Goal: Information Seeking & Learning: Learn about a topic

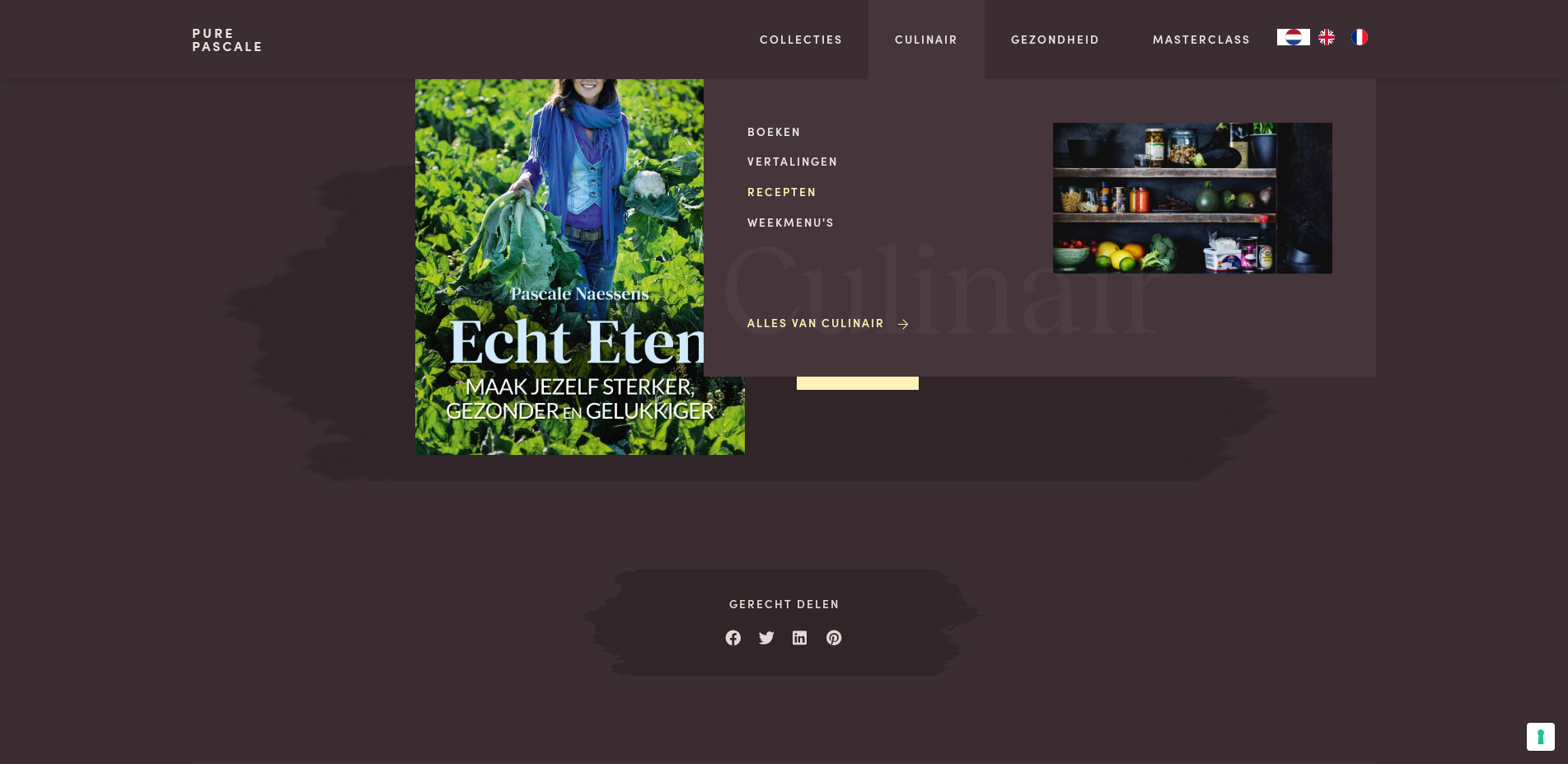
scroll to position [2056, 0]
click at [787, 192] on link "Recepten" at bounding box center [886, 192] width 279 height 17
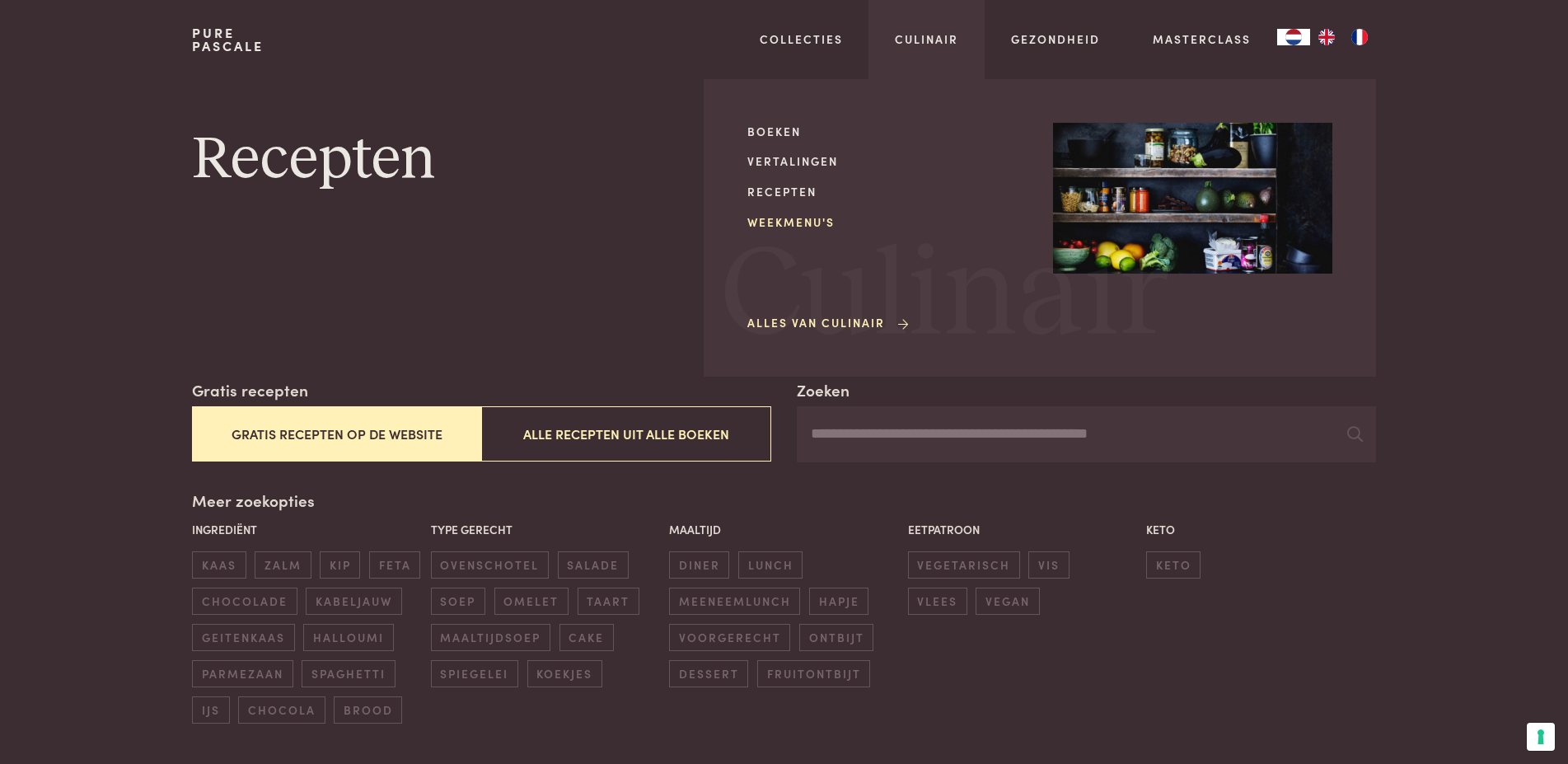
click at [801, 219] on link "Weekmenu's" at bounding box center [886, 222] width 279 height 17
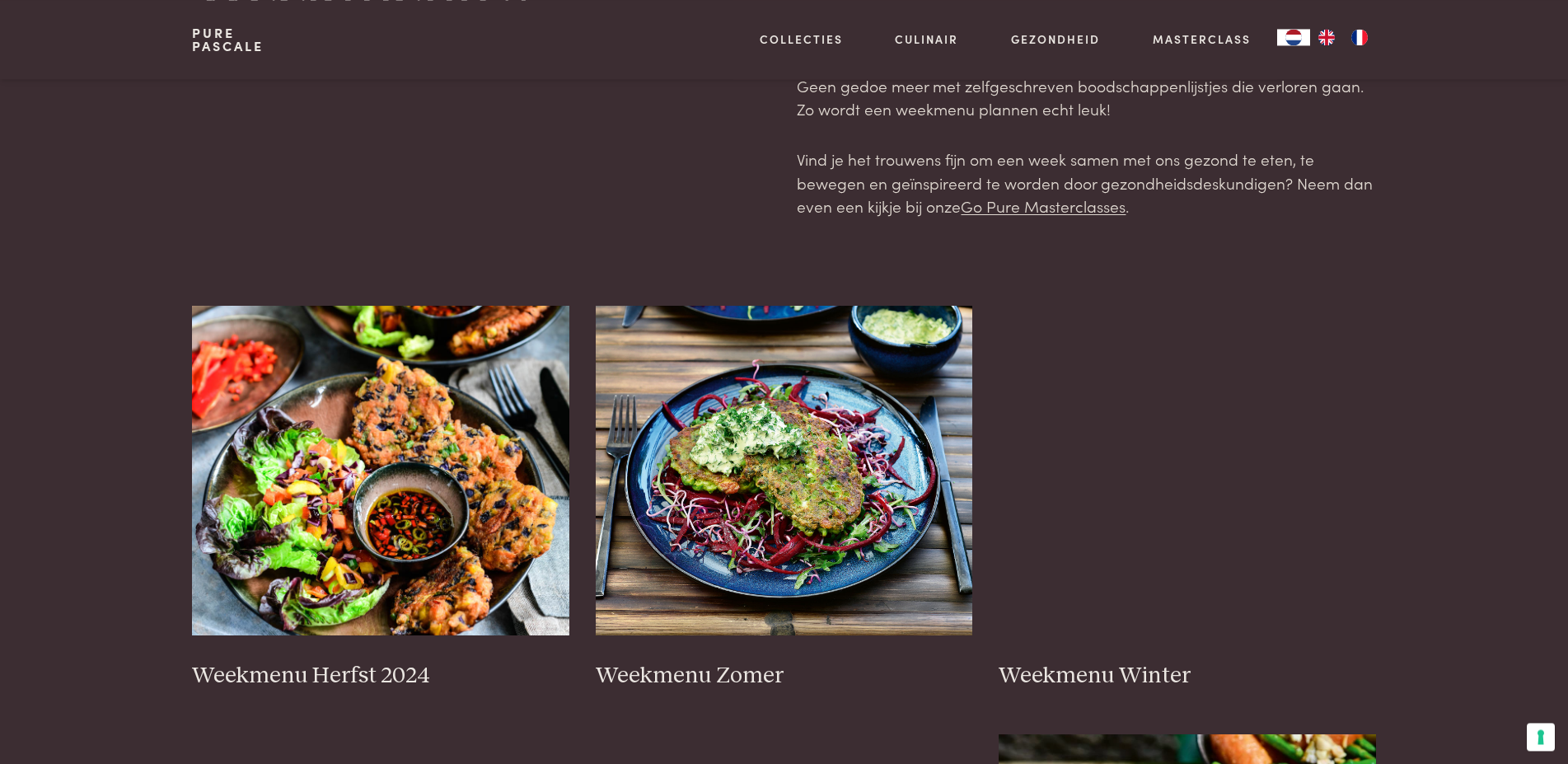
scroll to position [168, 0]
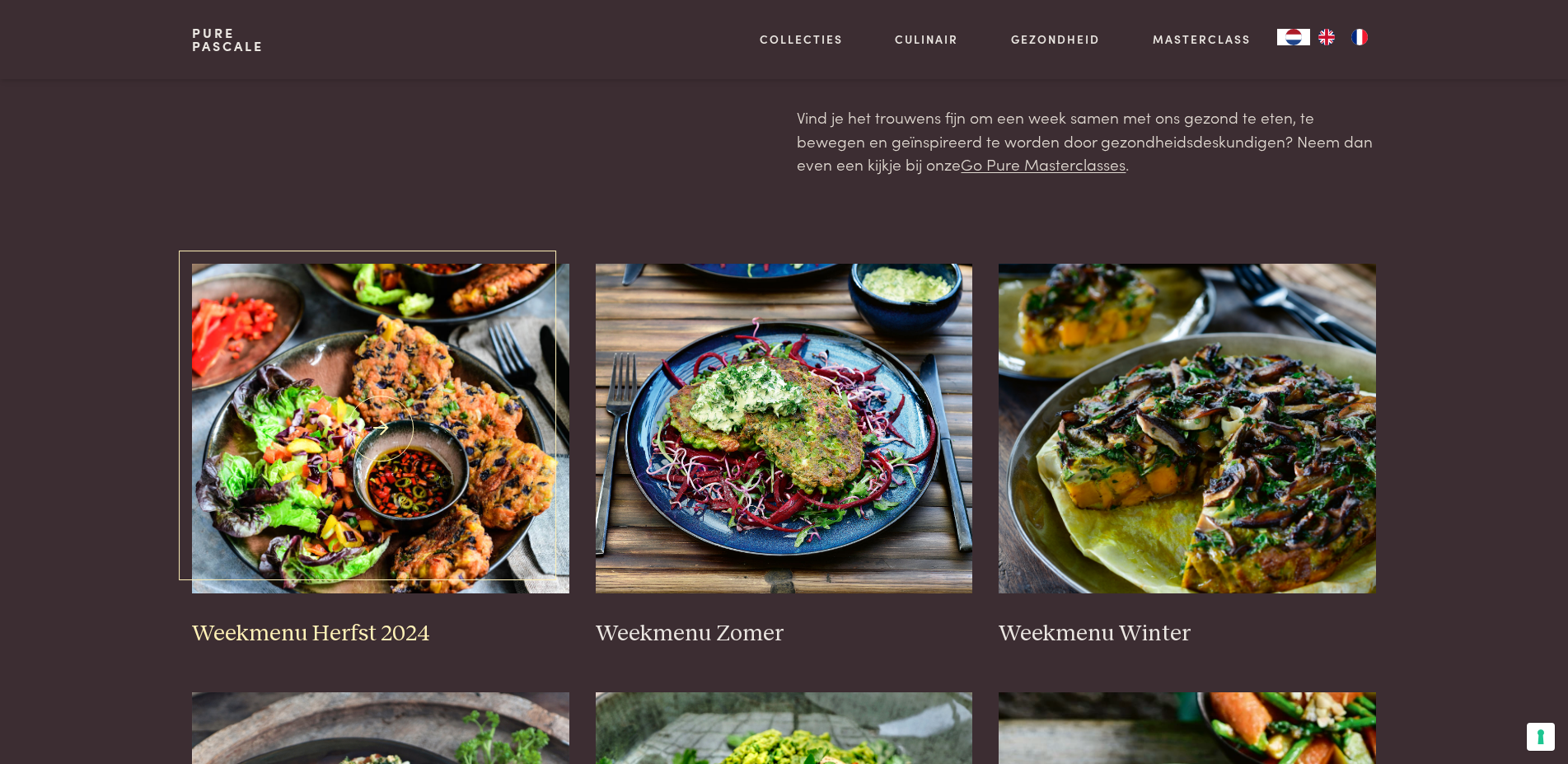
click at [438, 396] on img at bounding box center [380, 428] width 377 height 329
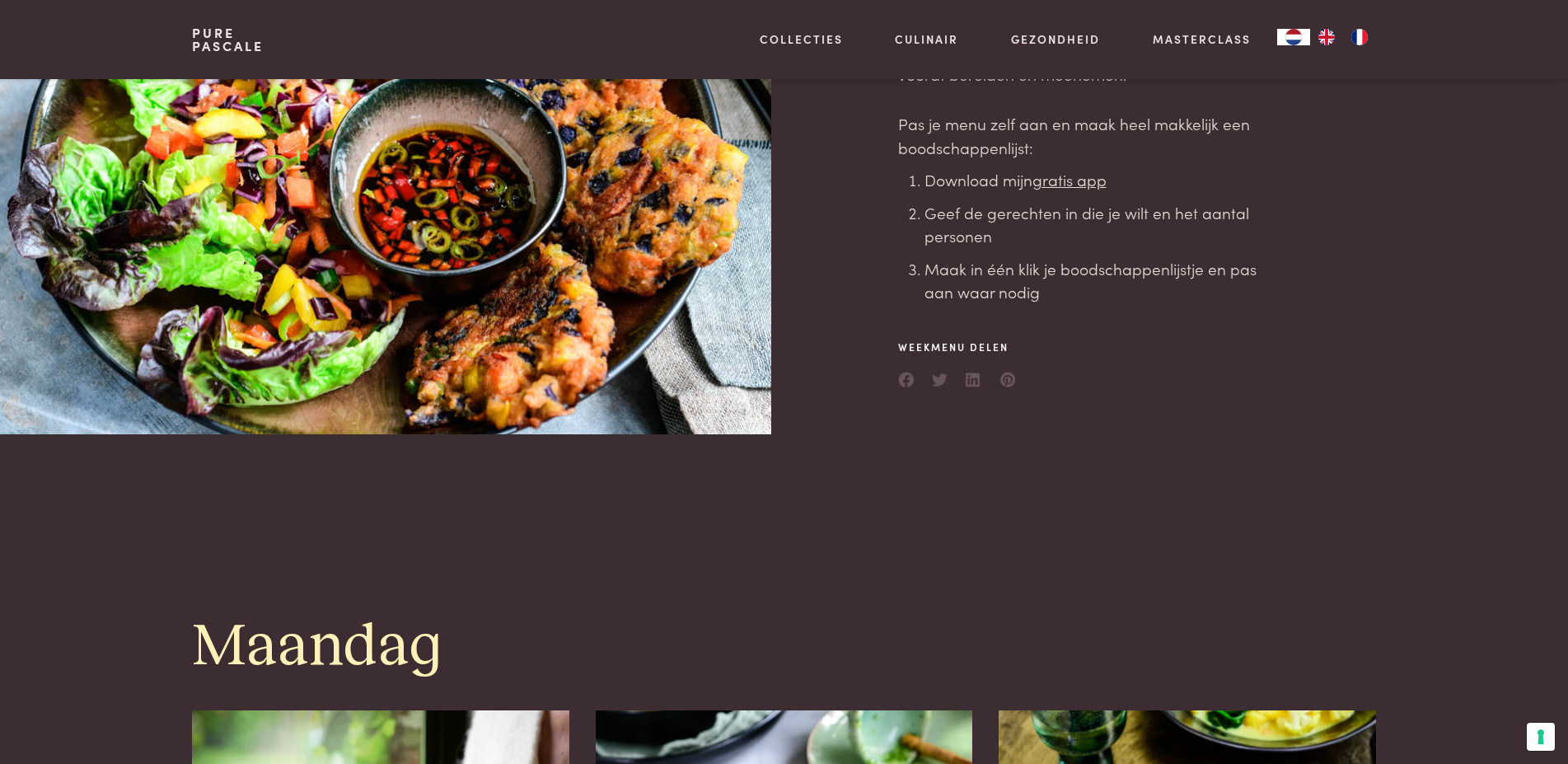
scroll to position [756, 0]
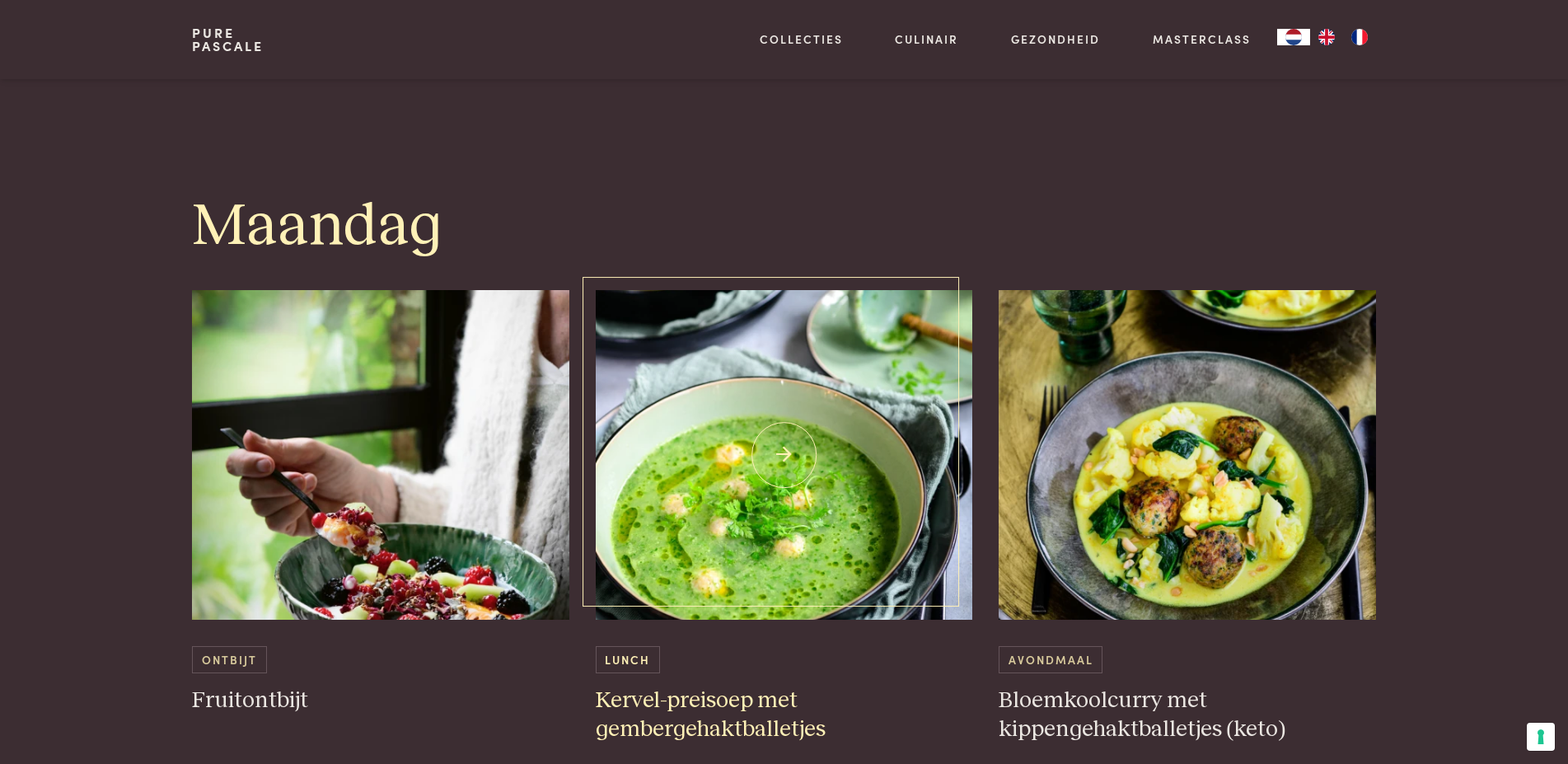
click at [773, 470] on img at bounding box center [784, 455] width 377 height 329
click at [1208, 497] on img at bounding box center [1187, 455] width 377 height 329
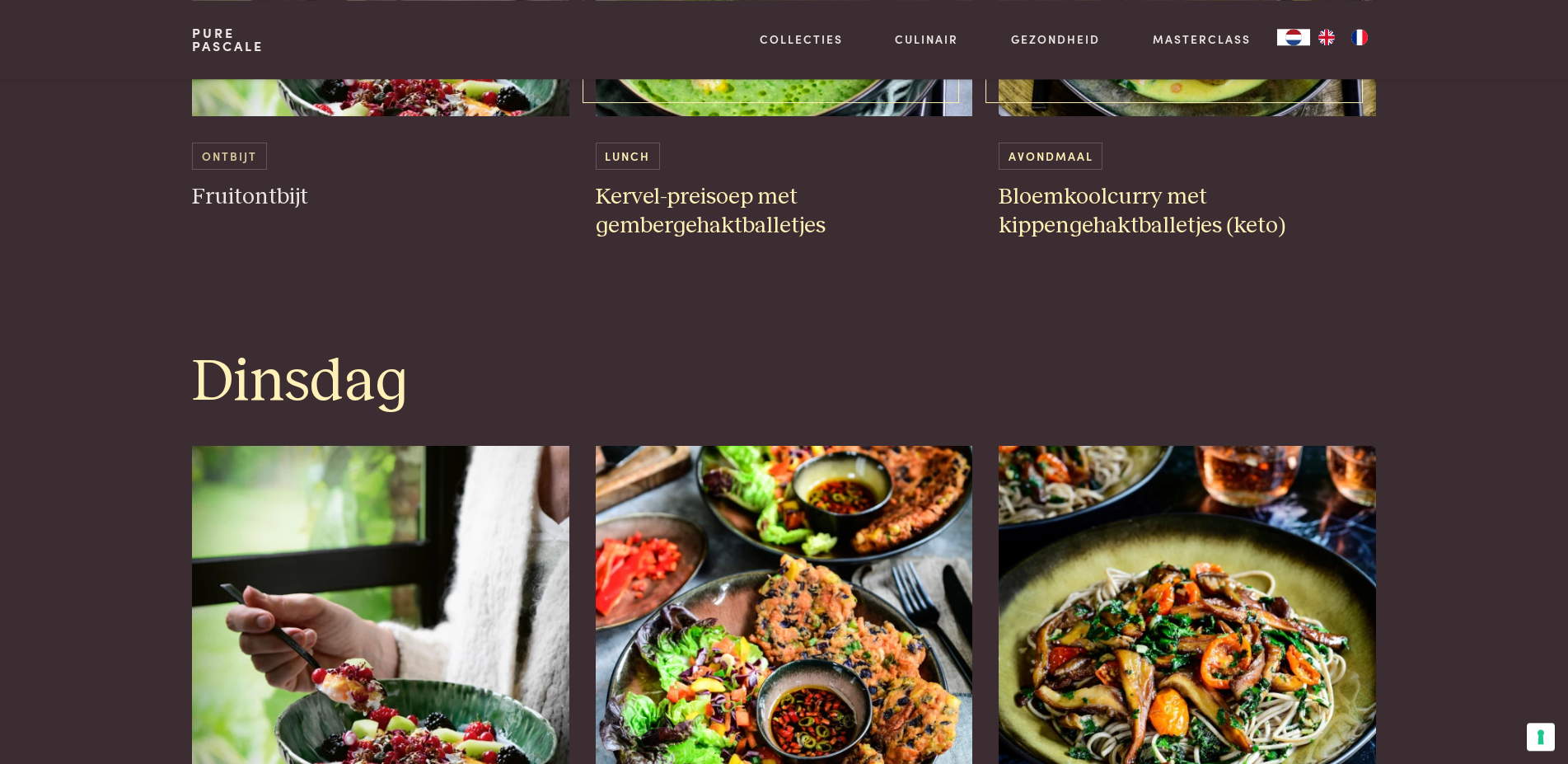
scroll to position [1513, 0]
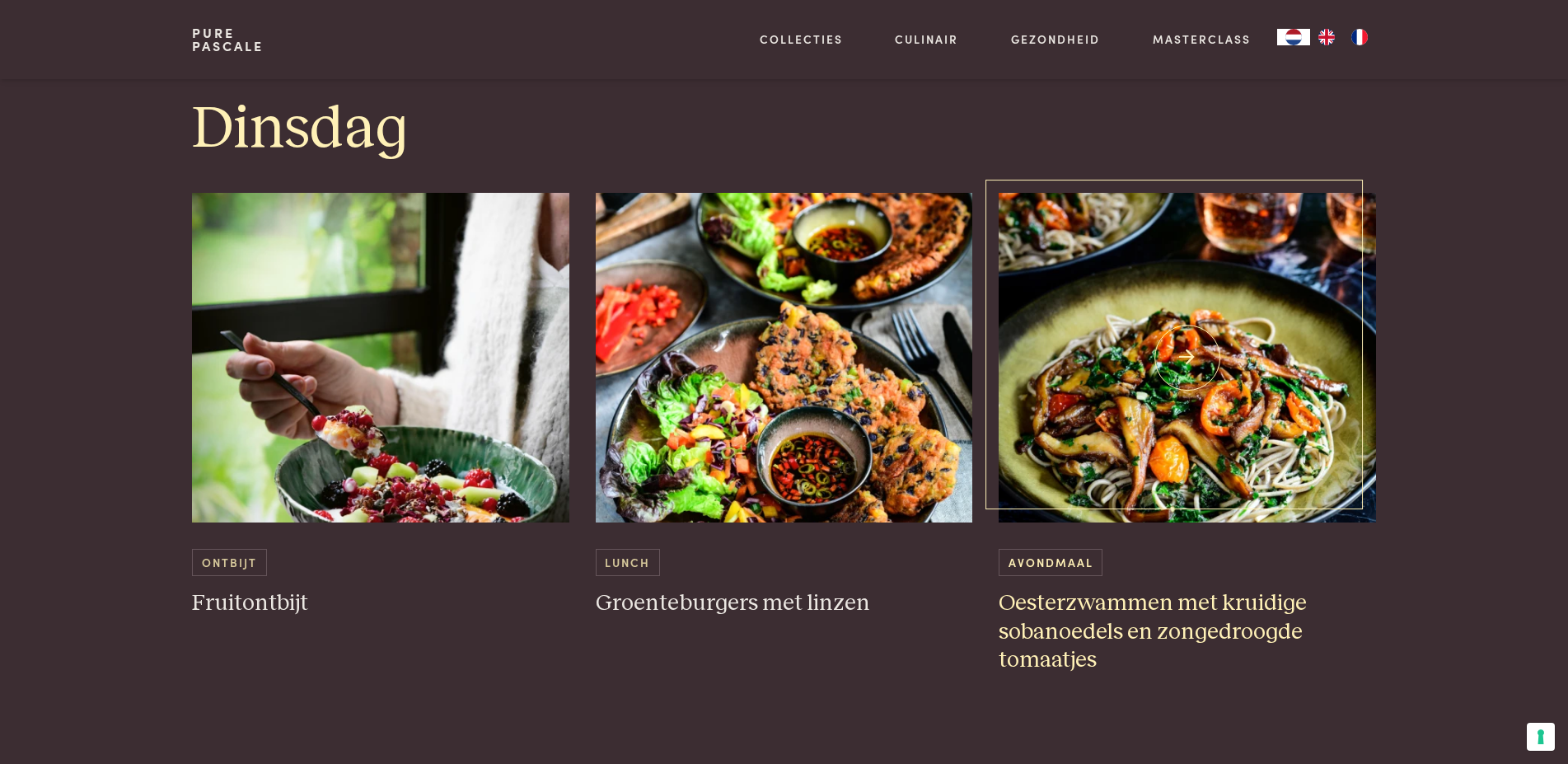
click at [1184, 355] on img at bounding box center [1187, 357] width 377 height 329
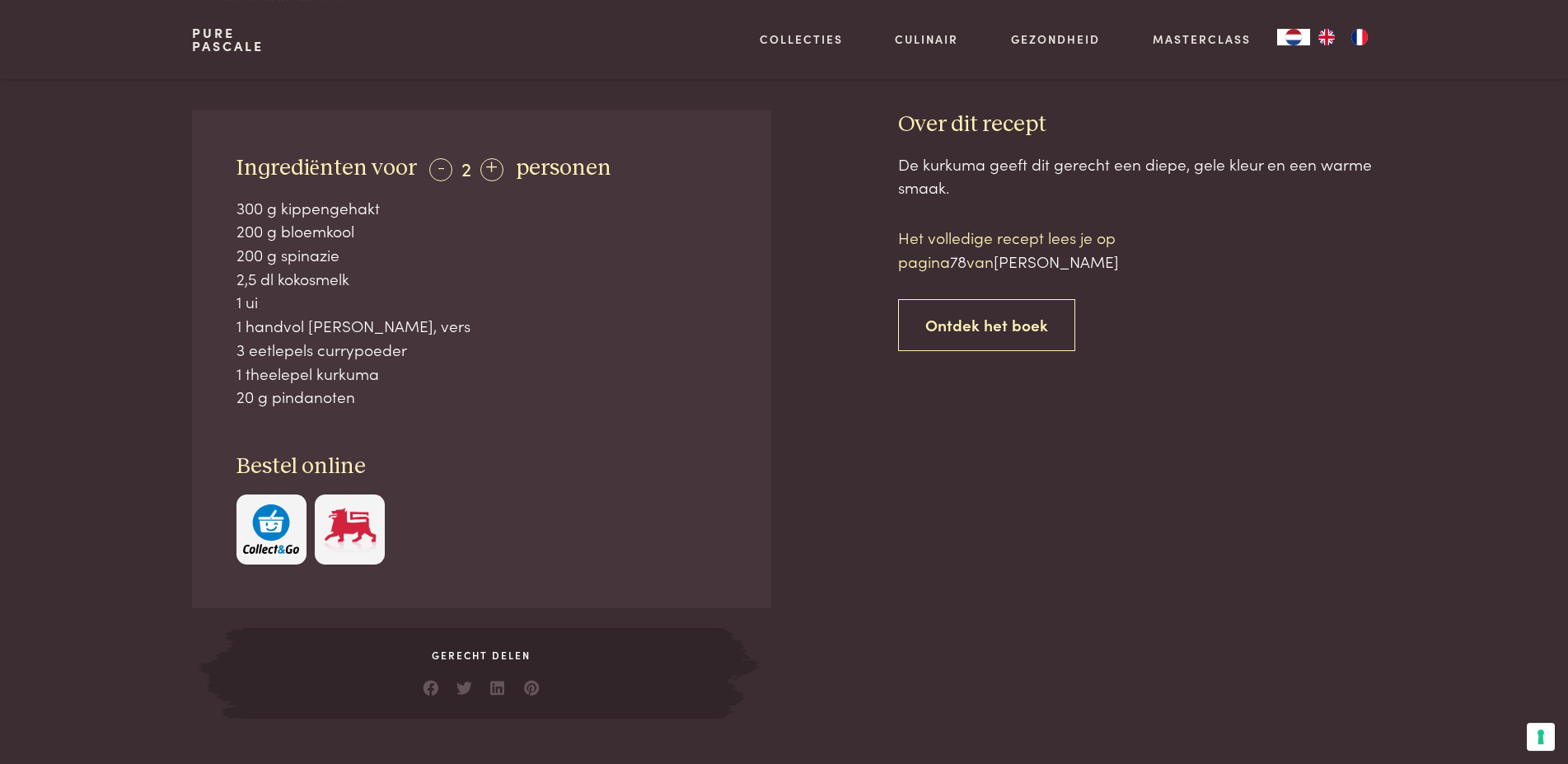
scroll to position [672, 0]
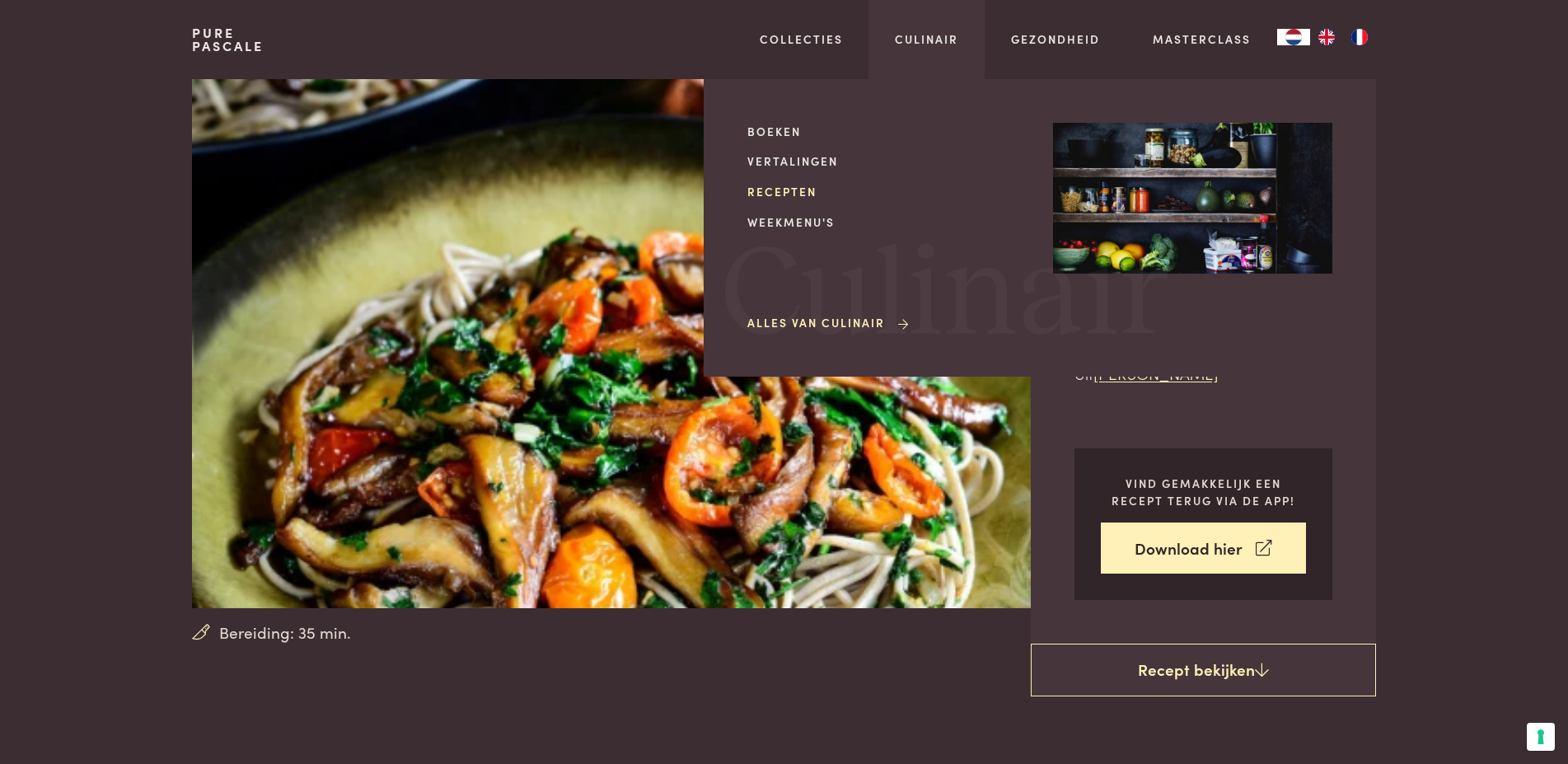
click at [789, 192] on link "Recepten" at bounding box center [886, 192] width 279 height 17
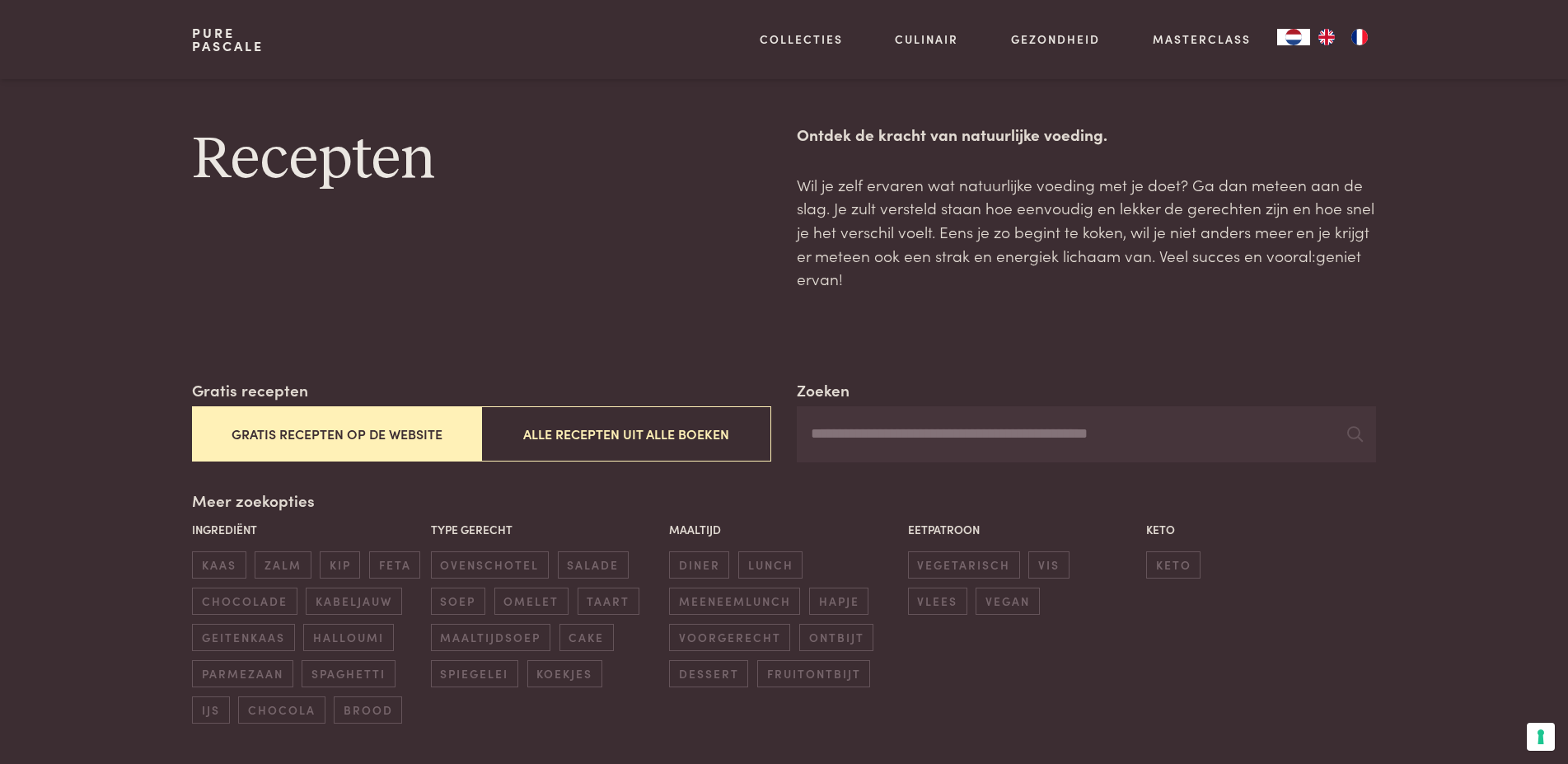
scroll to position [168, 0]
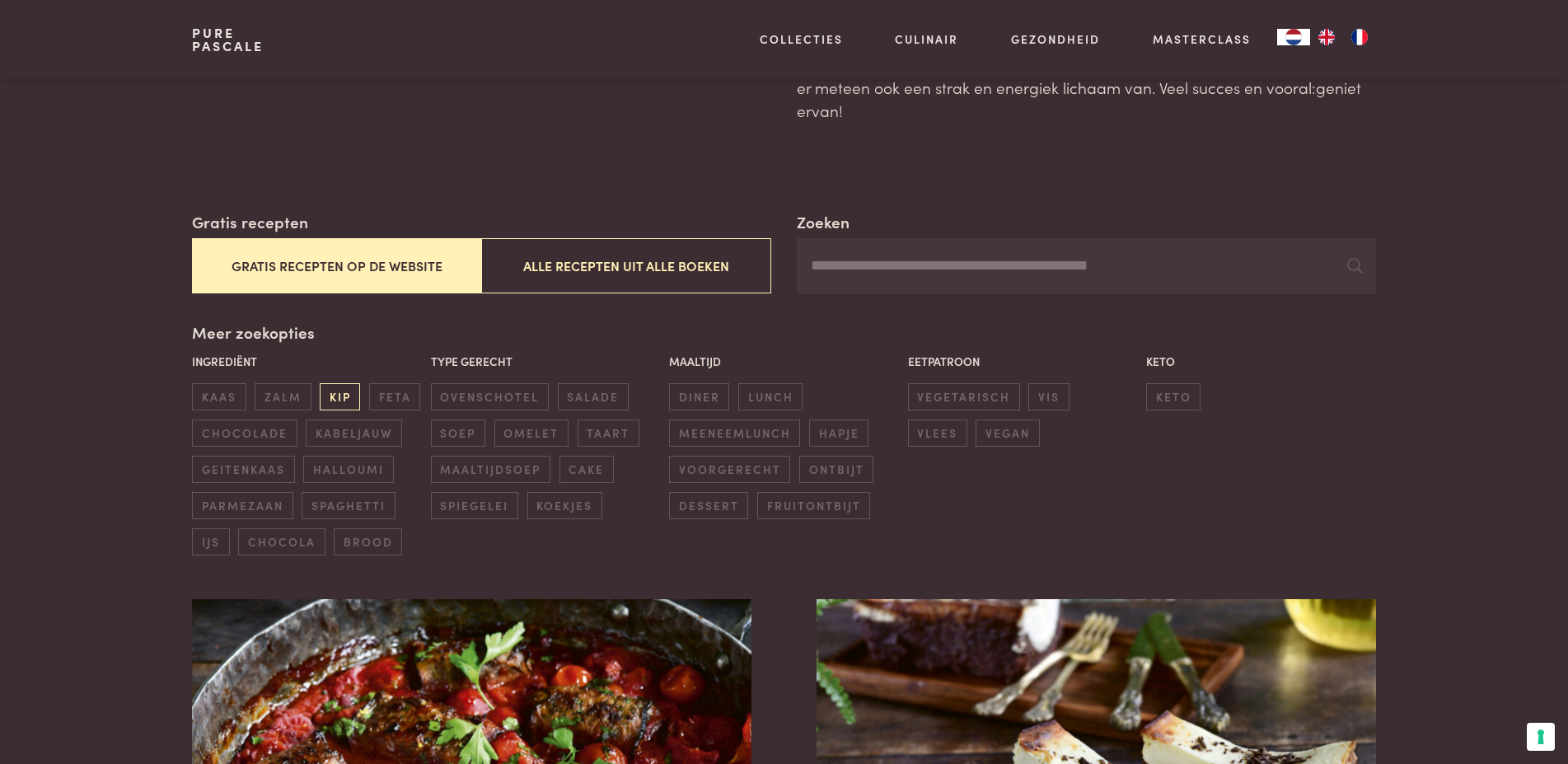
click at [346, 398] on span "kip" at bounding box center [340, 397] width 41 height 27
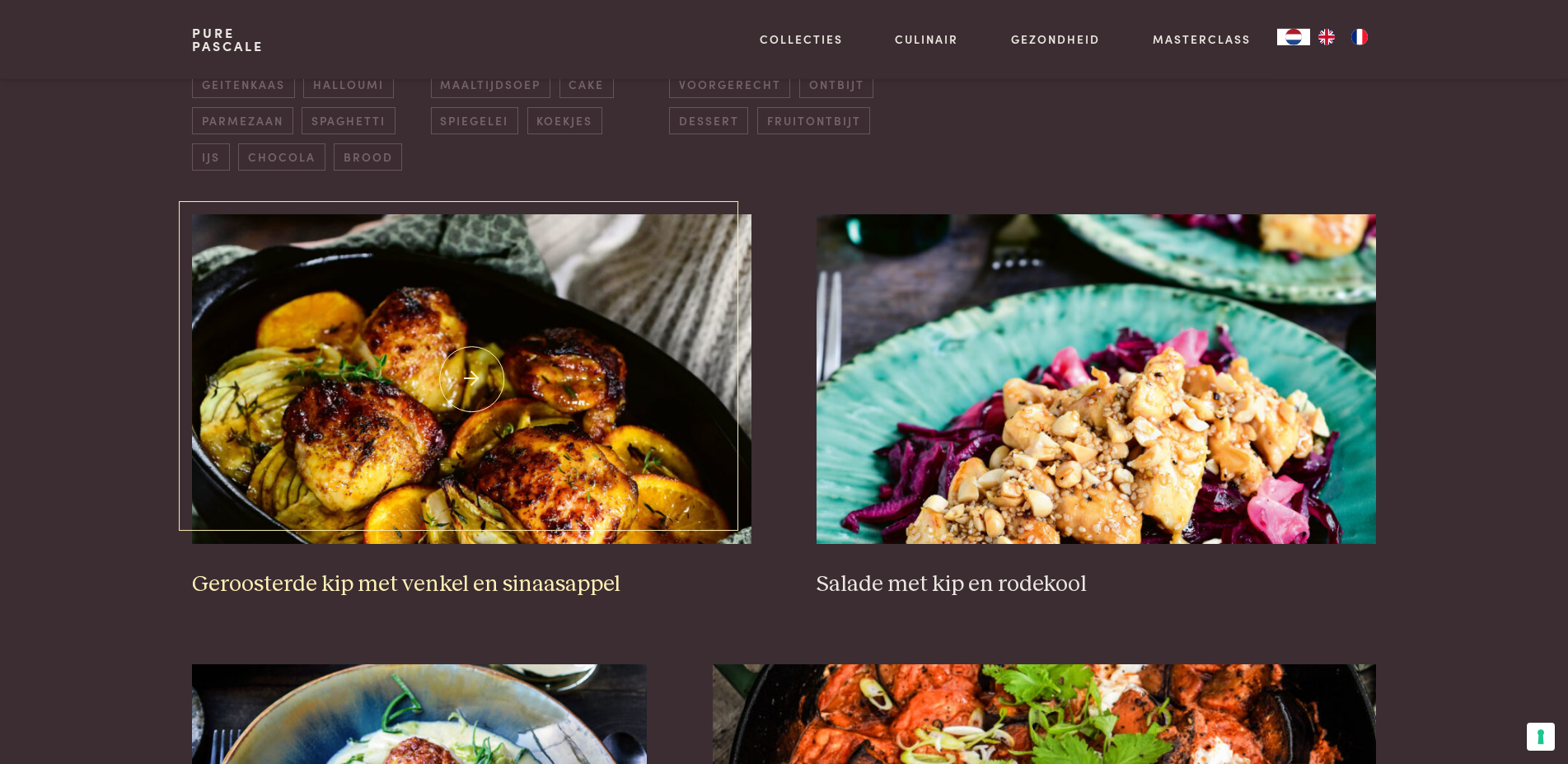
scroll to position [714, 0]
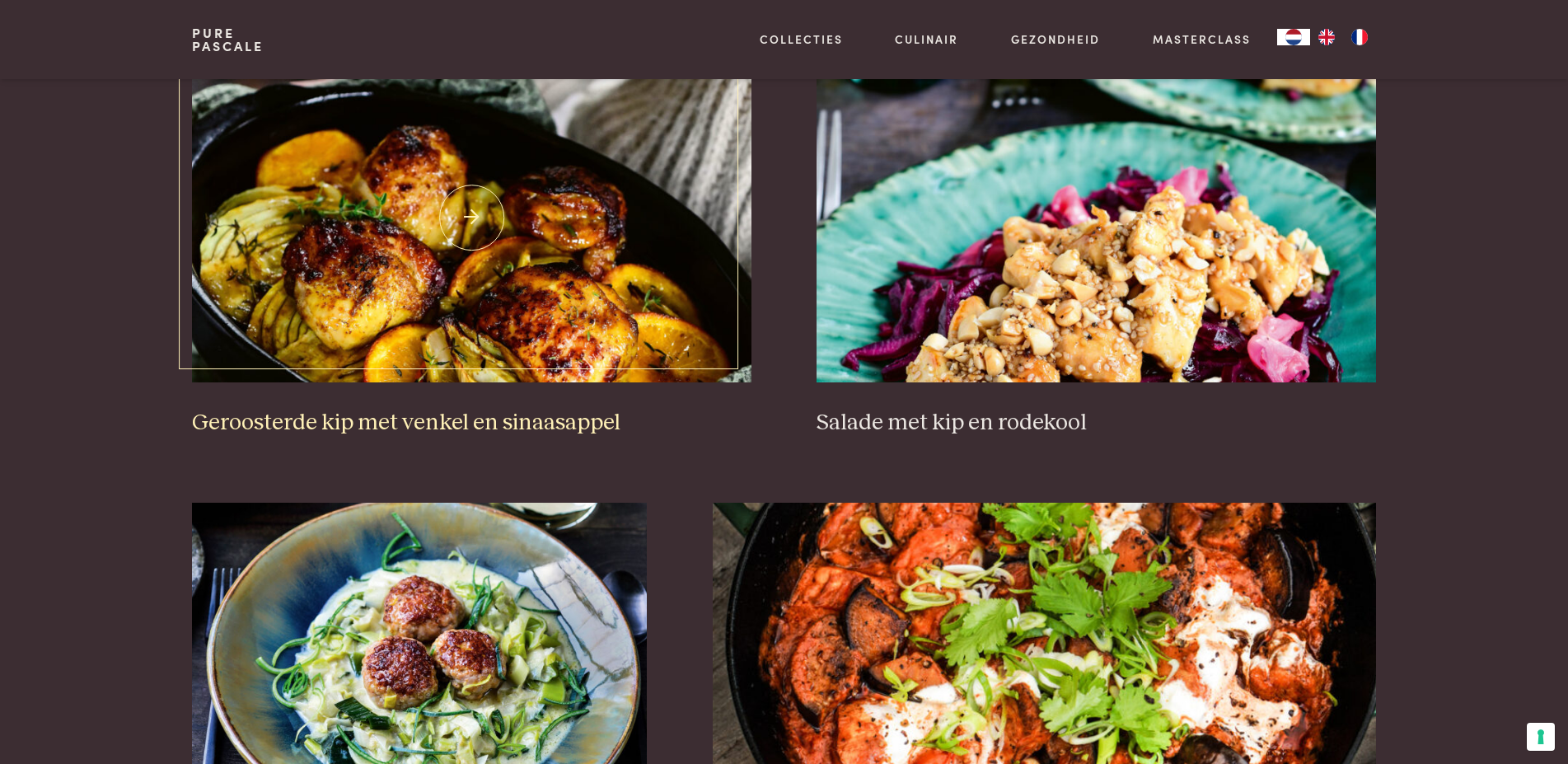
drag, startPoint x: 472, startPoint y: 216, endPoint x: 485, endPoint y: 234, distance: 22.2
click at [472, 217] on img at bounding box center [471, 217] width 559 height 329
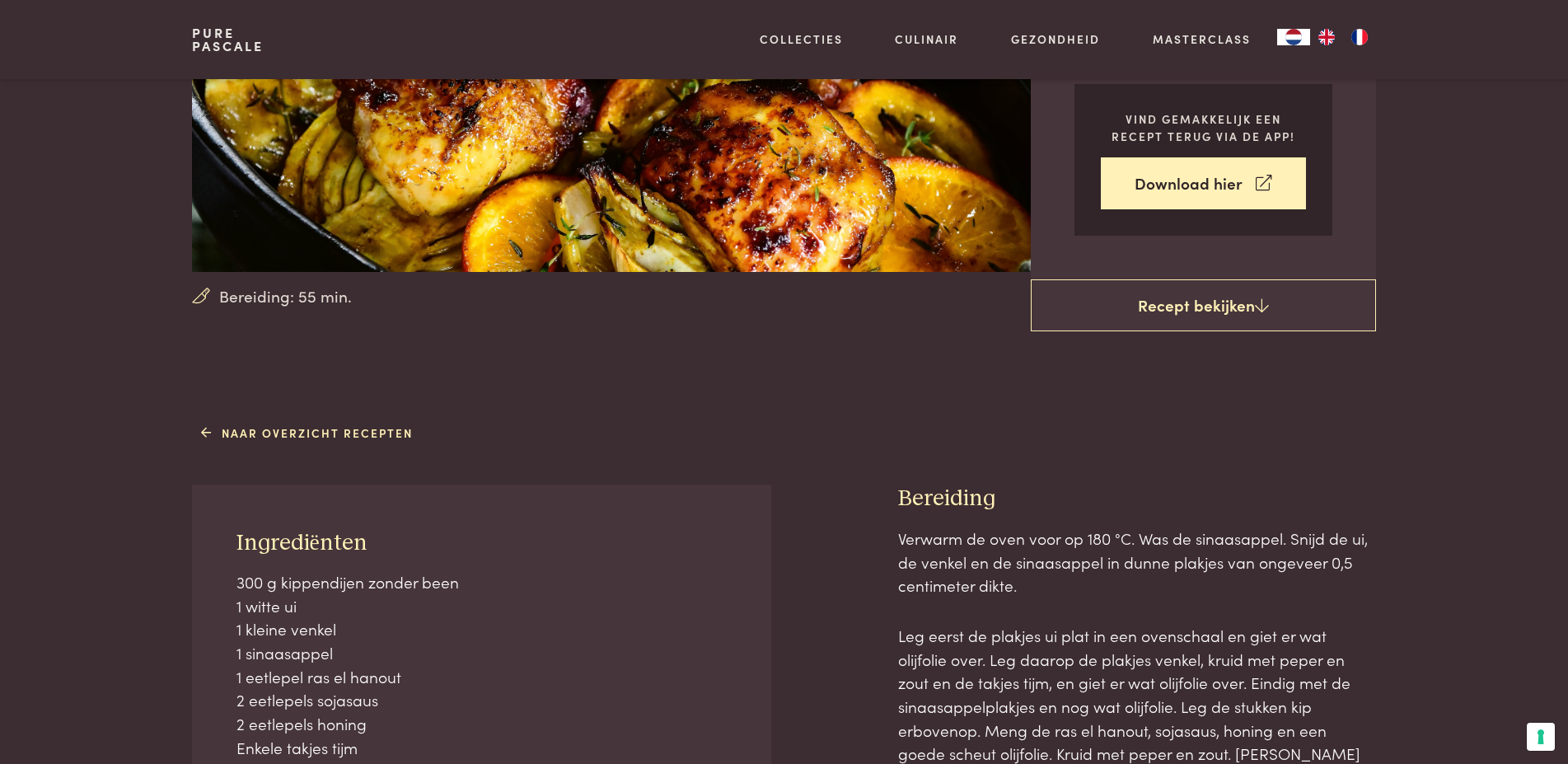
scroll to position [588, 0]
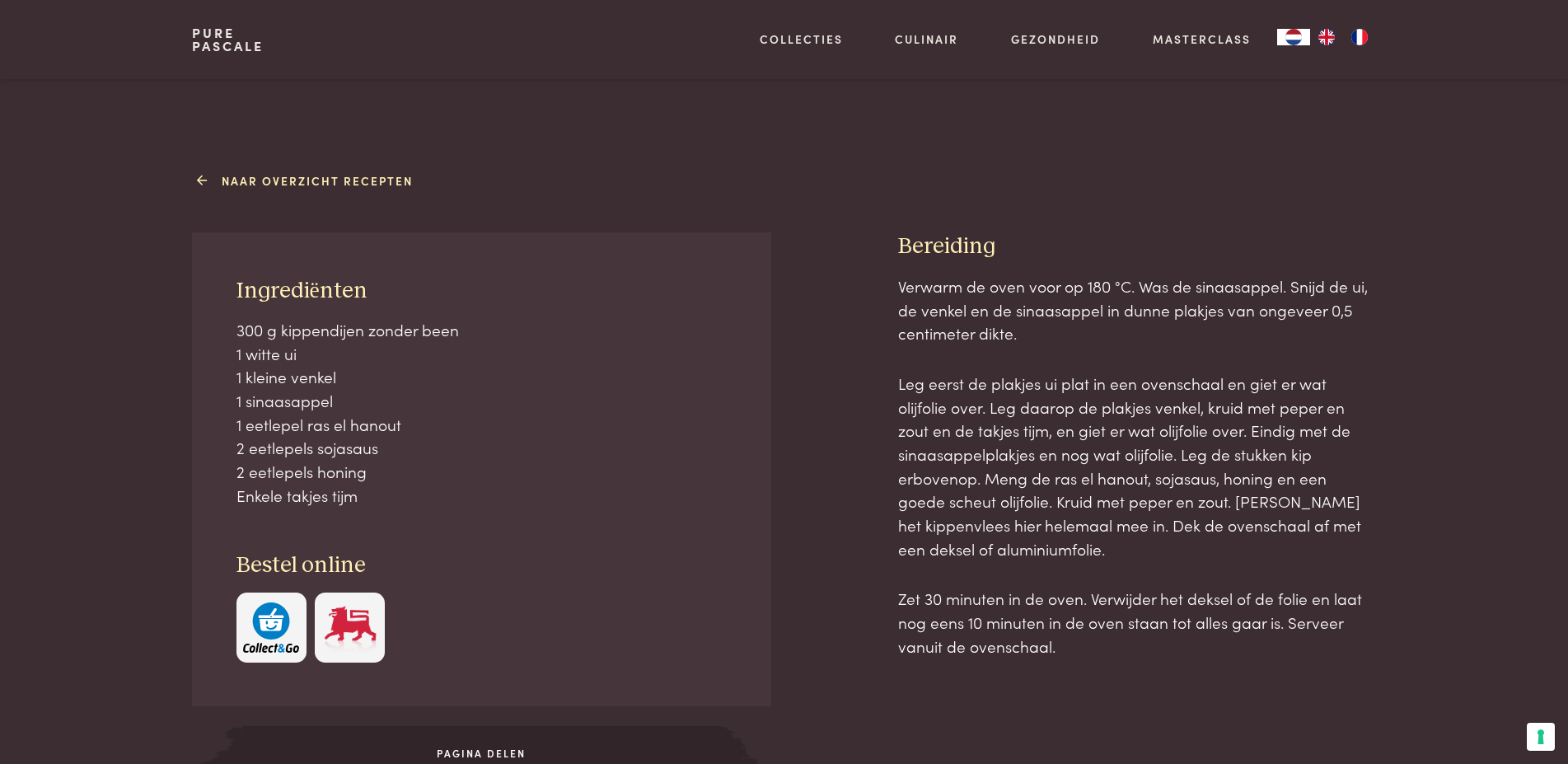
click at [322, 175] on link "Naar overzicht recepten" at bounding box center [306, 181] width 212 height 17
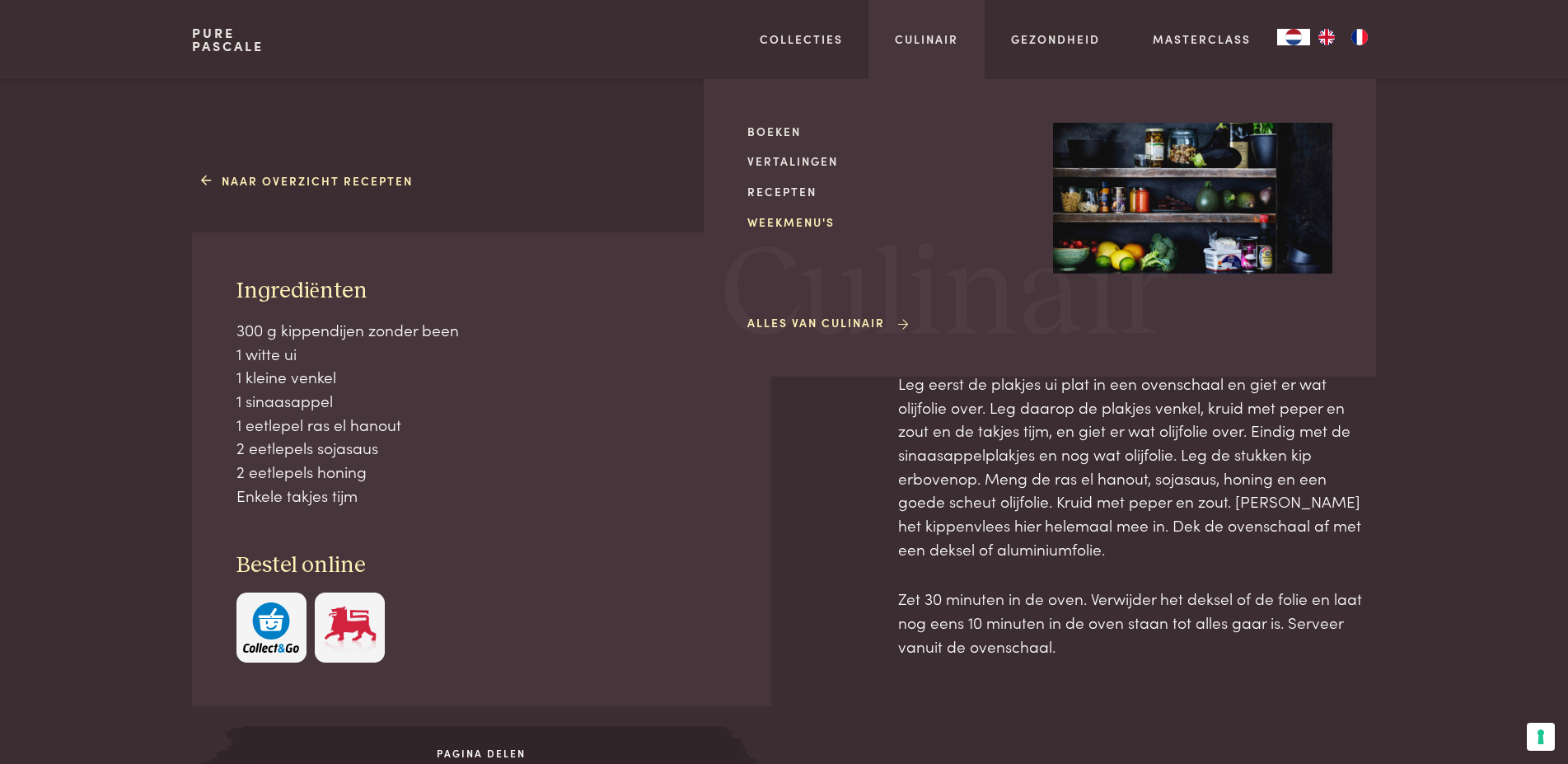
click at [802, 218] on link "Weekmenu's" at bounding box center [886, 222] width 279 height 17
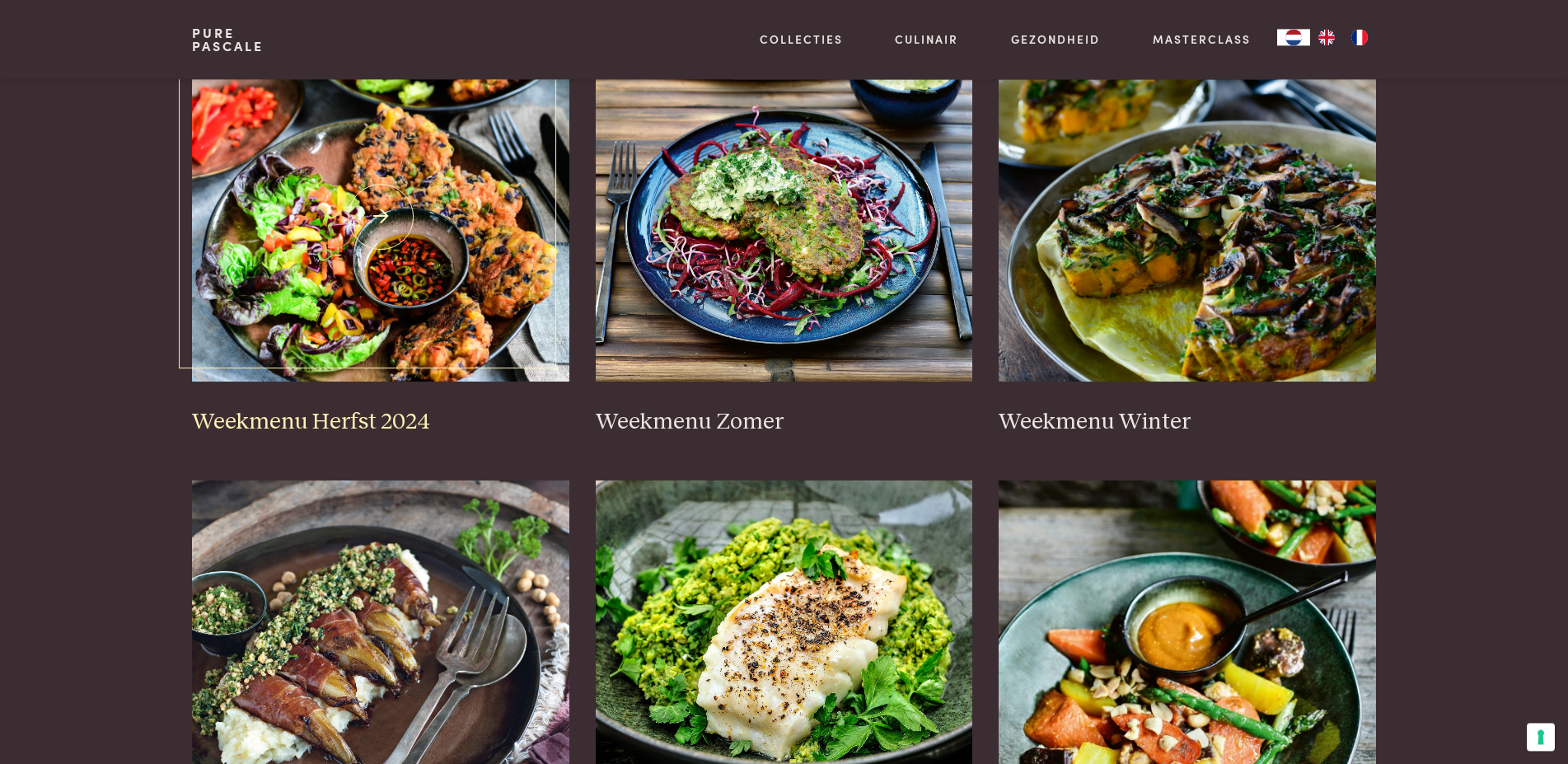
scroll to position [504, 0]
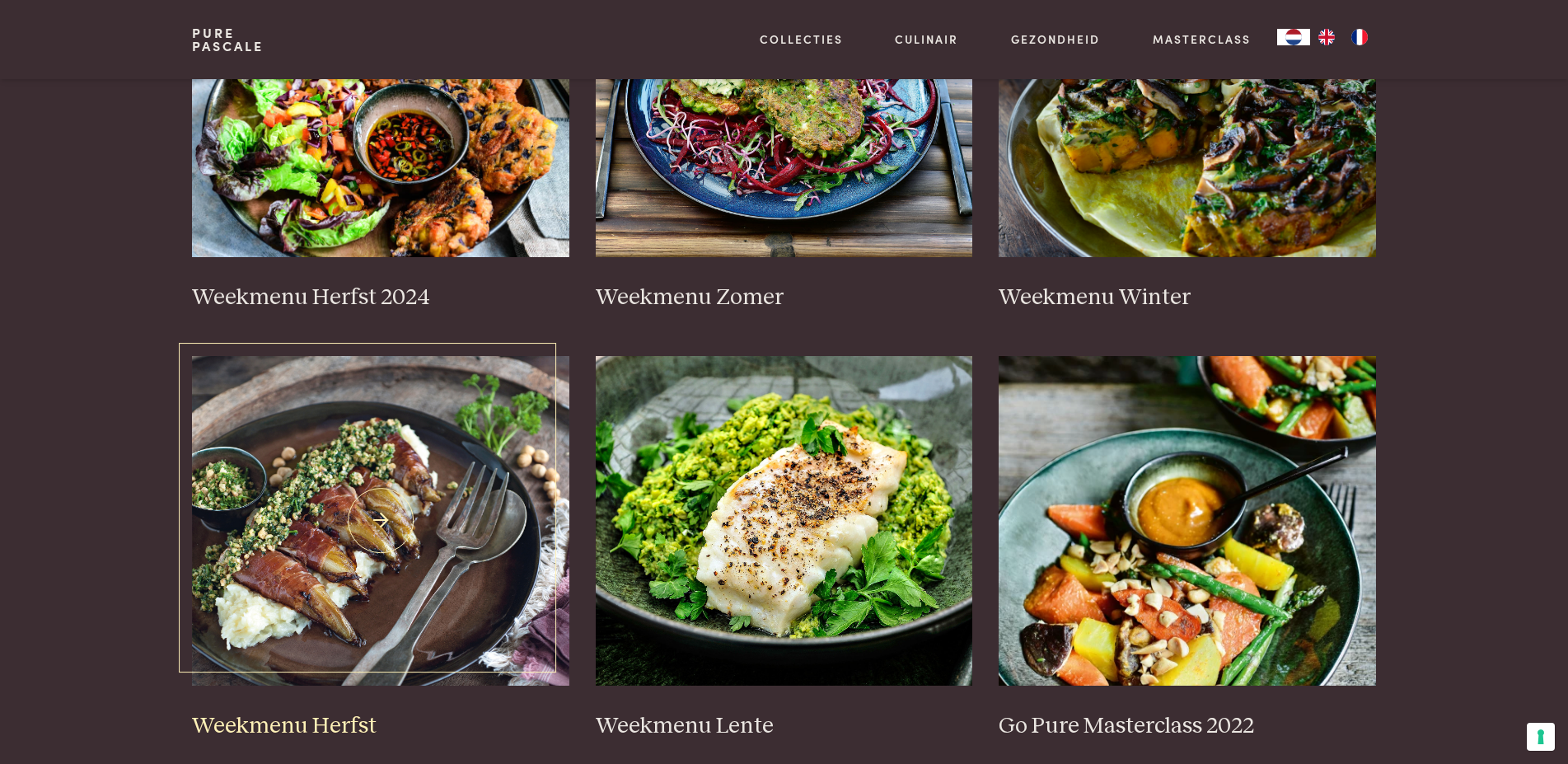
click at [386, 520] on img at bounding box center [380, 521] width 377 height 329
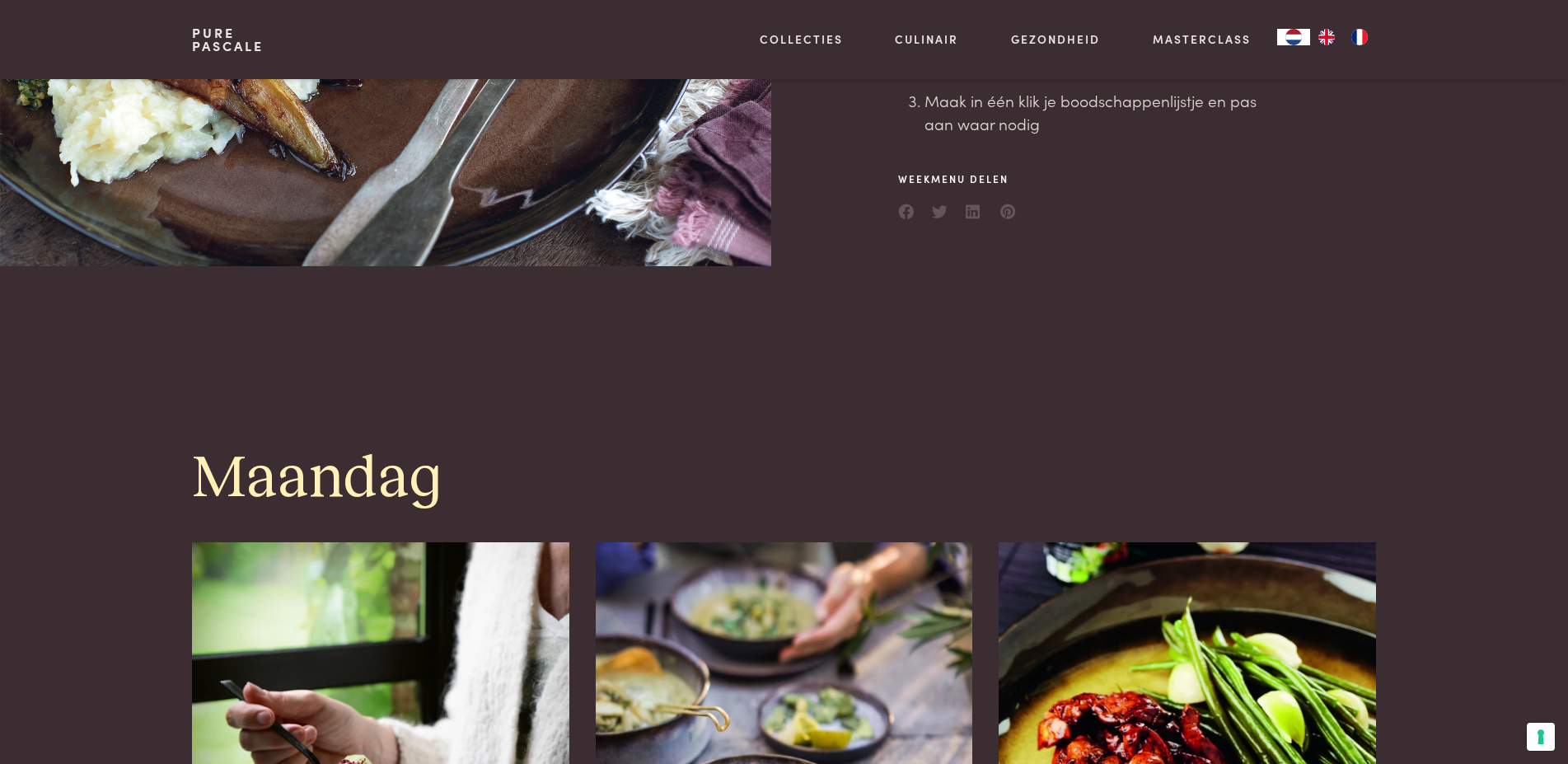
scroll to position [168, 0]
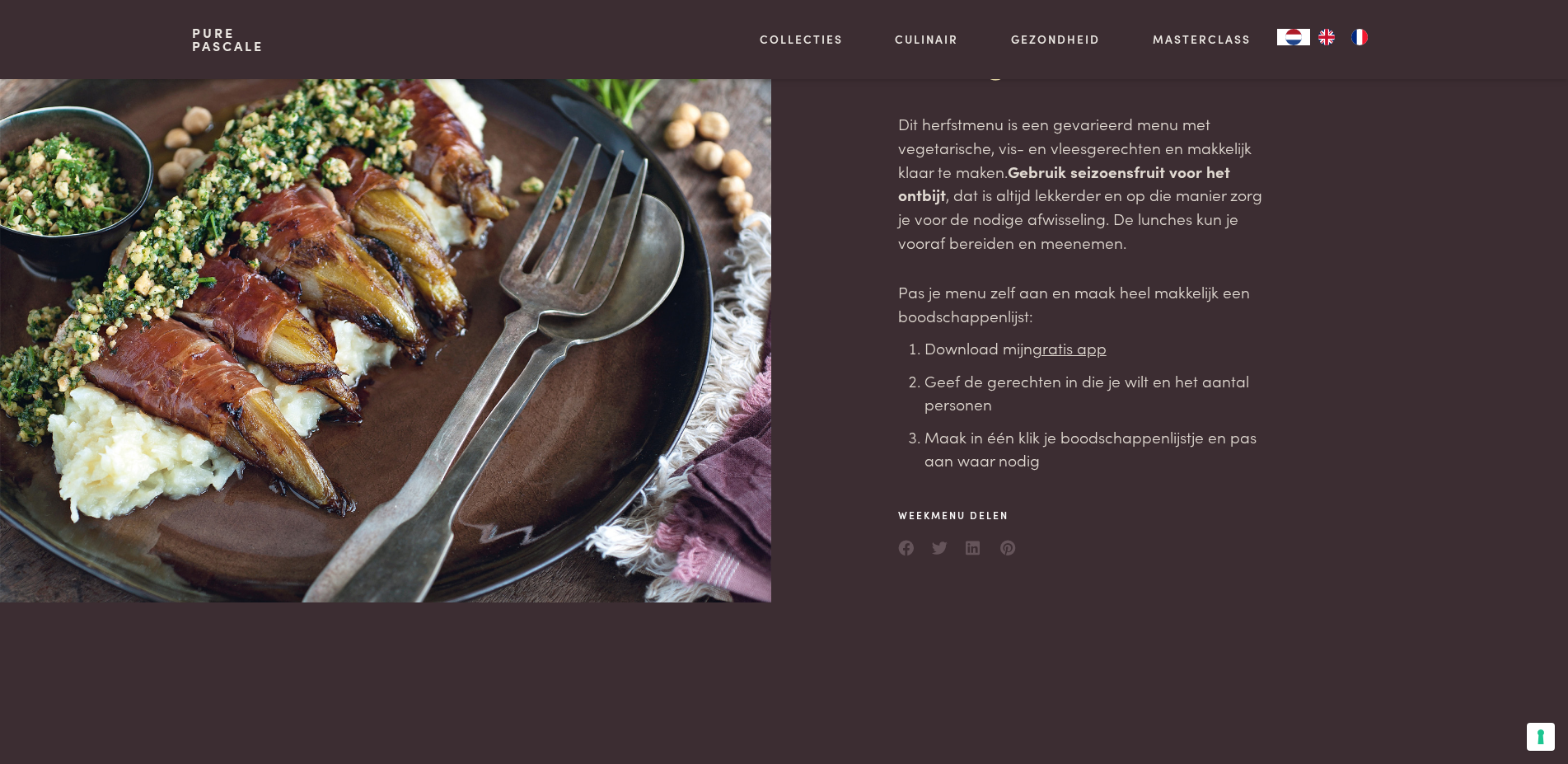
click at [380, 254] on div at bounding box center [480, 257] width 578 height 691
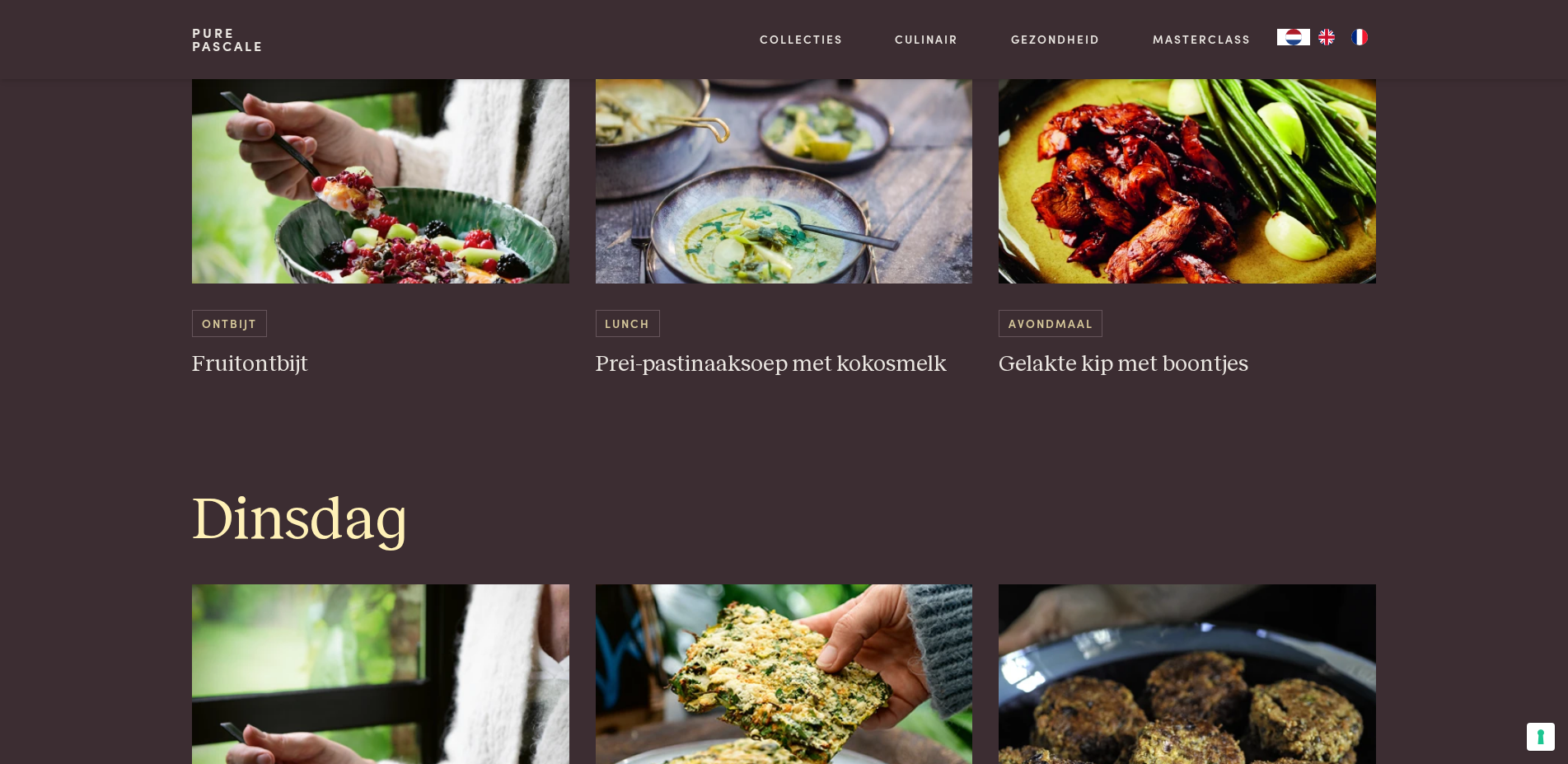
scroll to position [924, 0]
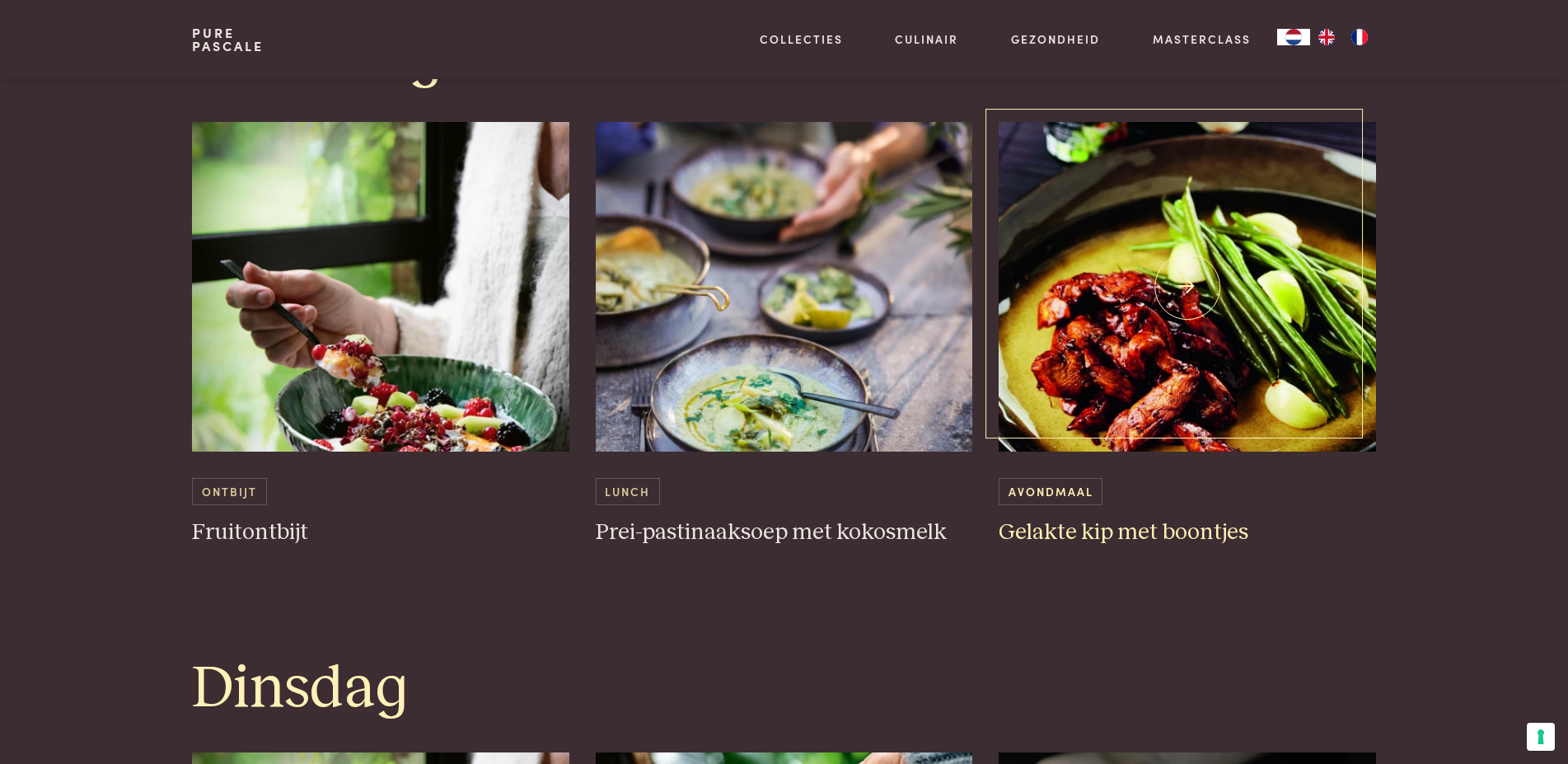
click at [1163, 343] on img at bounding box center [1187, 286] width 377 height 329
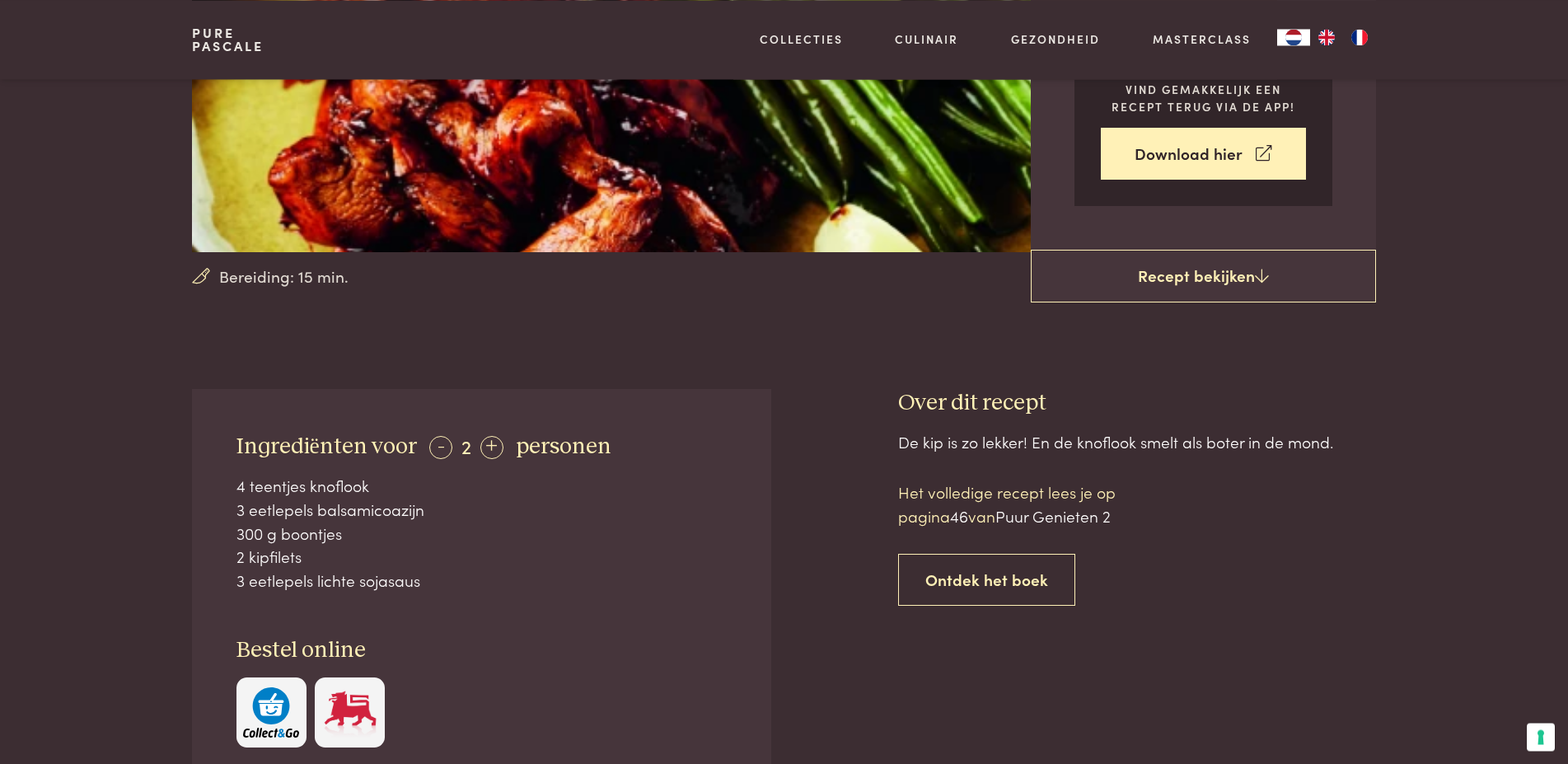
scroll to position [420, 0]
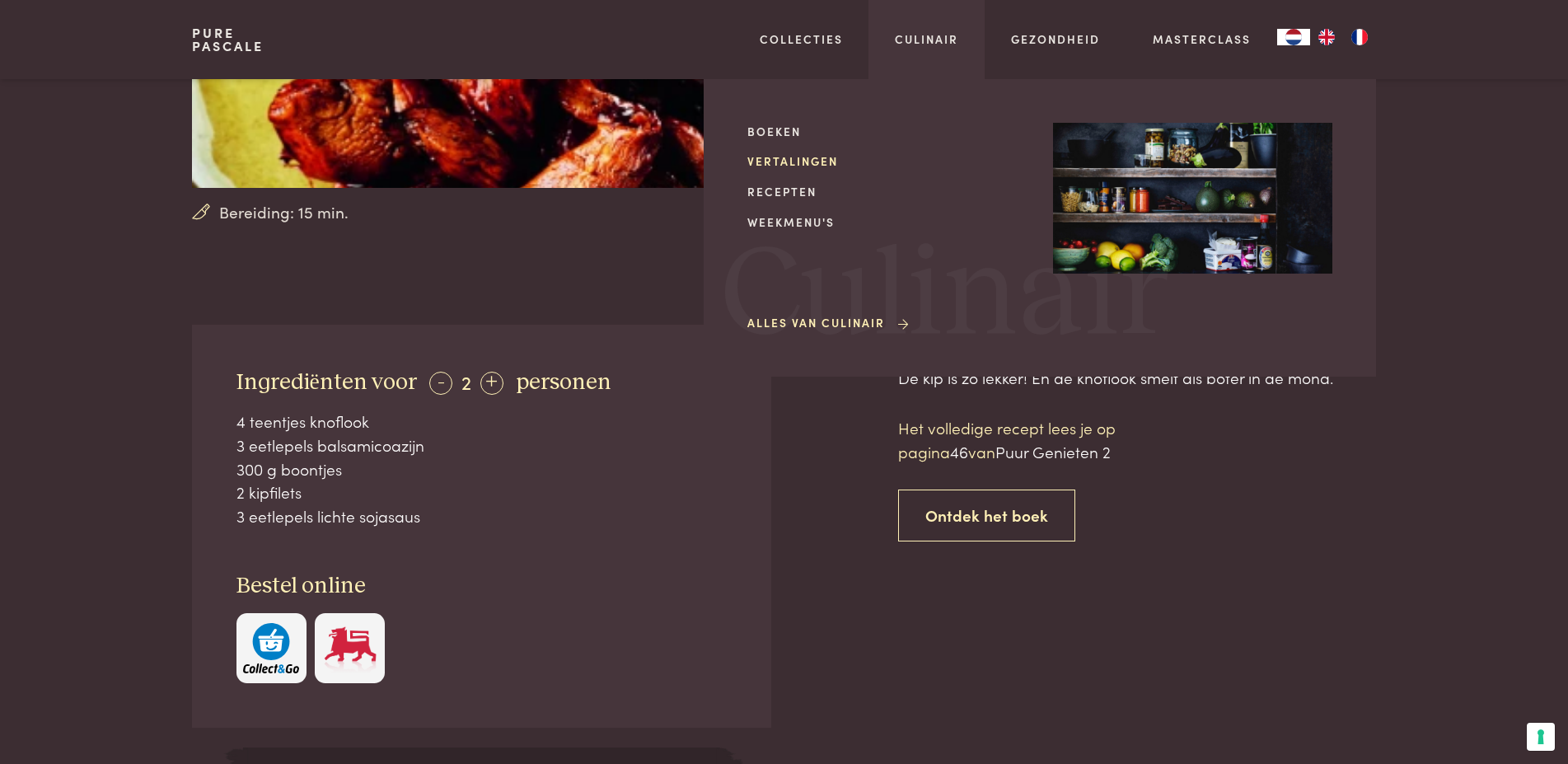
click at [803, 160] on link "Vertalingen" at bounding box center [886, 161] width 279 height 17
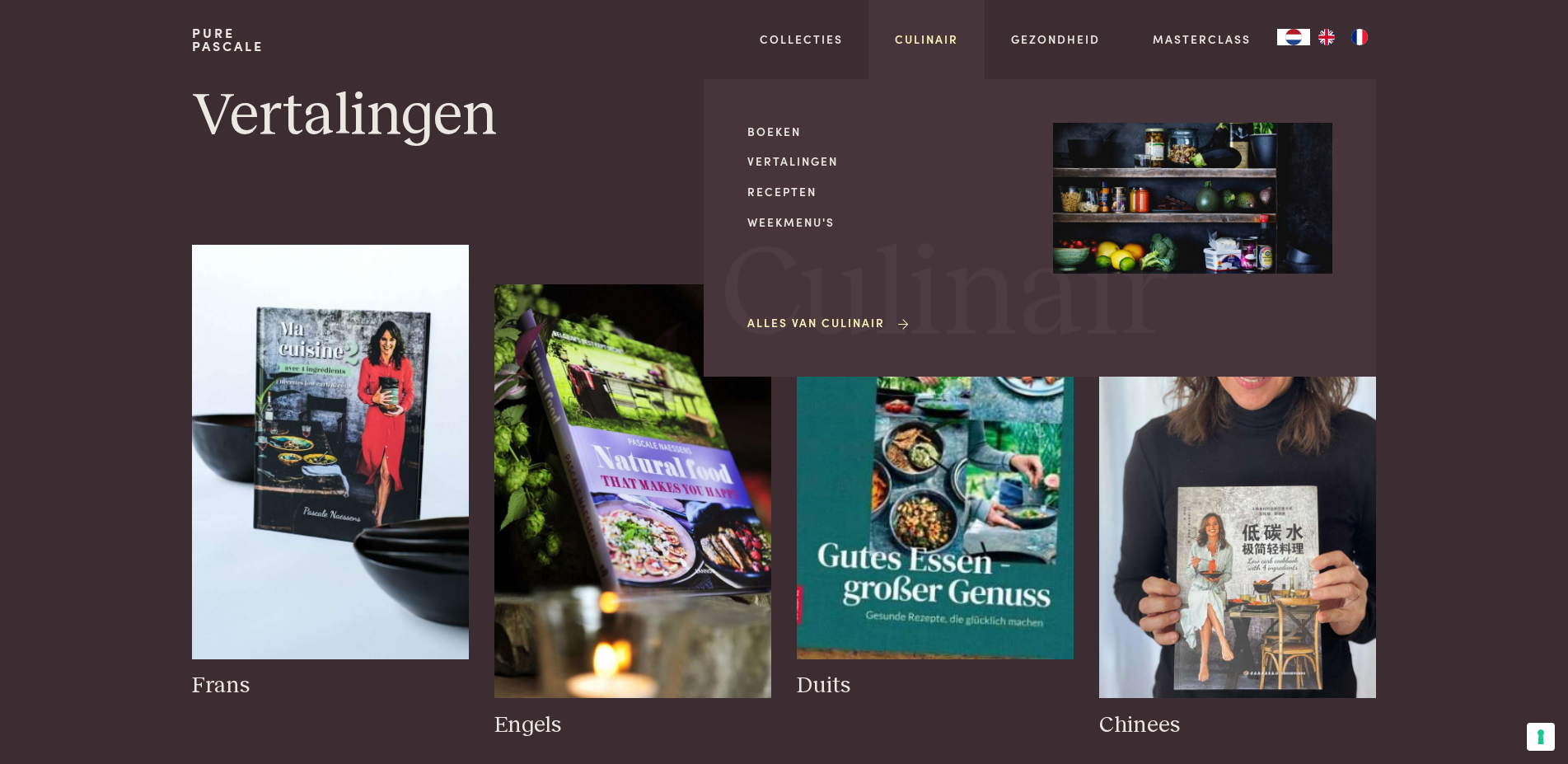
click at [937, 37] on link "Culinair" at bounding box center [926, 39] width 63 height 17
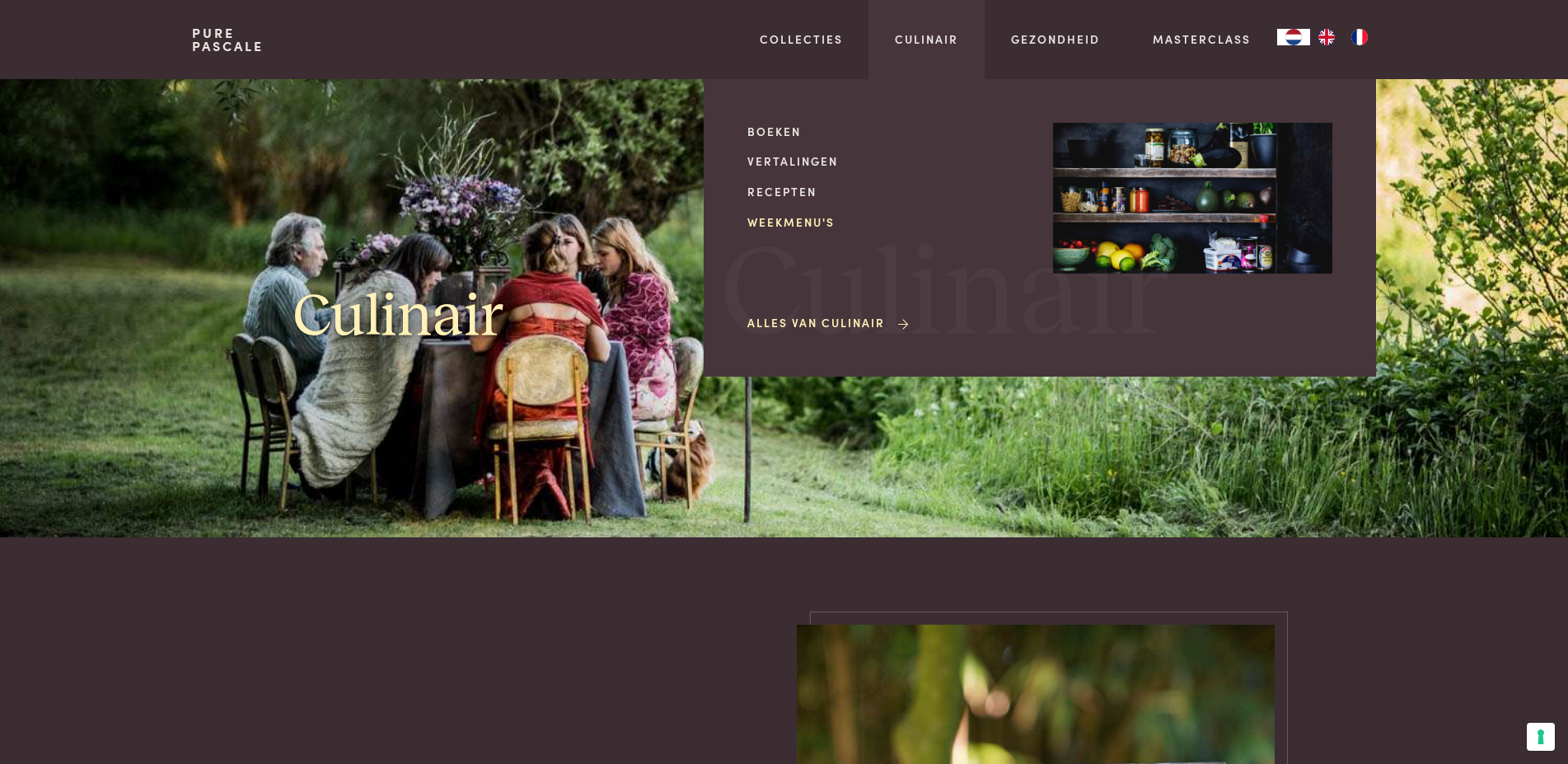
click at [796, 222] on link "Weekmenu's" at bounding box center [886, 222] width 279 height 17
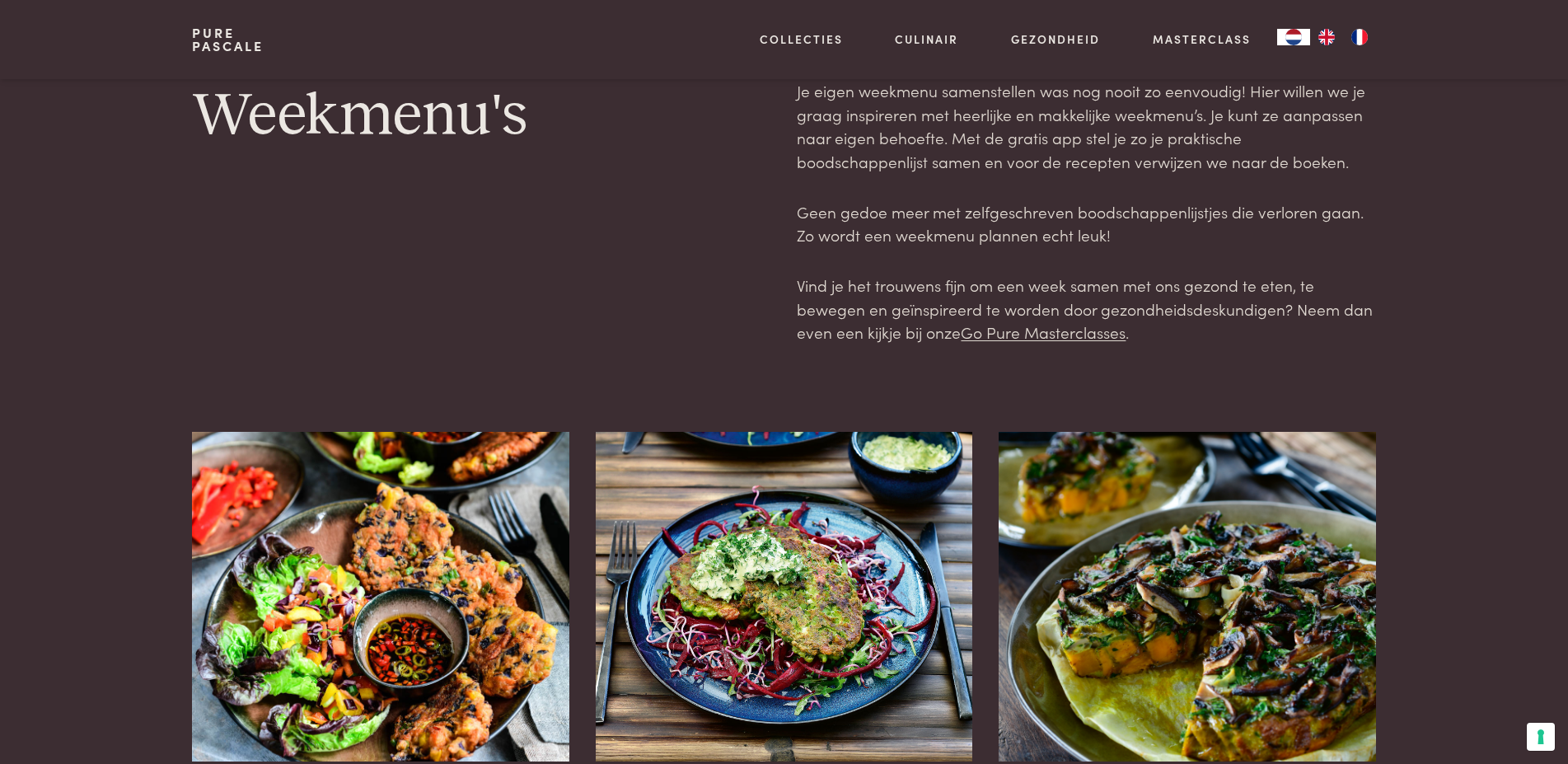
scroll to position [336, 0]
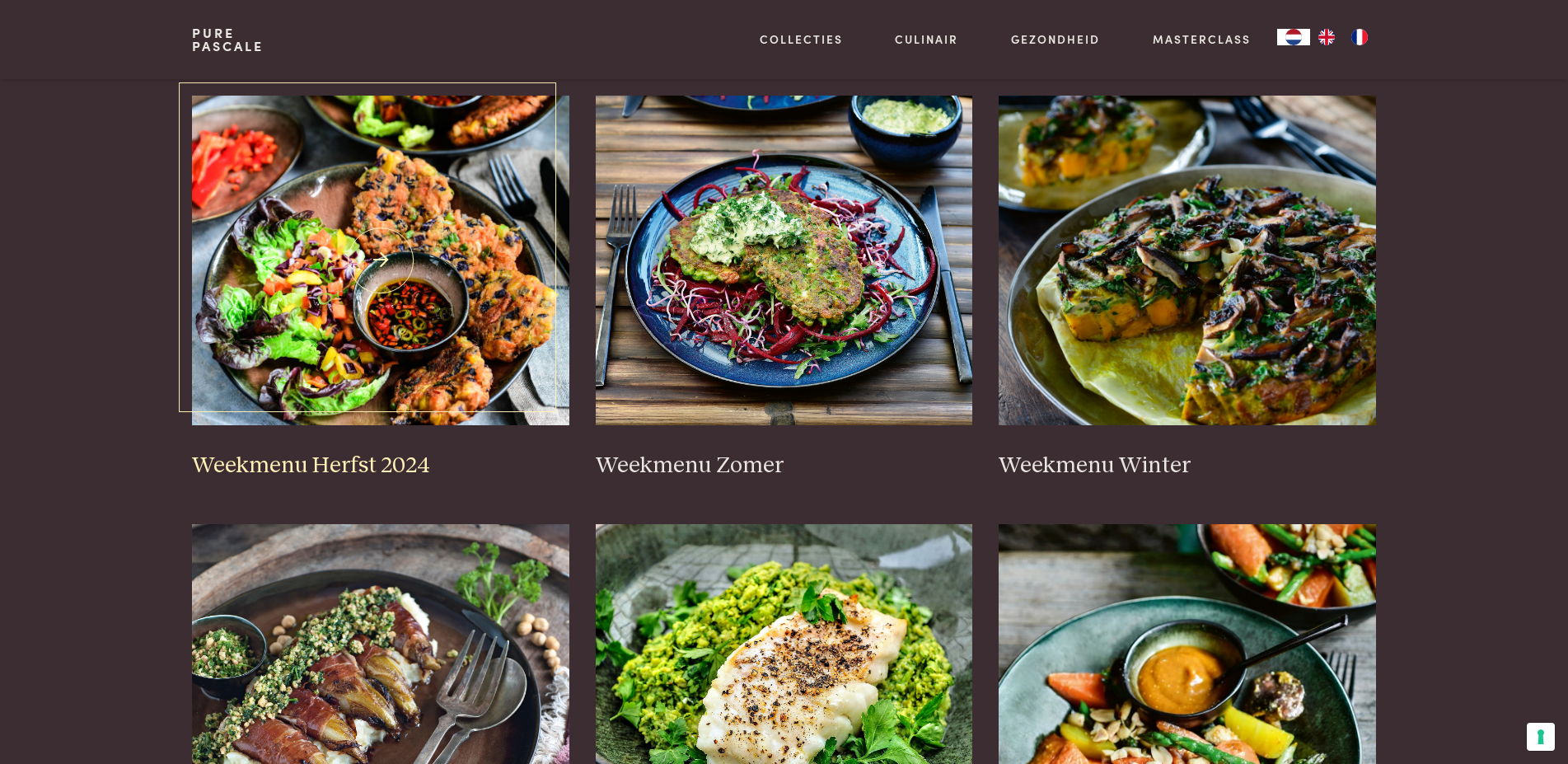
click at [347, 222] on img at bounding box center [380, 260] width 377 height 329
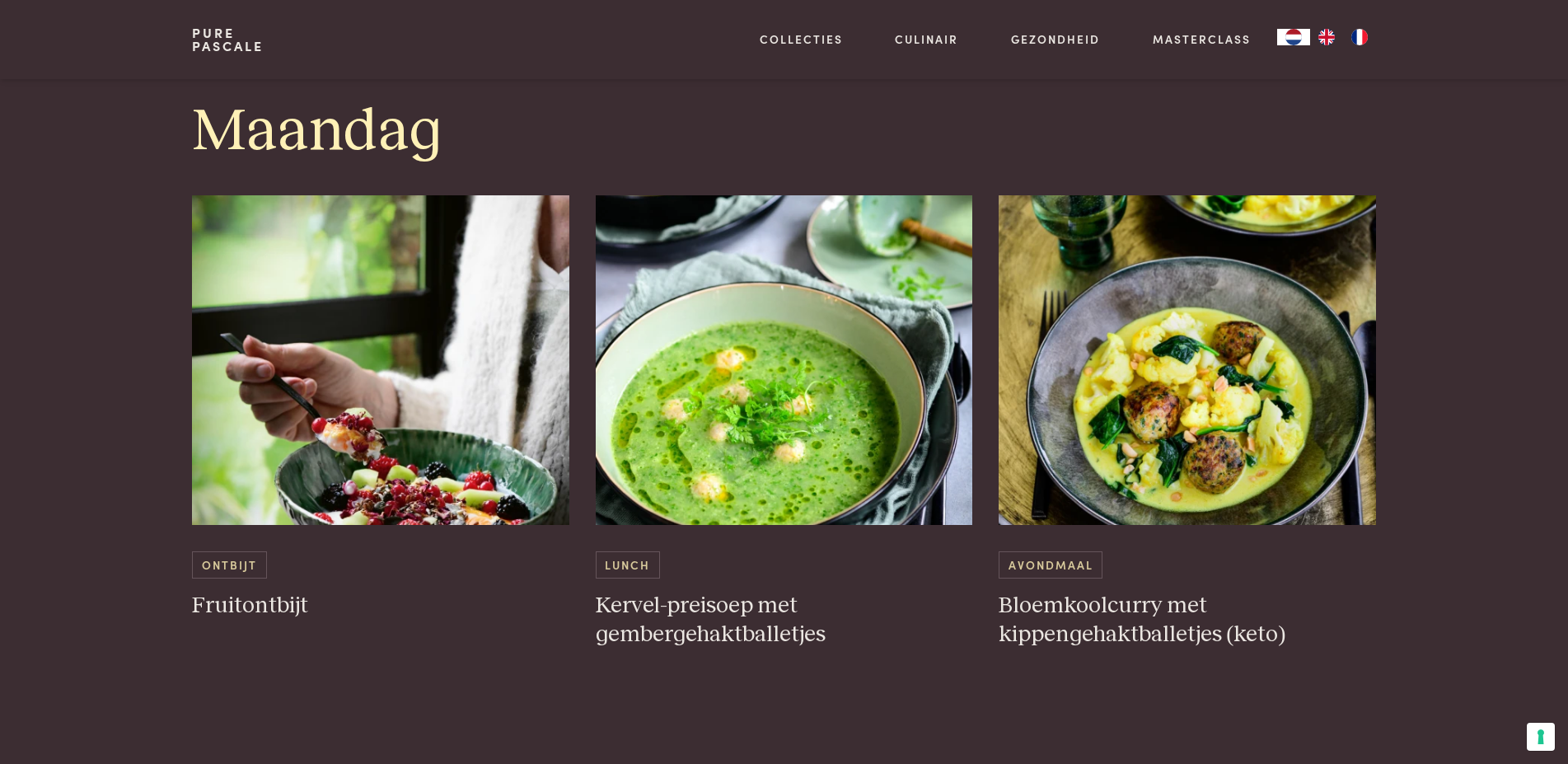
scroll to position [924, 0]
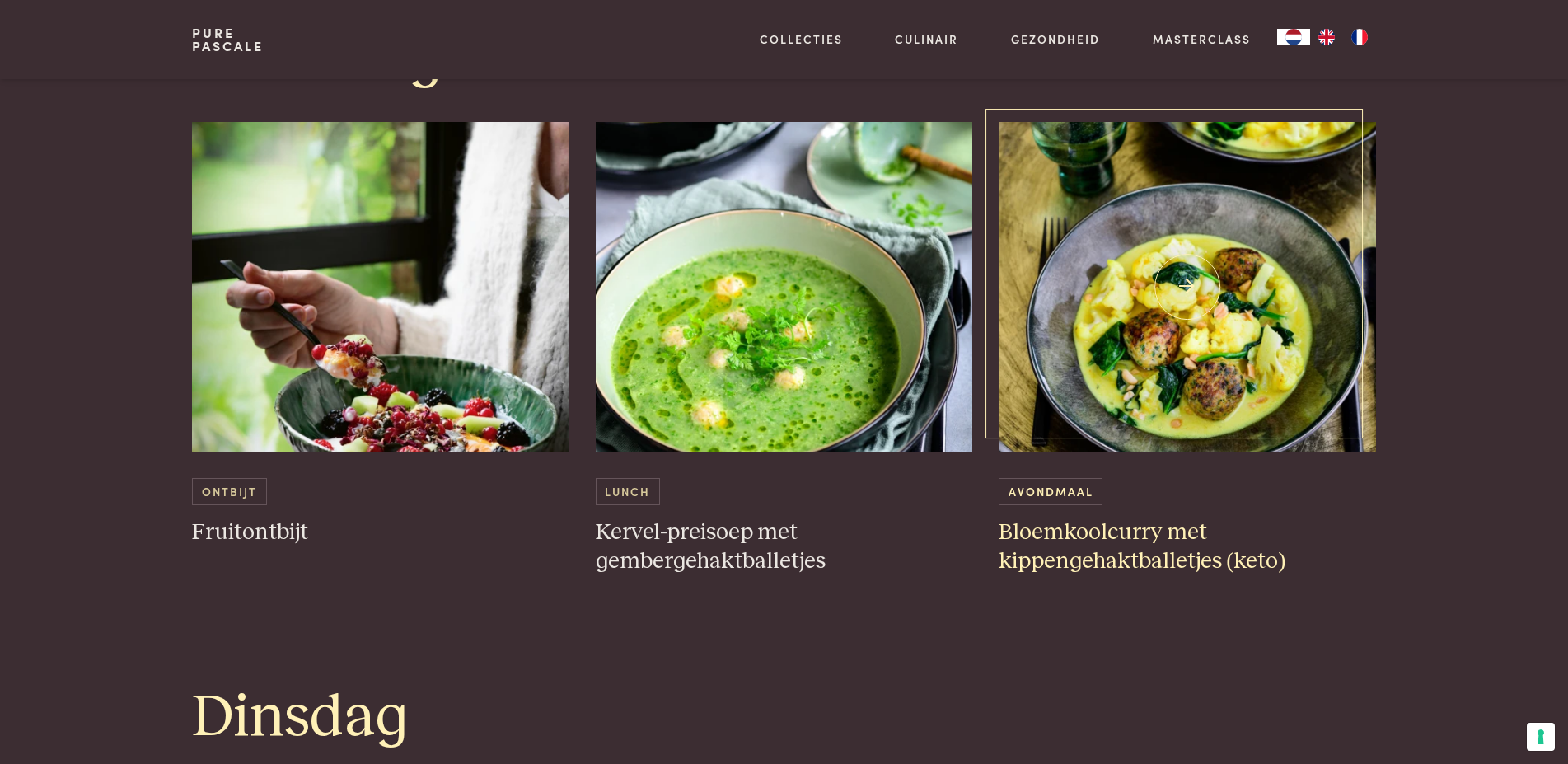
click at [1069, 490] on span "Avondmaal" at bounding box center [1050, 491] width 104 height 27
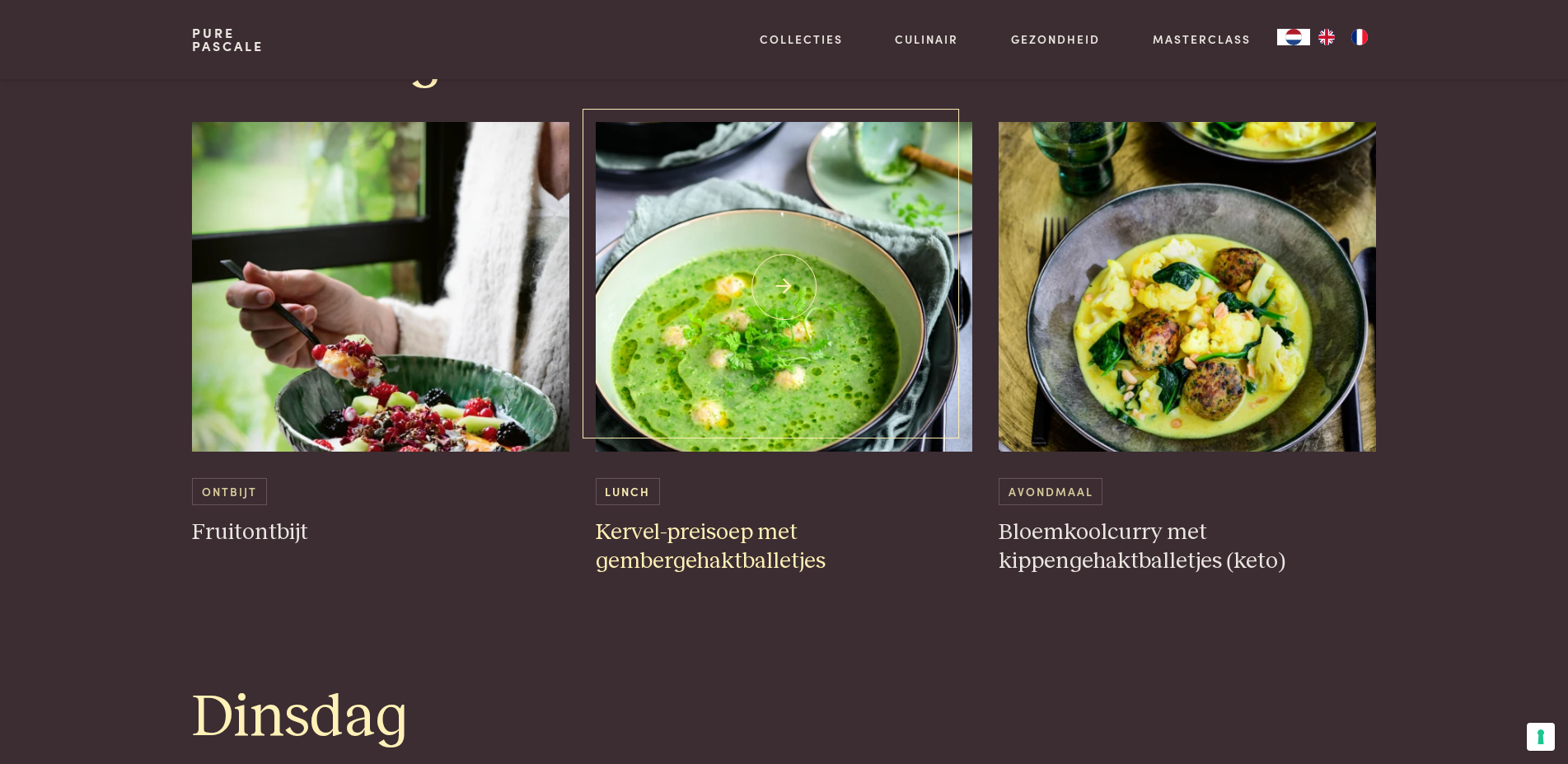
click at [785, 285] on img at bounding box center [784, 286] width 377 height 329
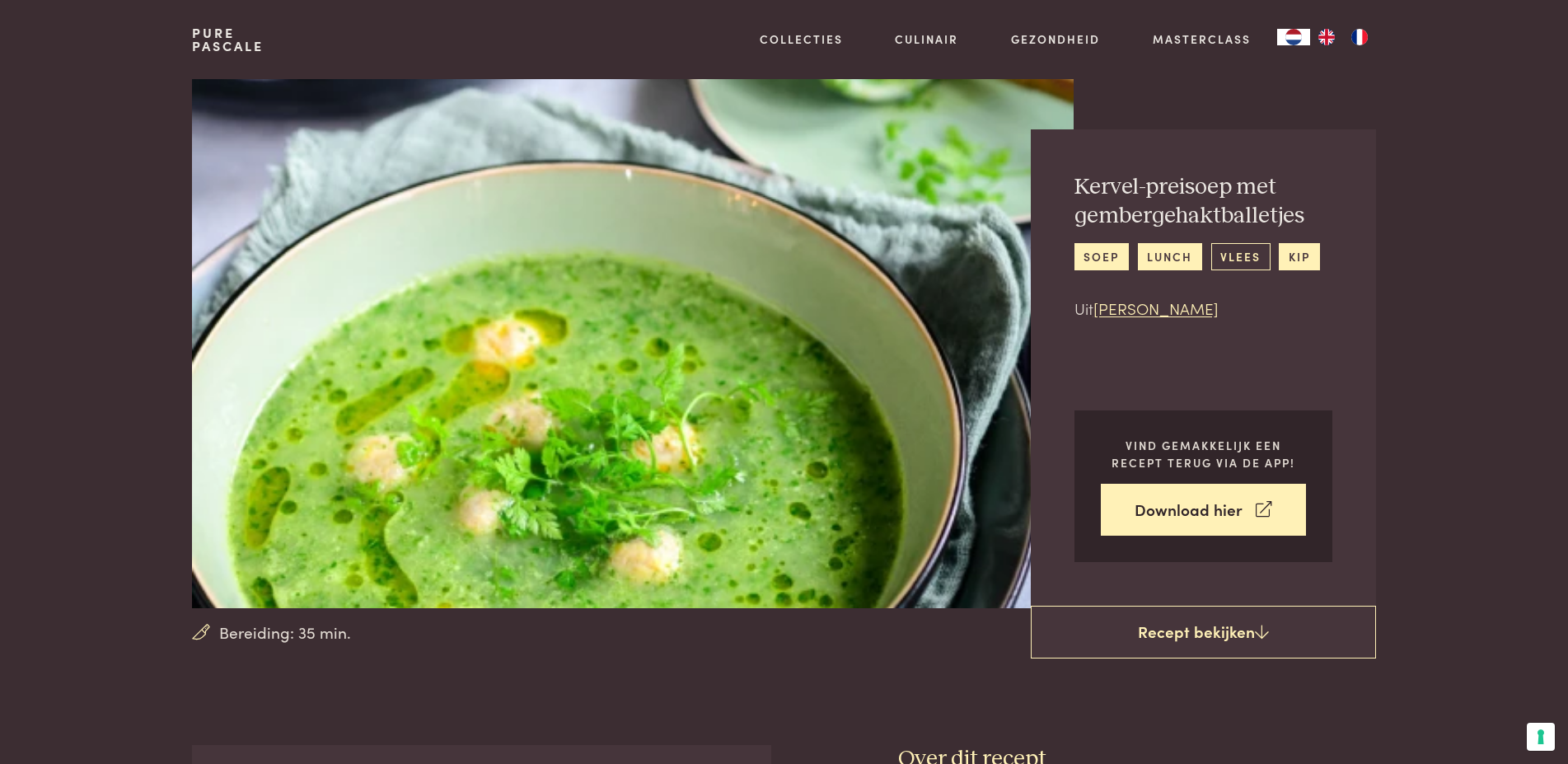
click at [1246, 256] on link "vlees" at bounding box center [1241, 257] width 59 height 27
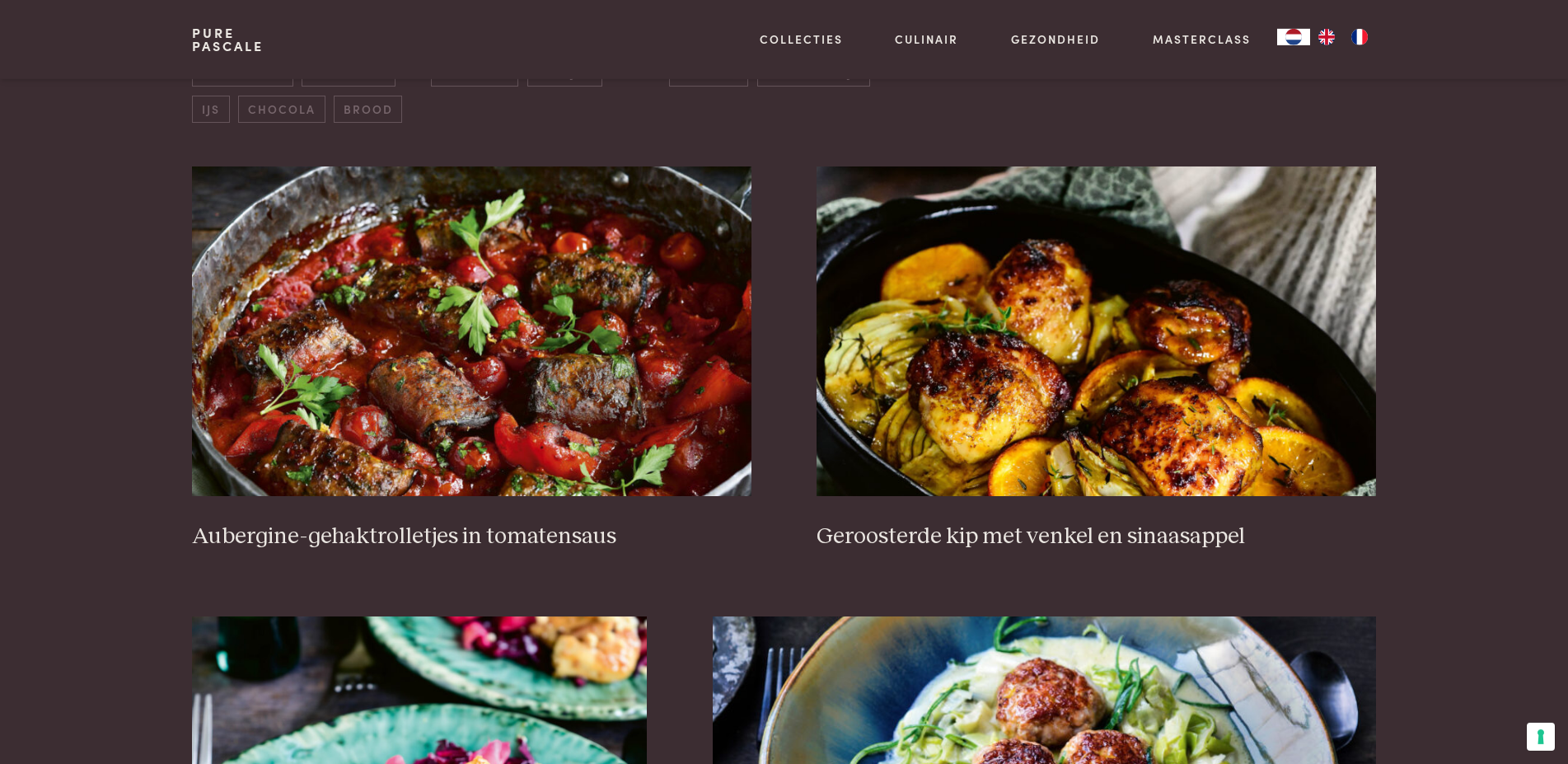
scroll to position [672, 0]
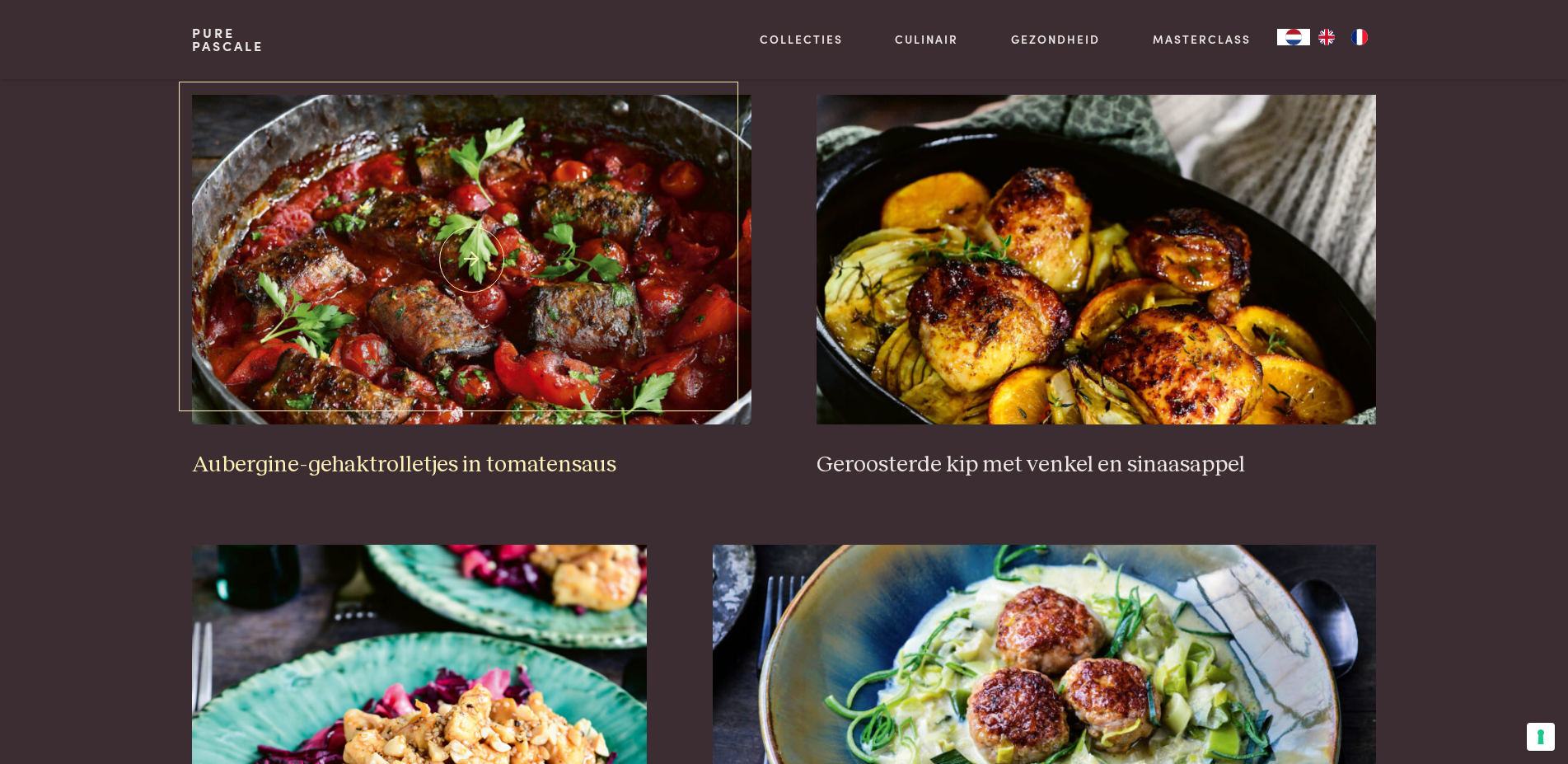
click at [468, 258] on img at bounding box center [471, 259] width 559 height 329
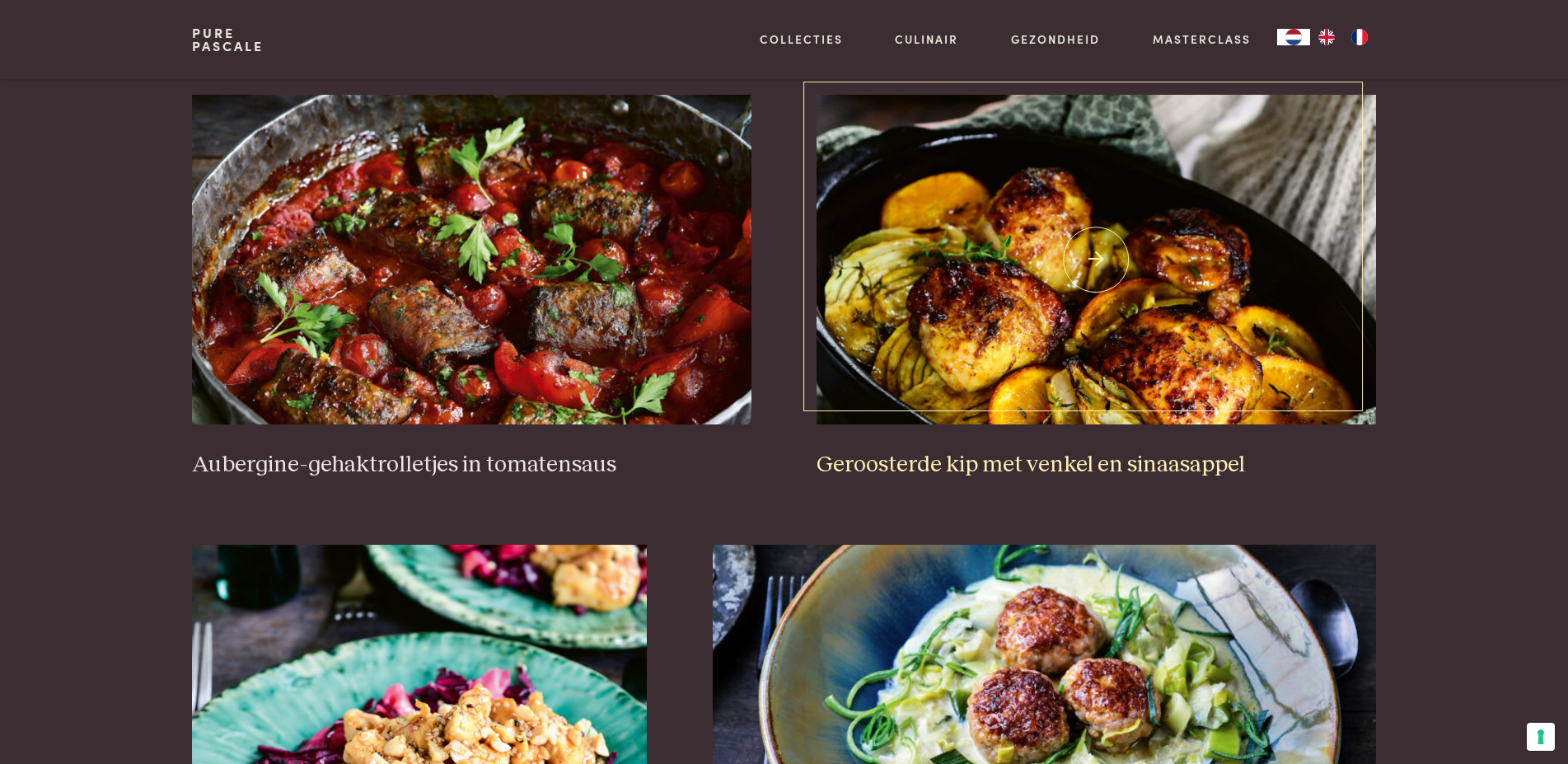
click at [1100, 258] on img at bounding box center [1095, 259] width 559 height 329
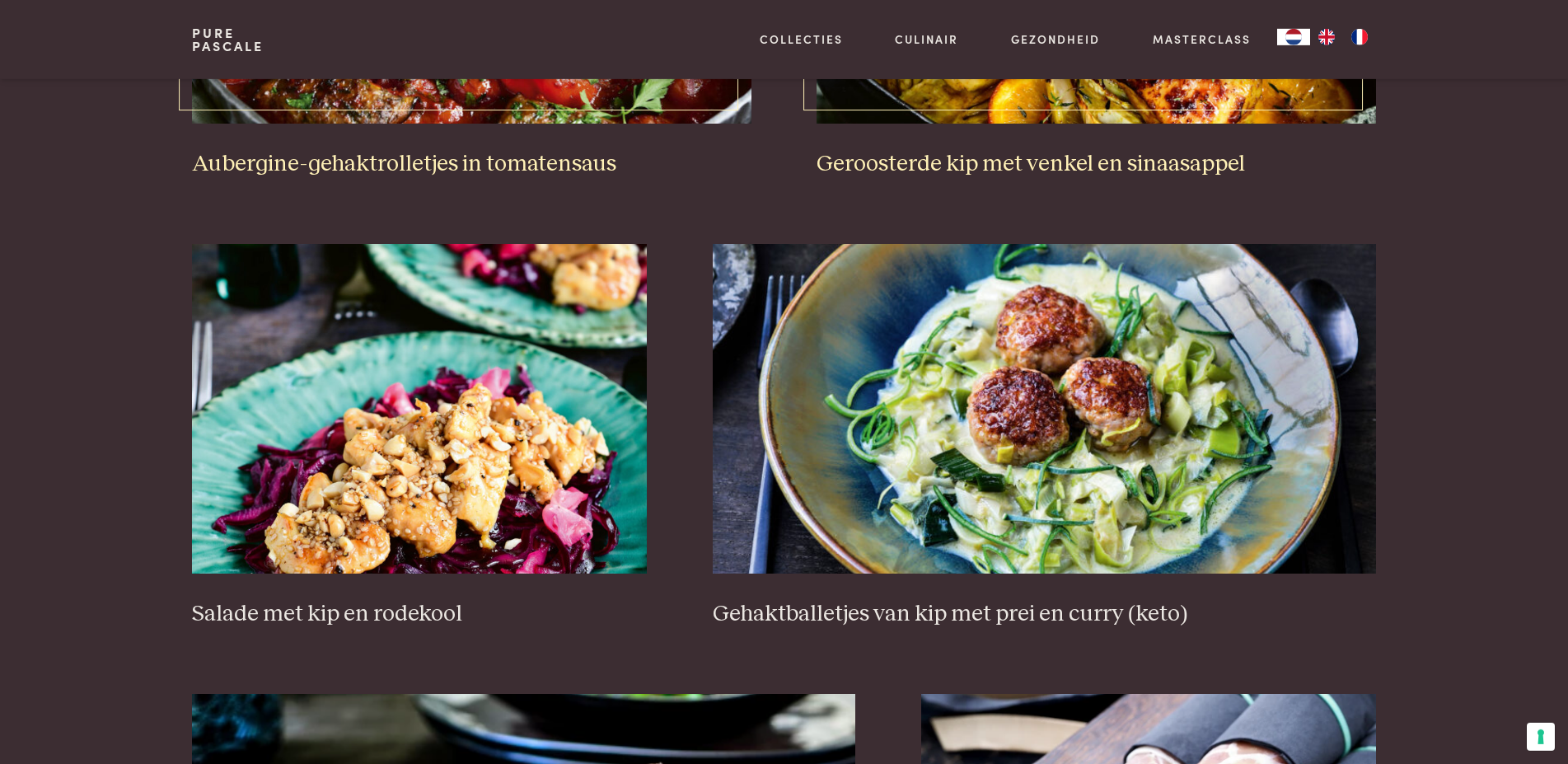
scroll to position [1009, 0]
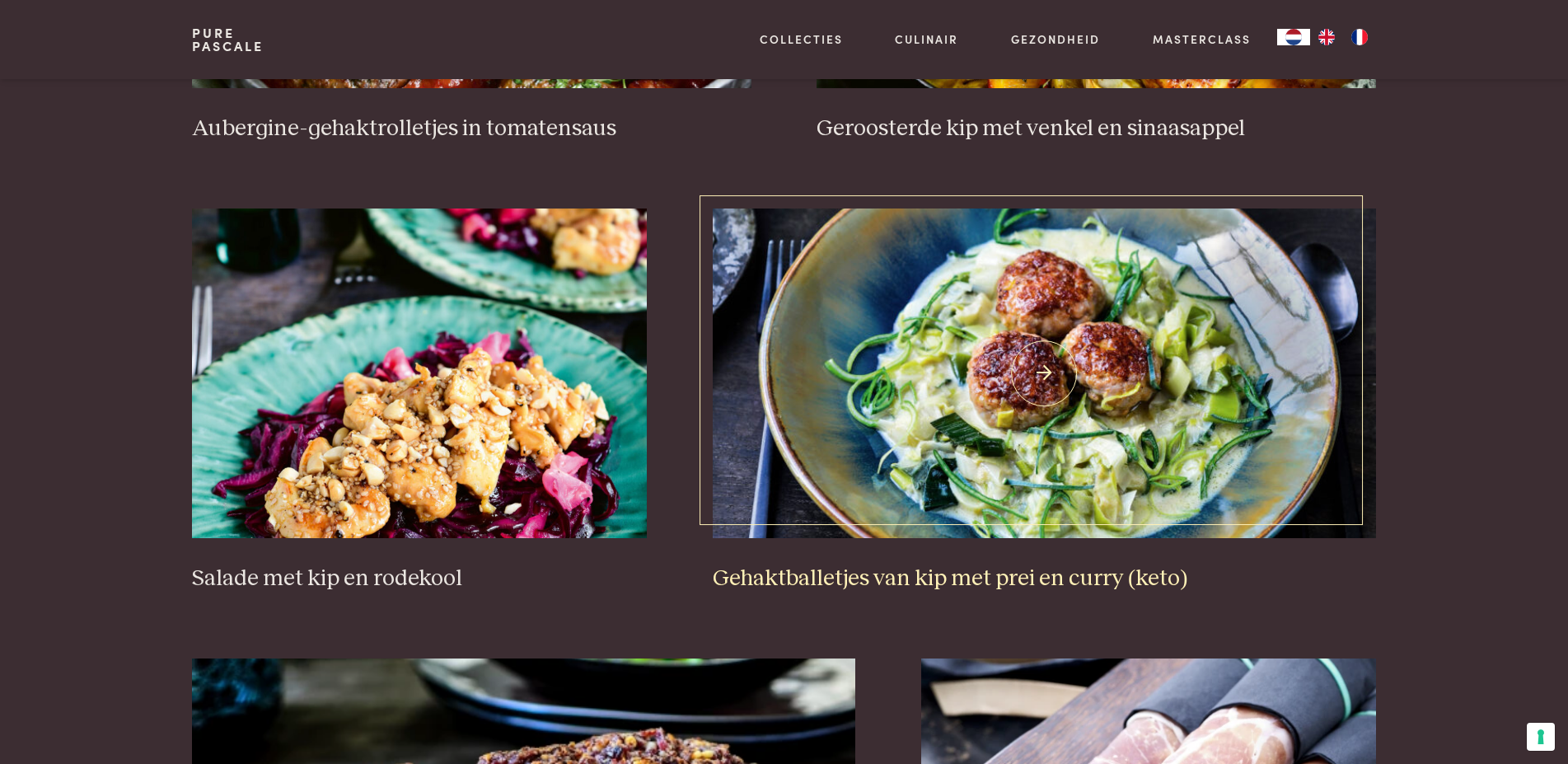
click at [1128, 320] on img at bounding box center [1044, 373] width 663 height 329
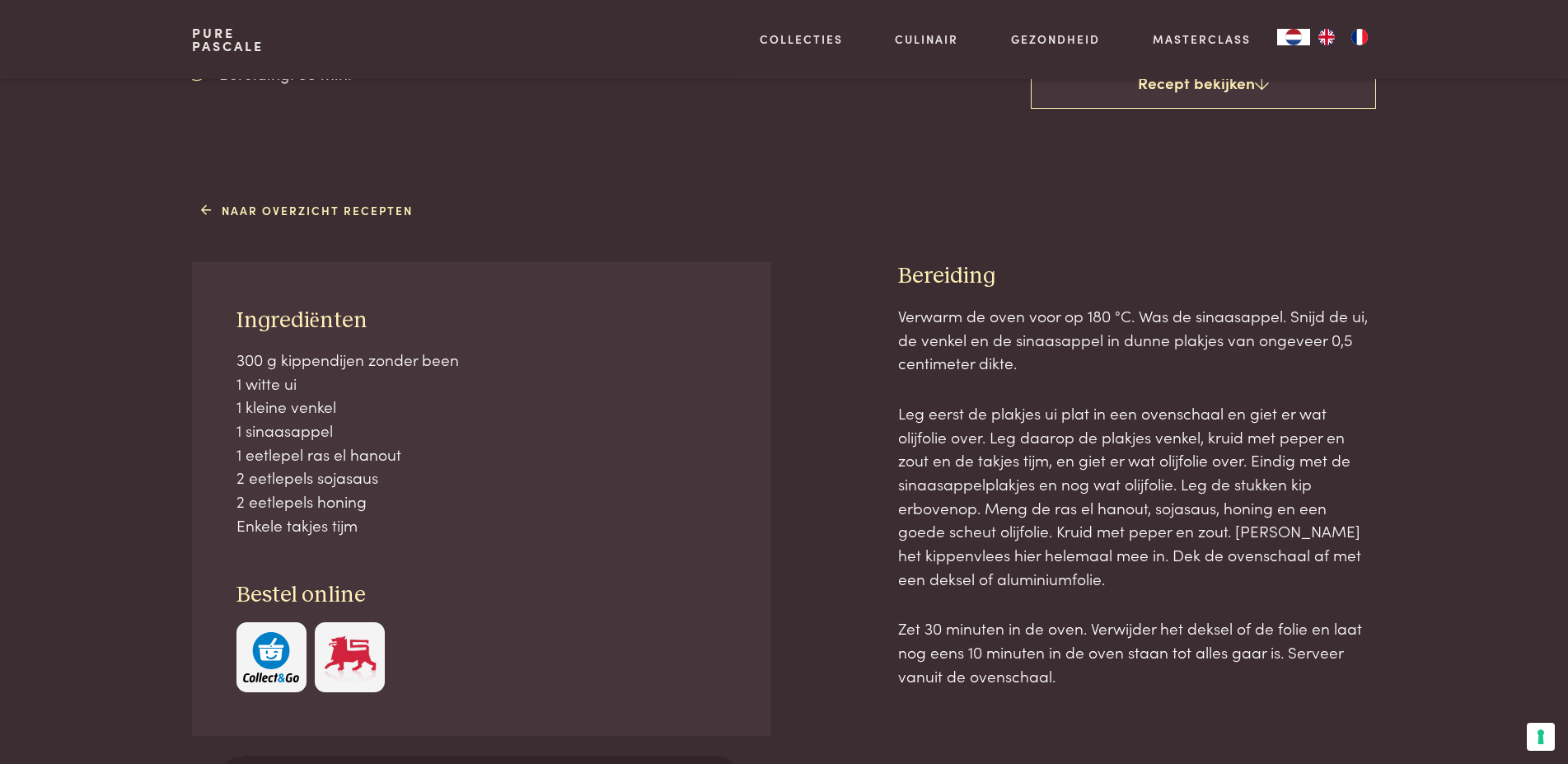
scroll to position [588, 0]
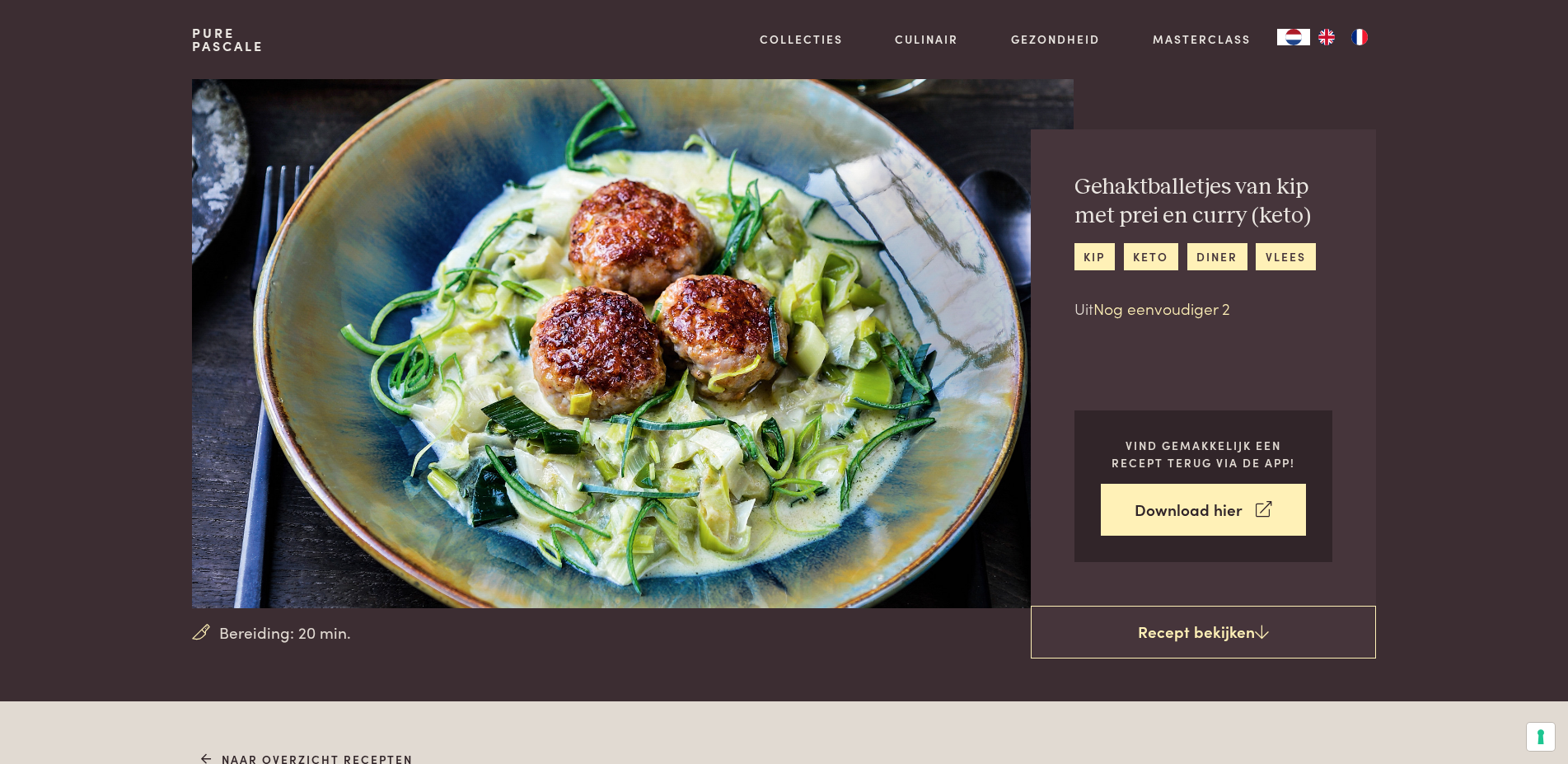
click at [1165, 310] on link "Nog eenvoudiger 2" at bounding box center [1161, 307] width 137 height 22
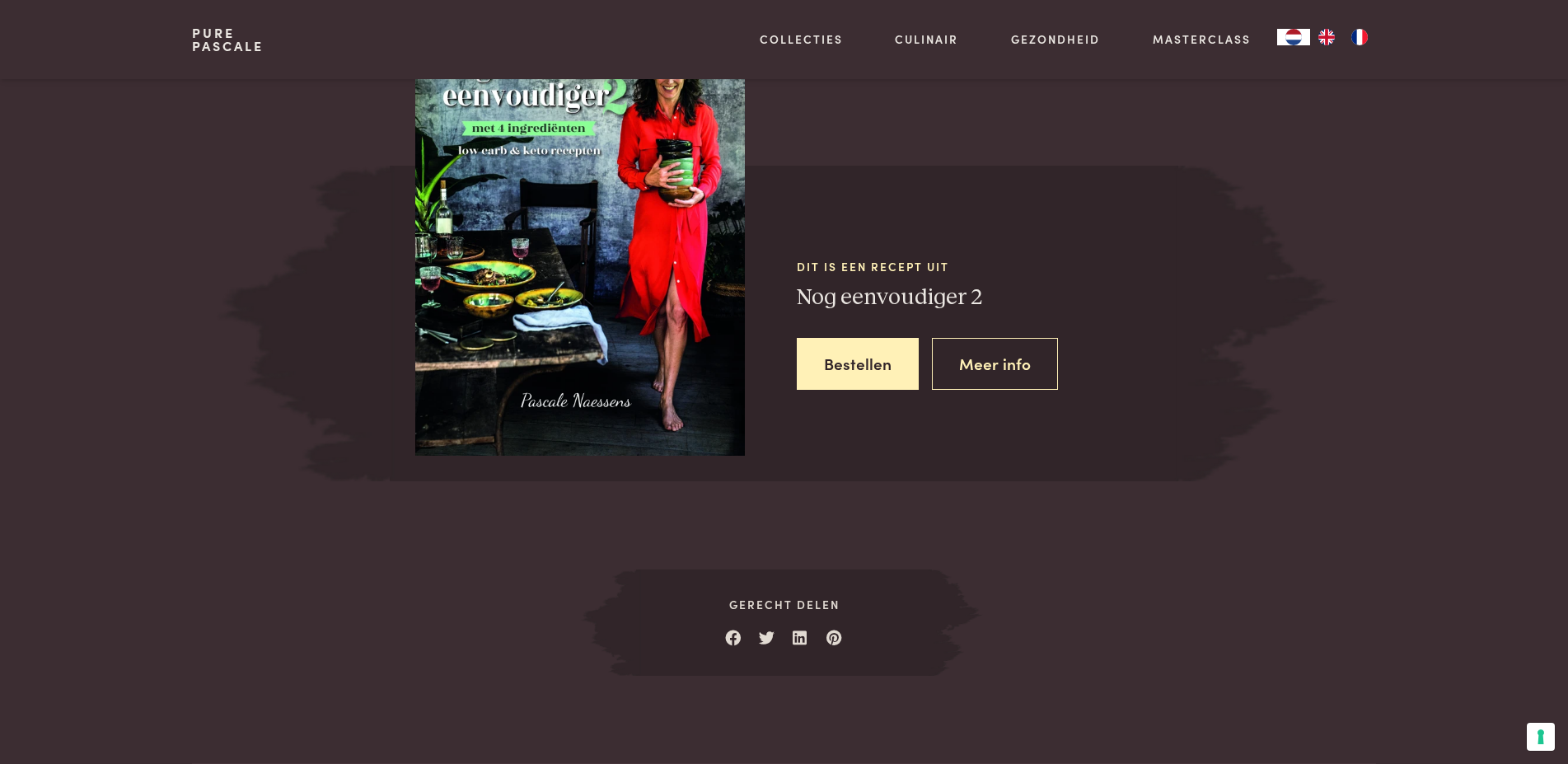
scroll to position [1892, 0]
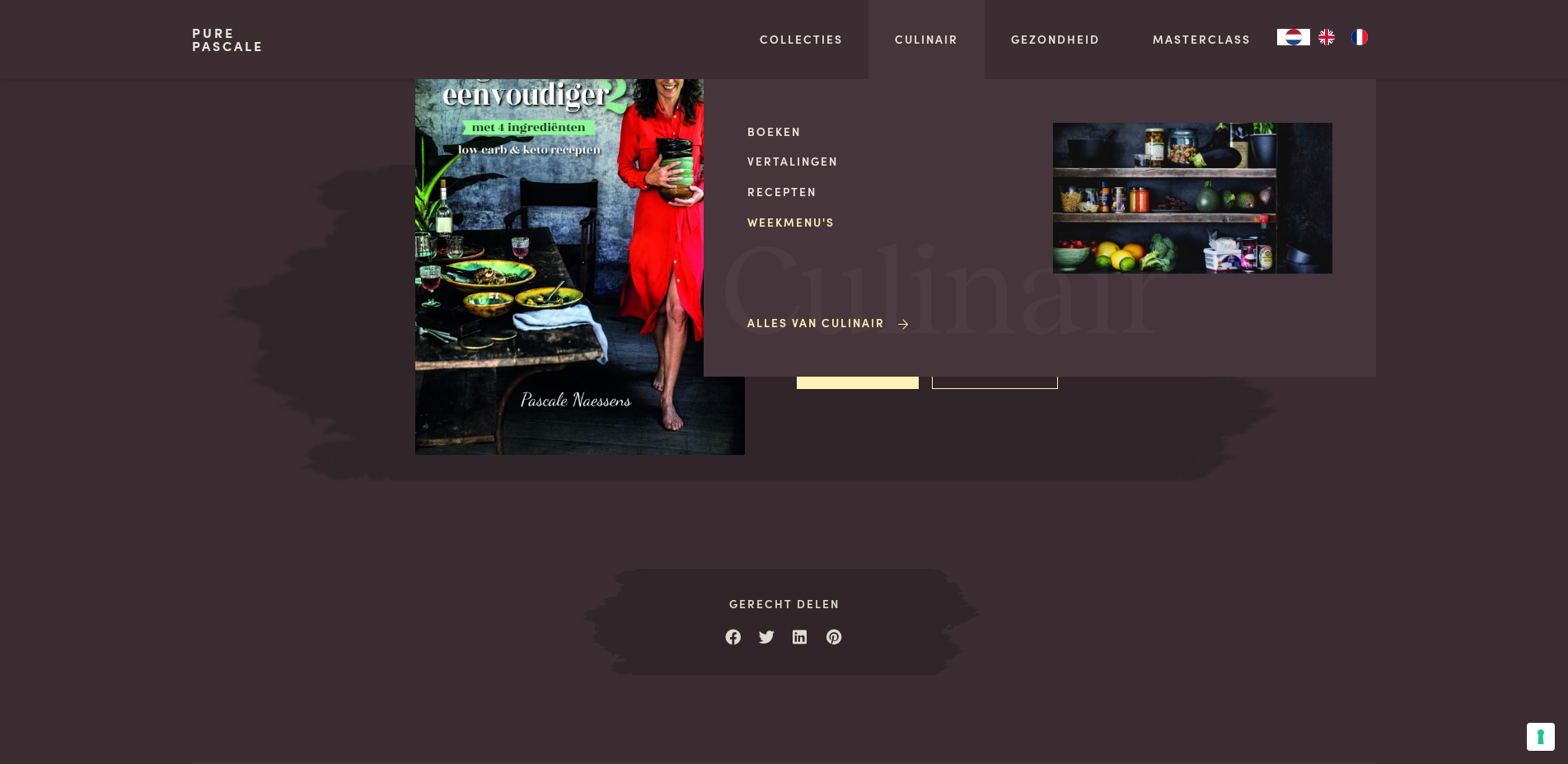
click at [797, 221] on link "Weekmenu's" at bounding box center [886, 222] width 279 height 17
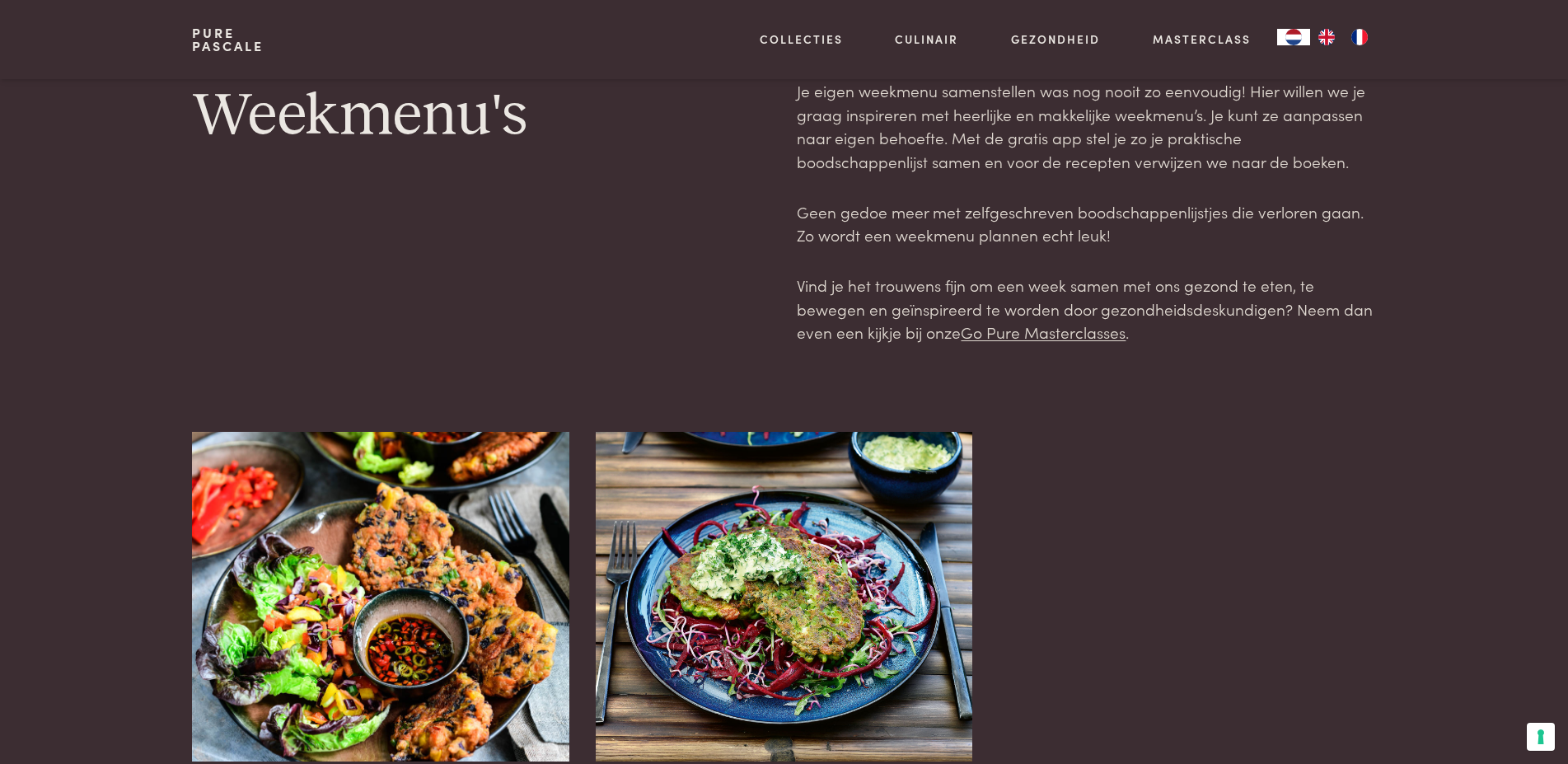
scroll to position [336, 0]
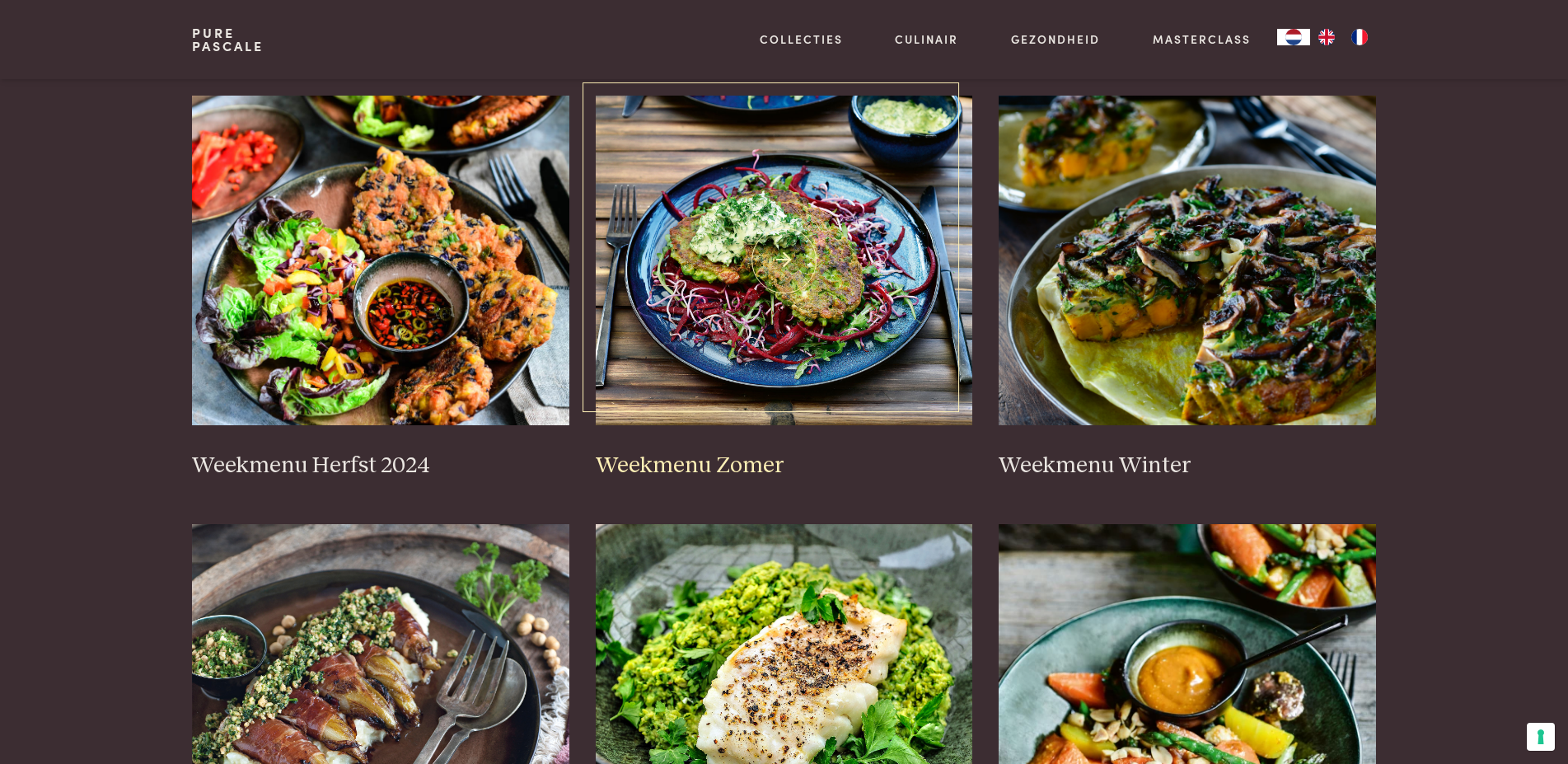
click at [790, 251] on img at bounding box center [784, 260] width 377 height 329
click at [786, 256] on img at bounding box center [784, 260] width 377 height 329
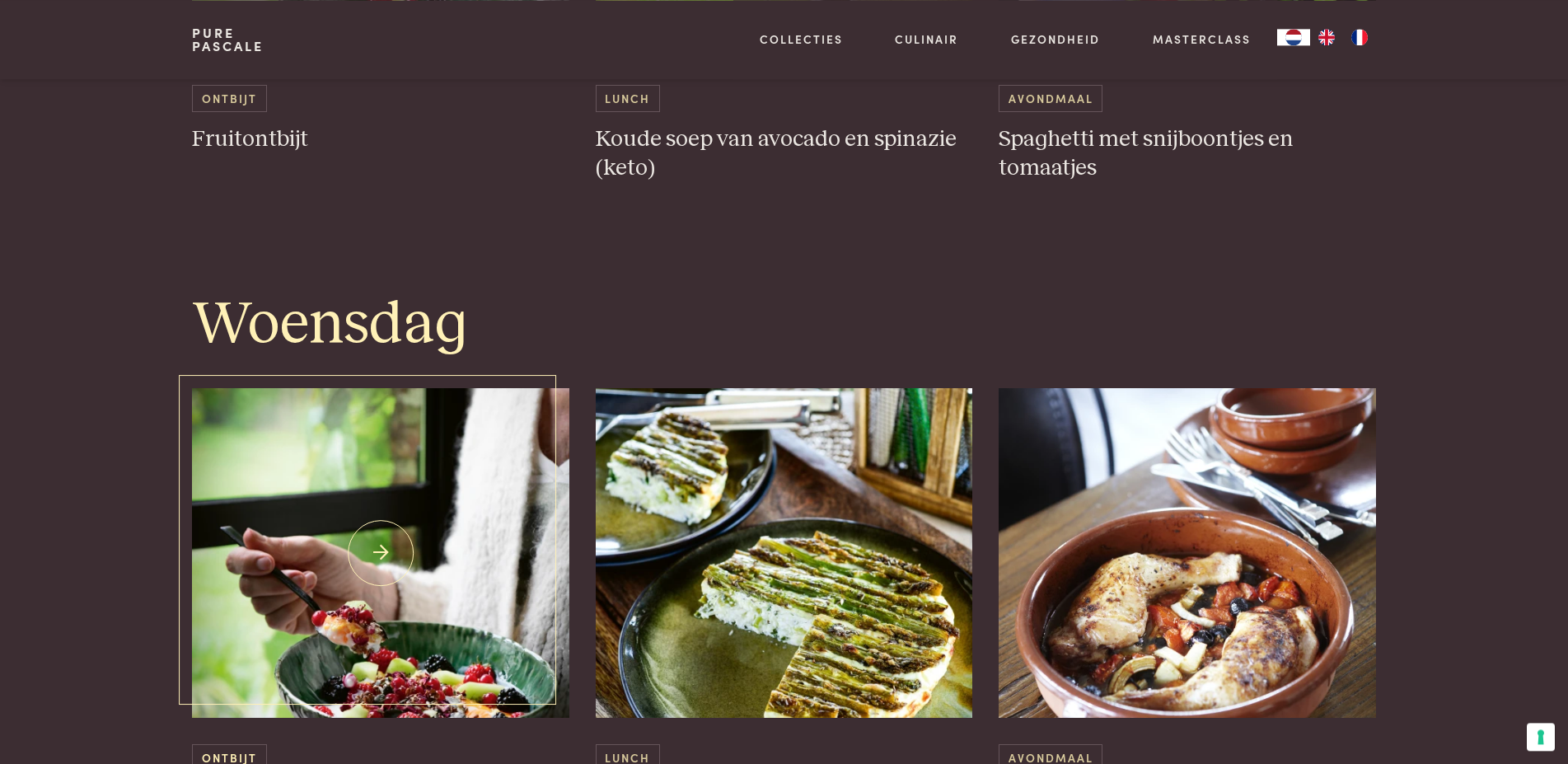
scroll to position [2017, 0]
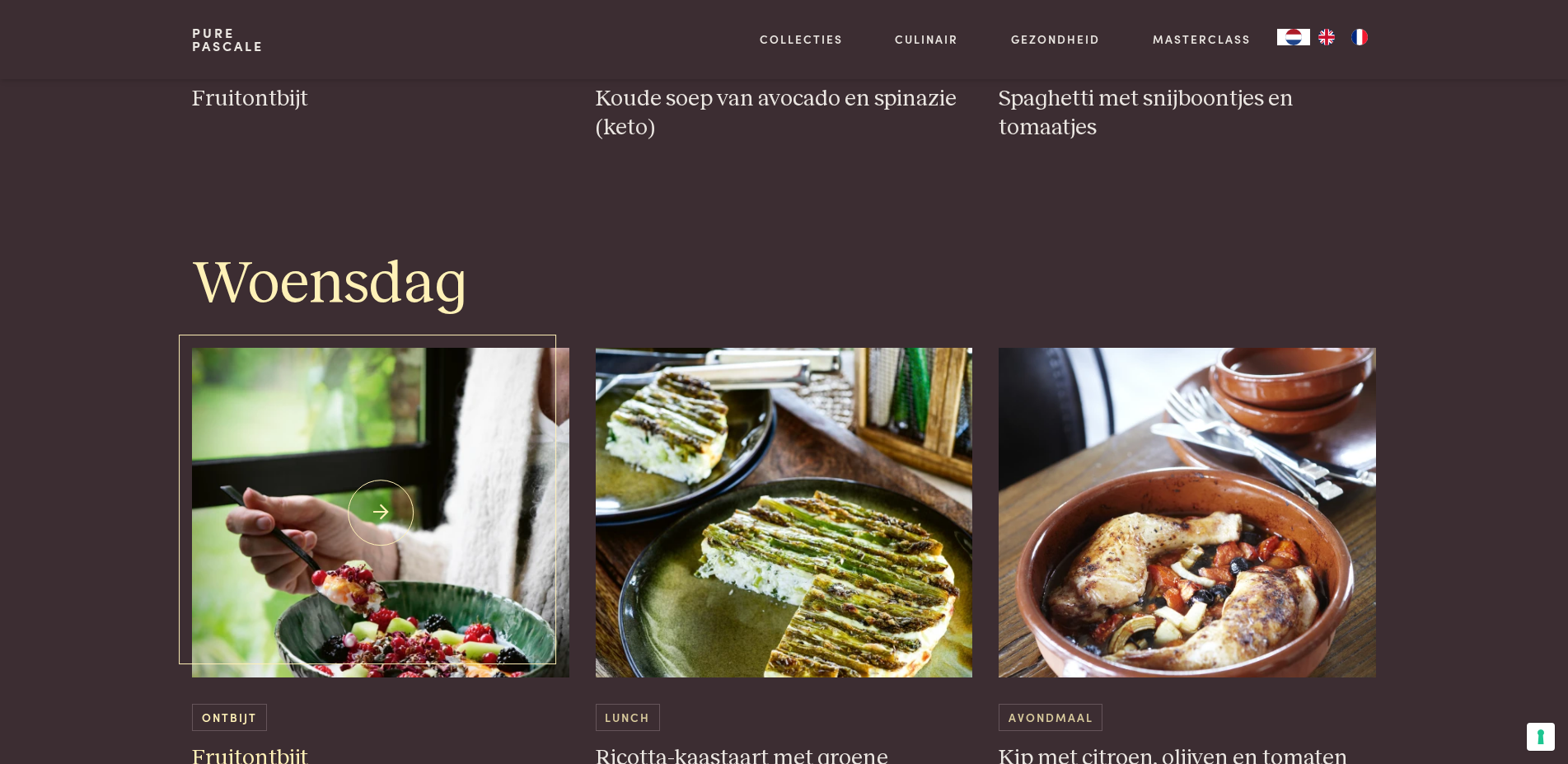
click at [384, 506] on img at bounding box center [380, 512] width 377 height 329
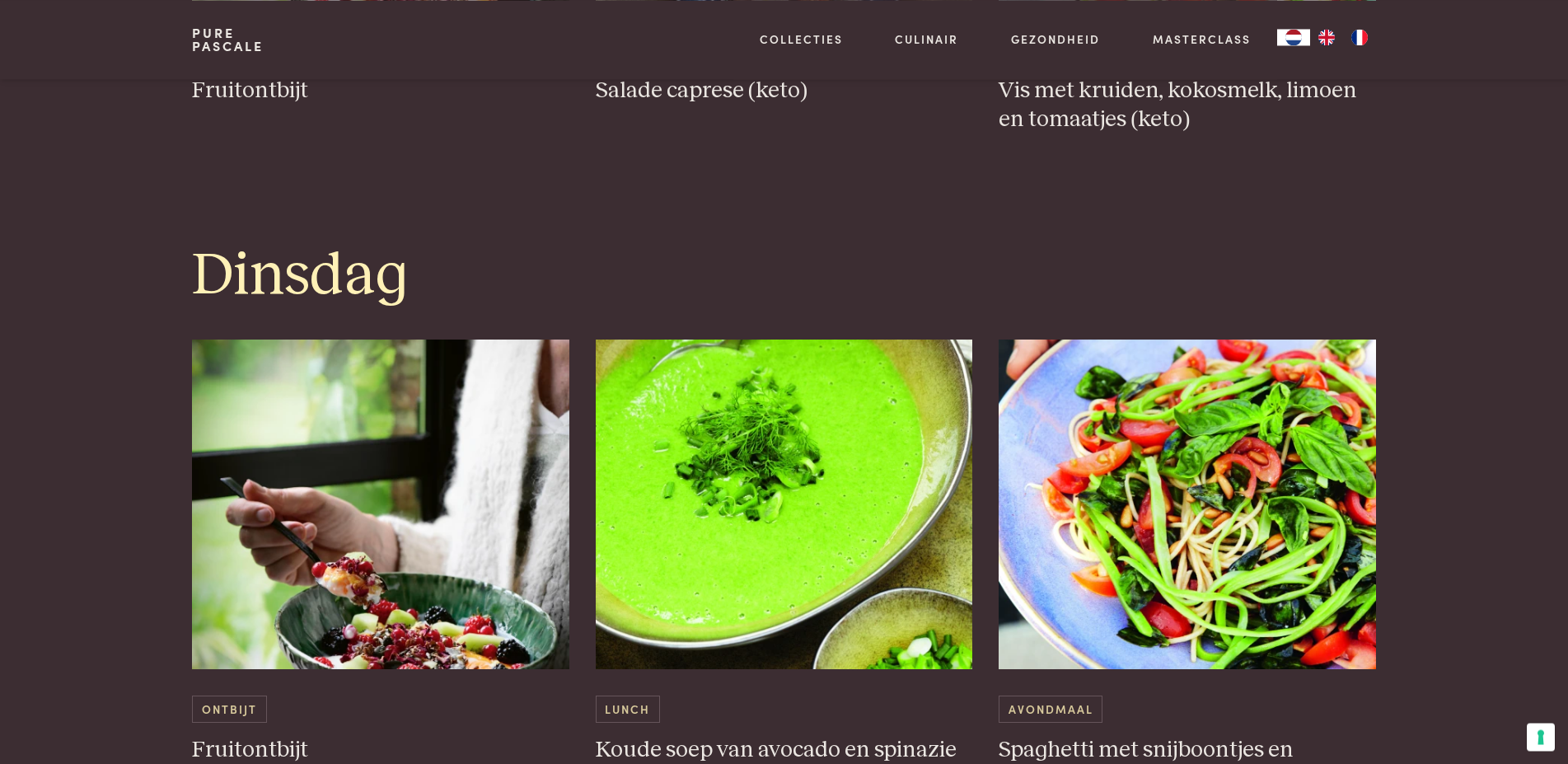
scroll to position [1260, 0]
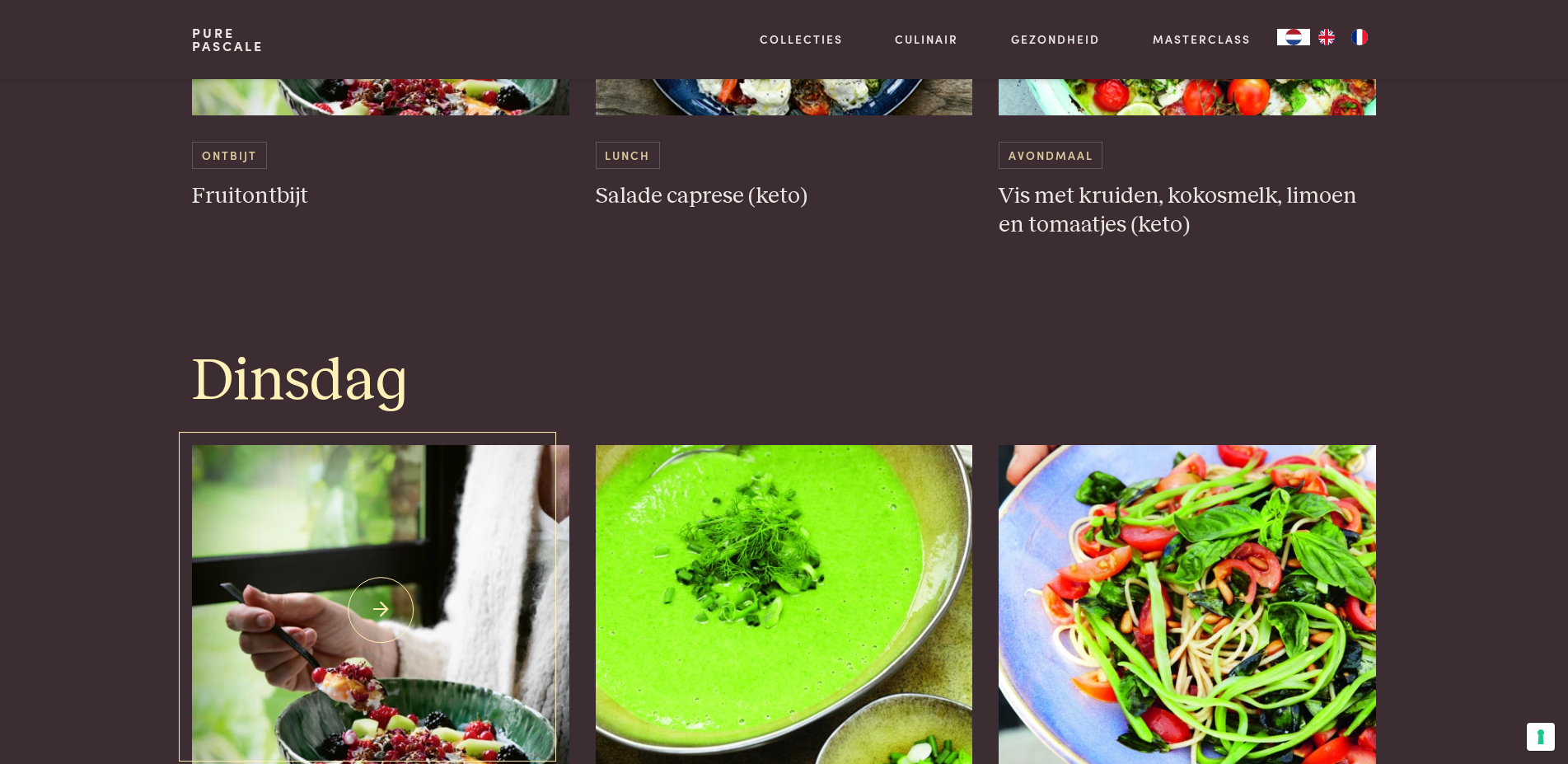
click at [375, 605] on img at bounding box center [380, 610] width 377 height 329
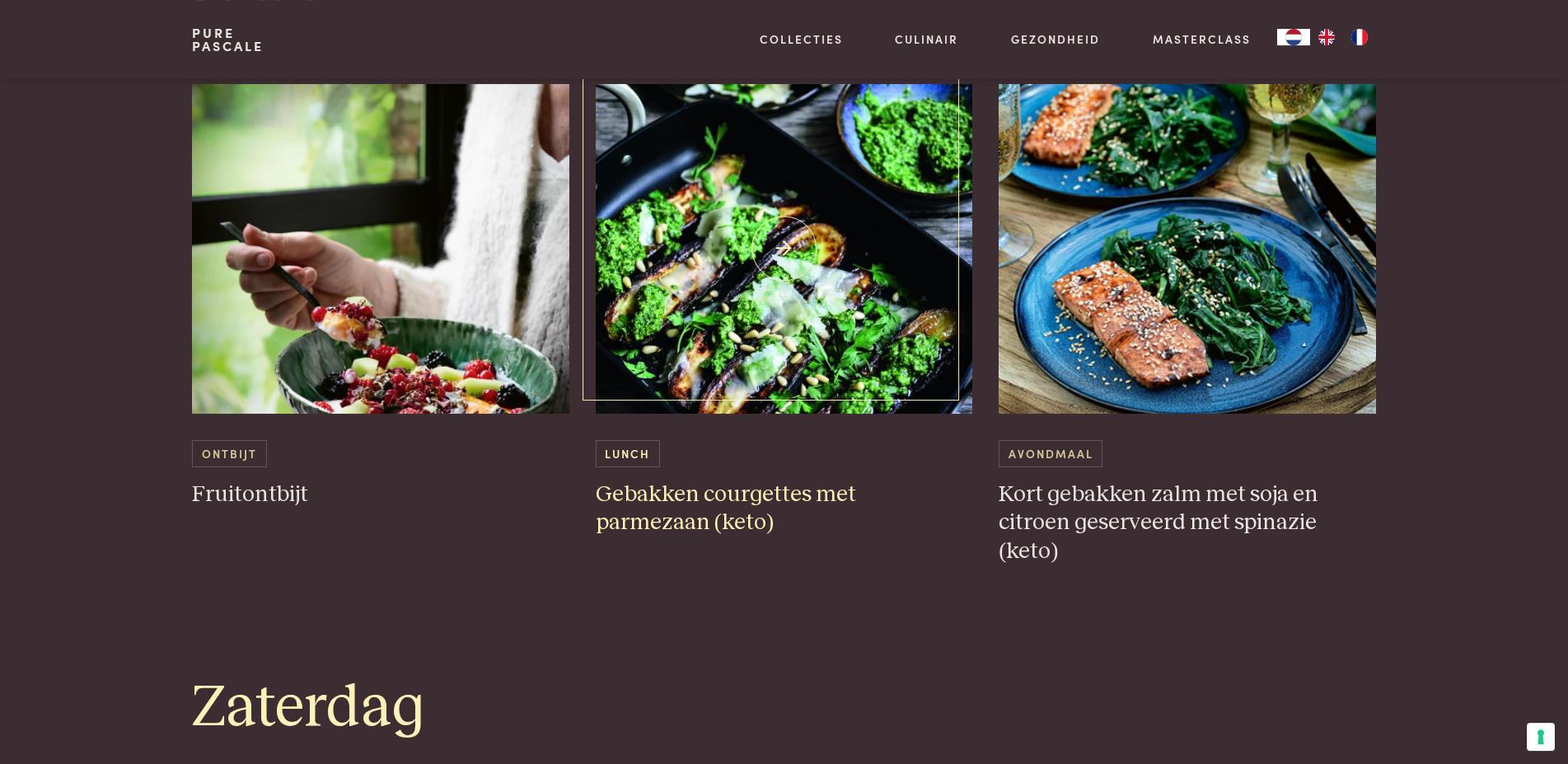
scroll to position [3614, 0]
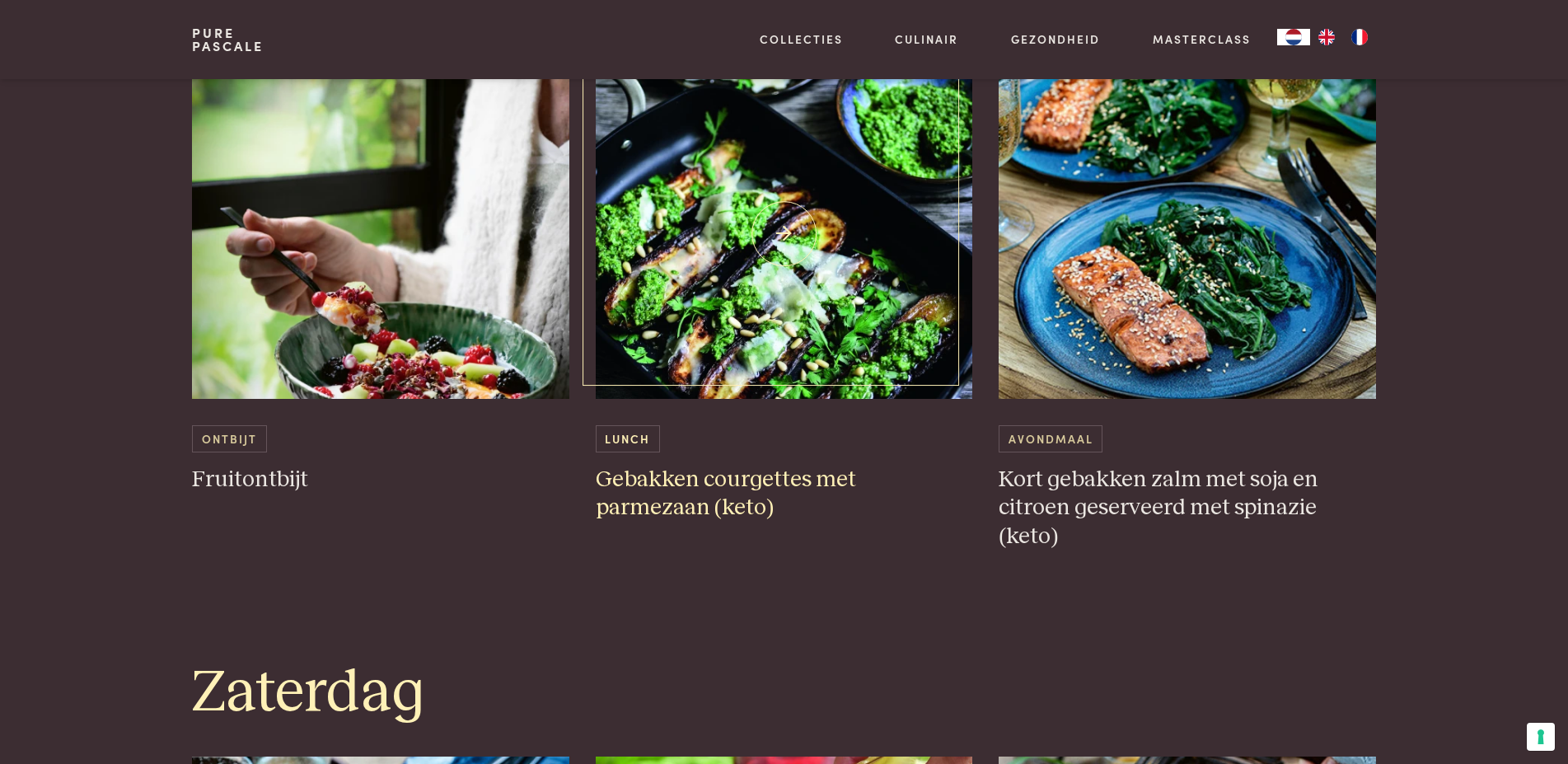
click at [791, 250] on img at bounding box center [784, 234] width 377 height 329
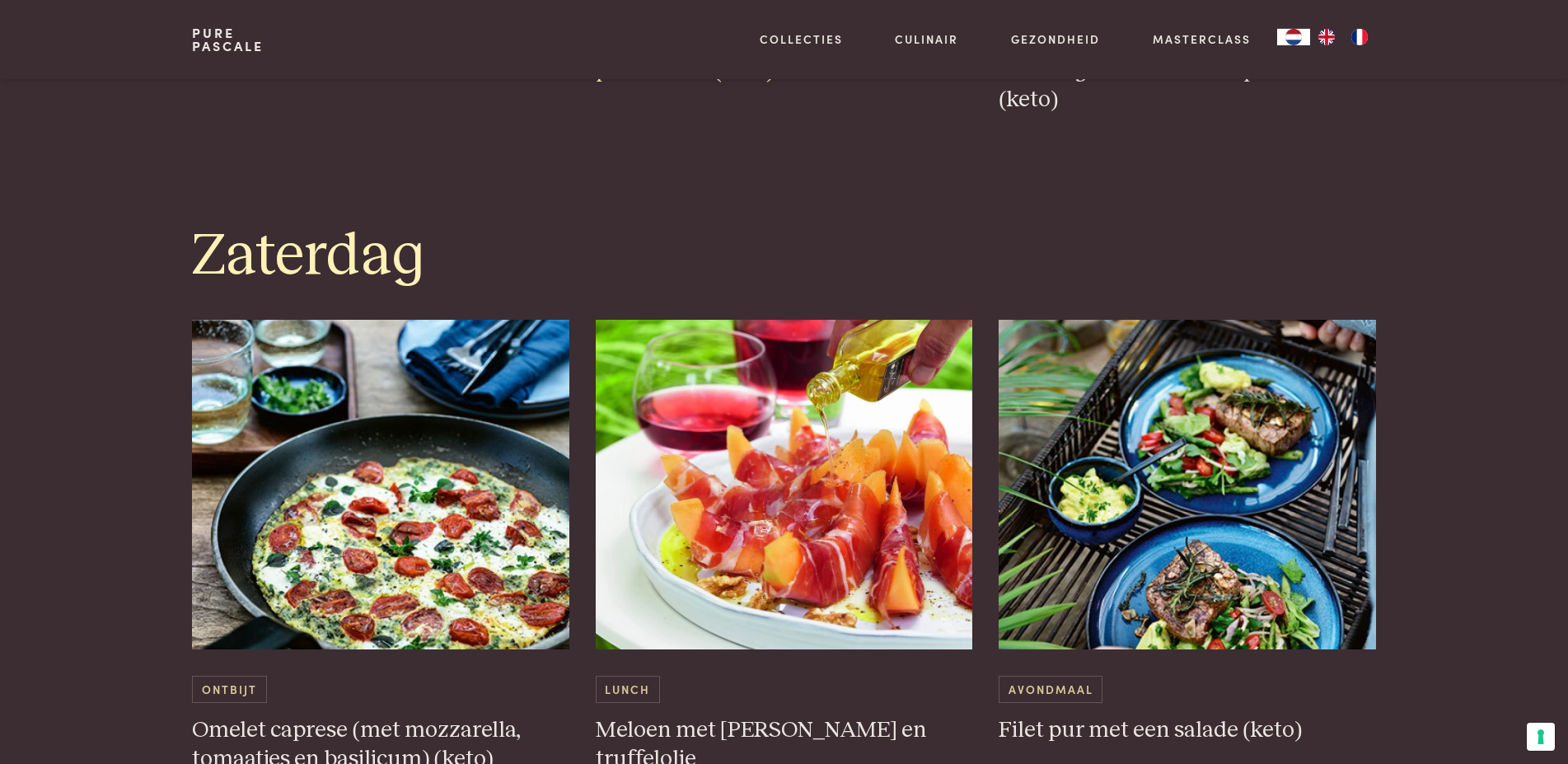
scroll to position [4119, 0]
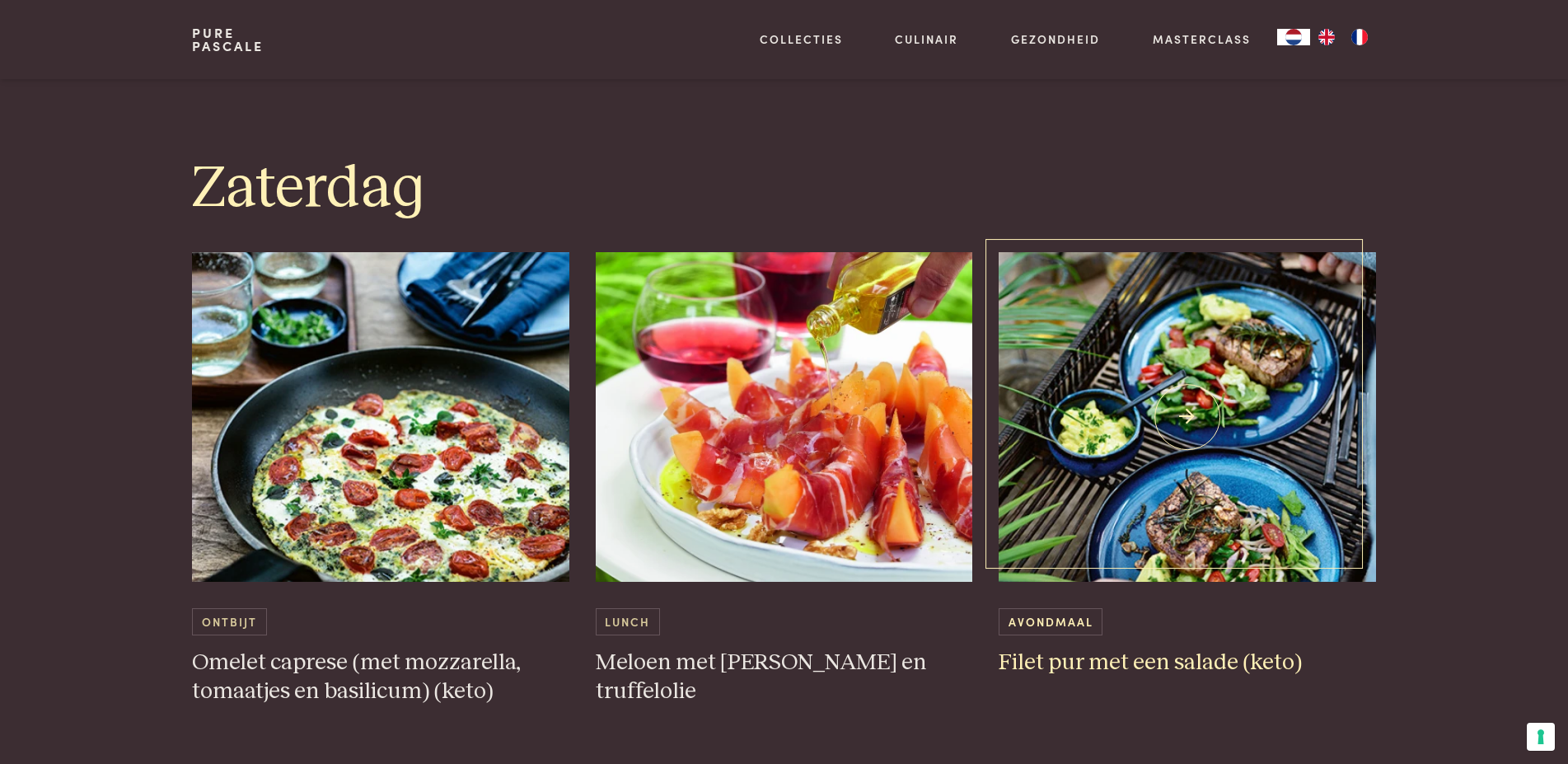
click at [1257, 371] on img at bounding box center [1187, 417] width 377 height 329
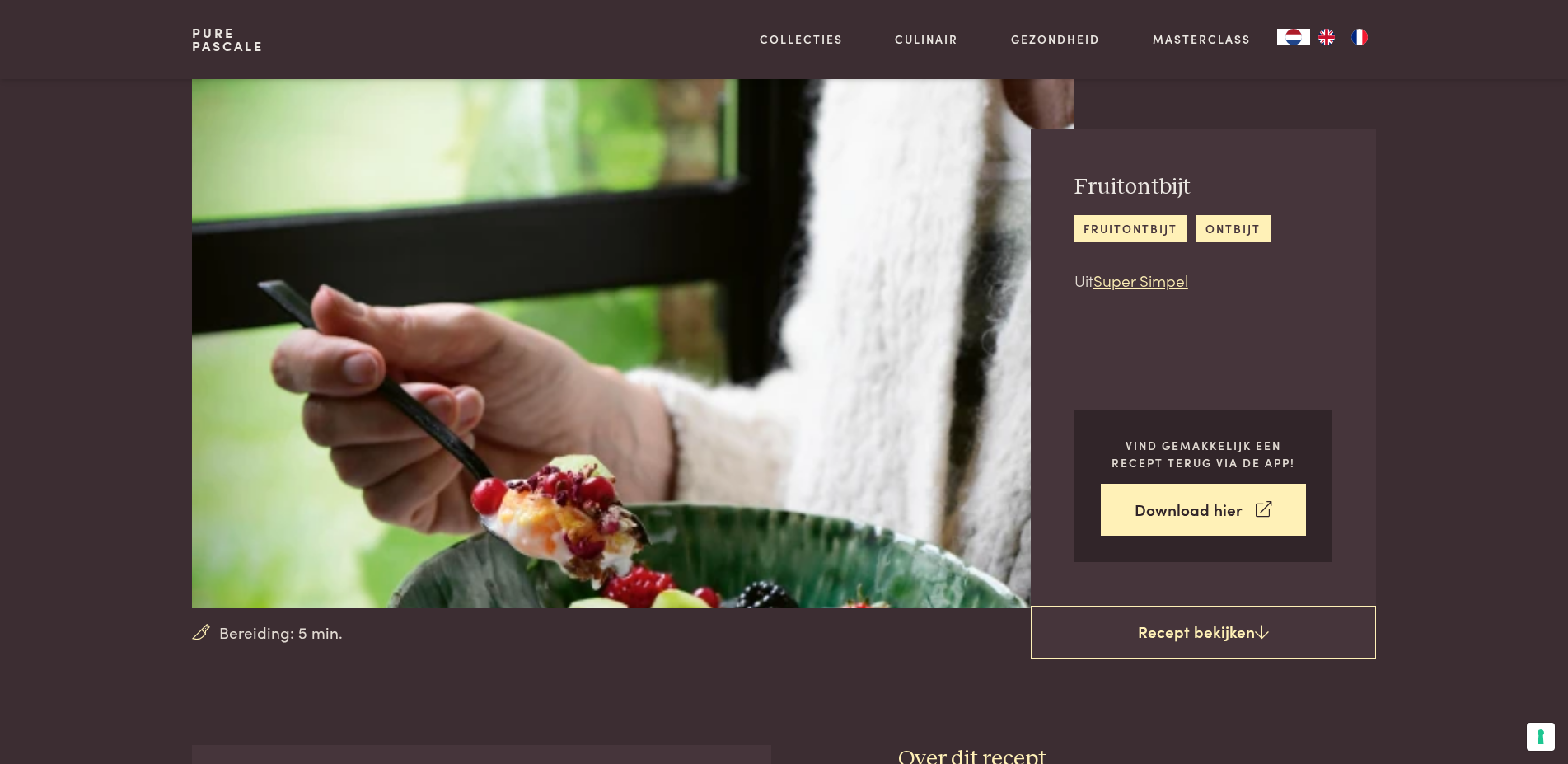
scroll to position [336, 0]
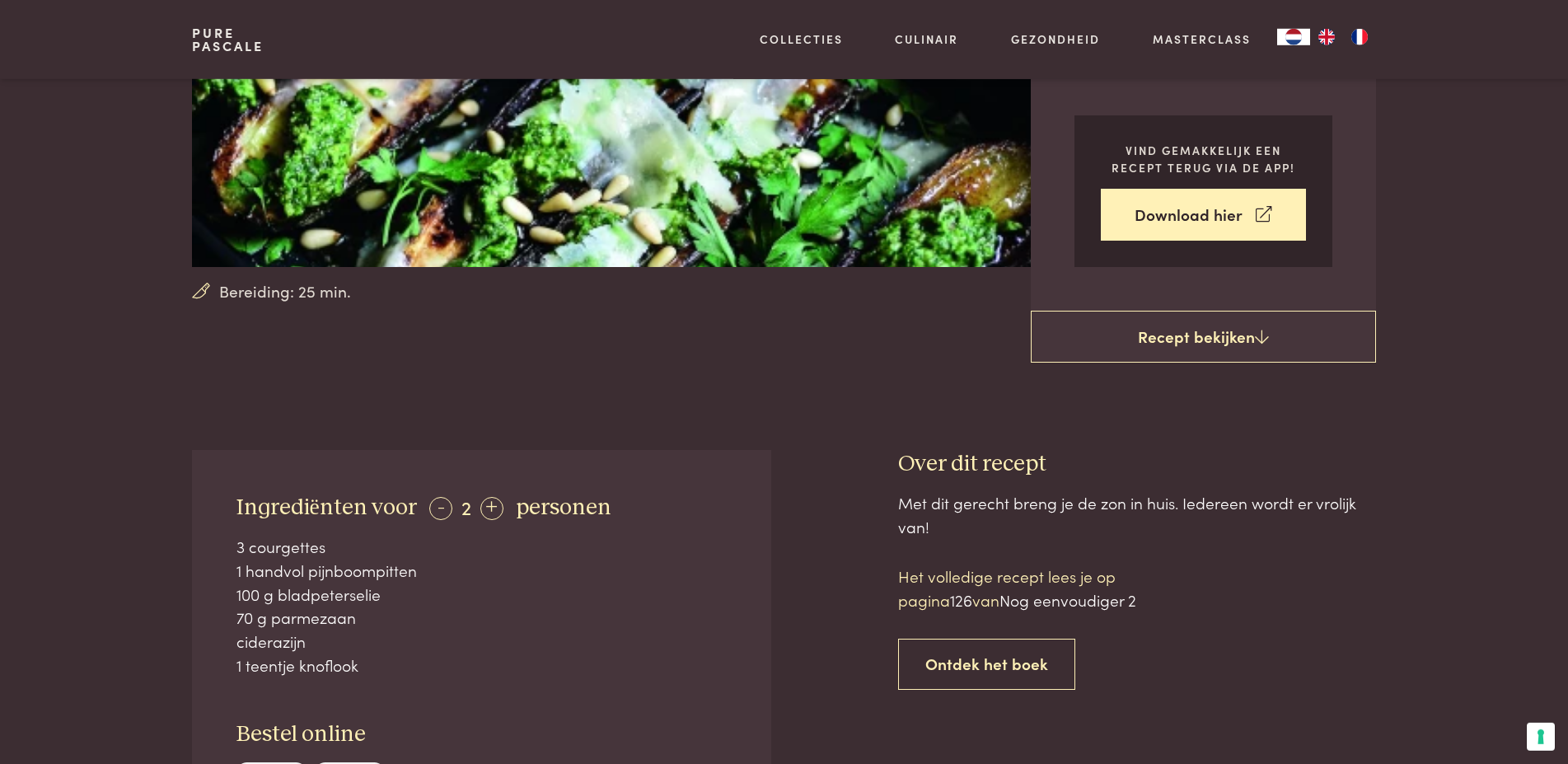
scroll to position [420, 0]
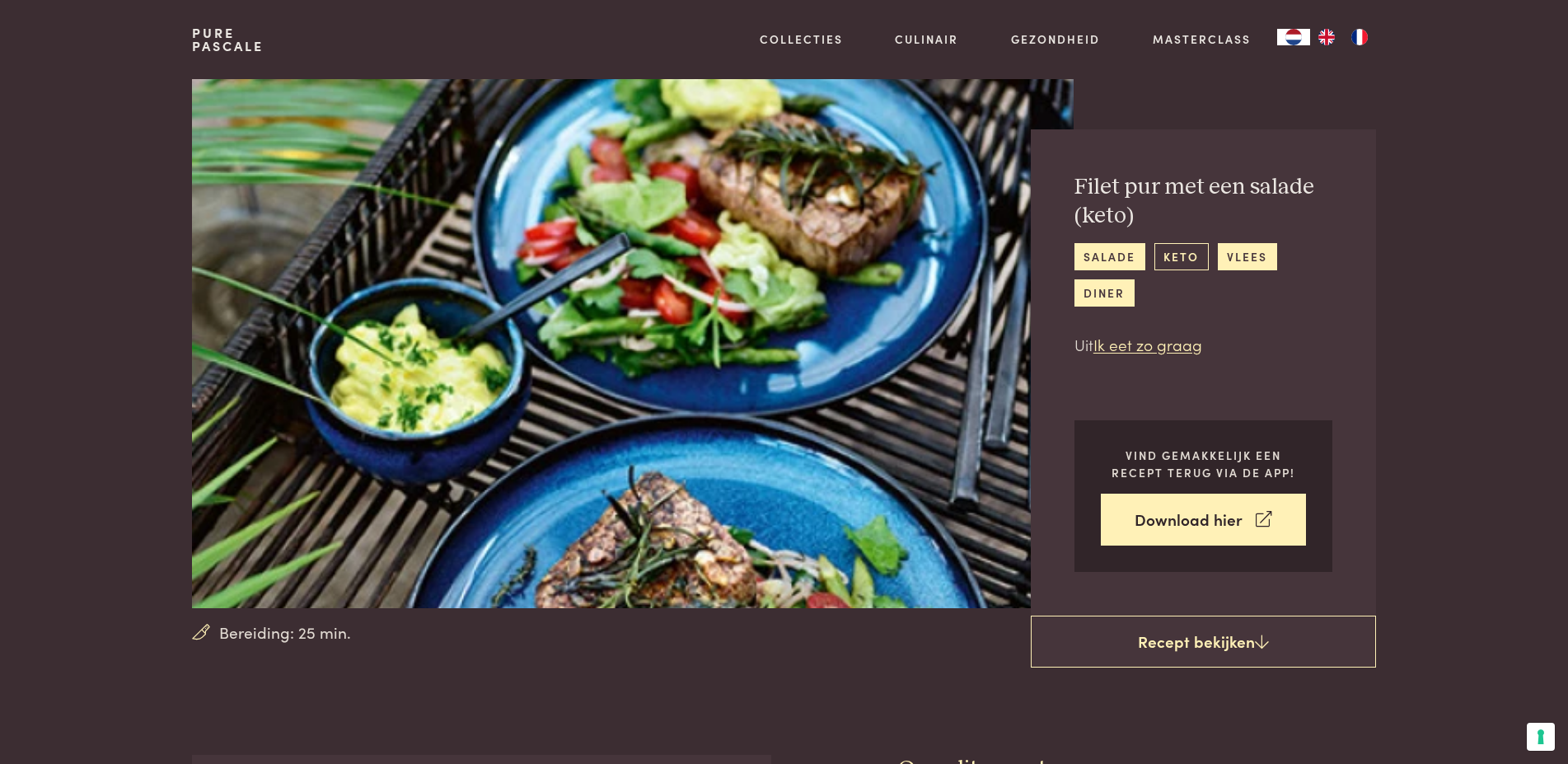
click at [1173, 255] on link "keto" at bounding box center [1181, 257] width 54 height 27
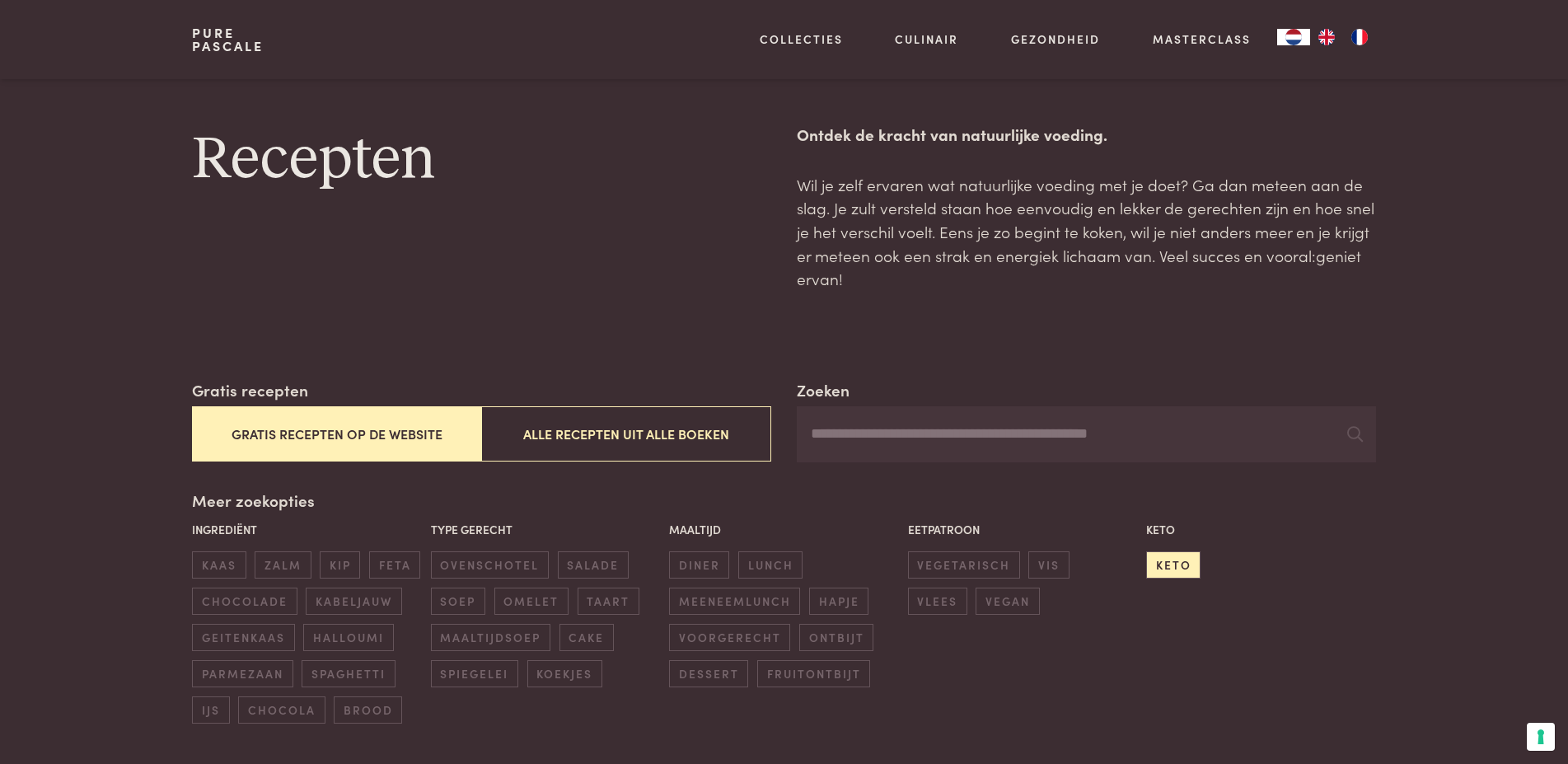
scroll to position [252, 0]
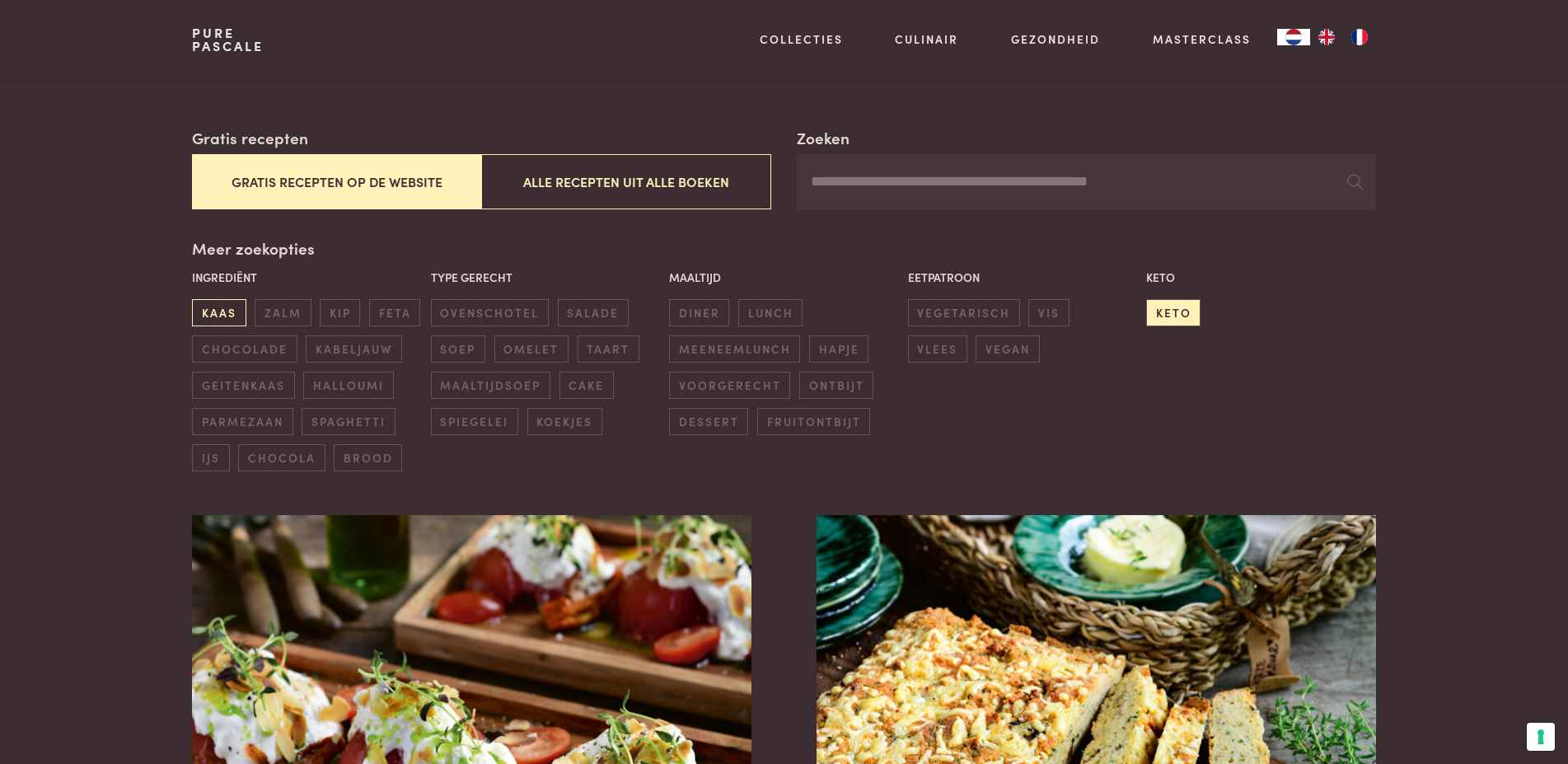
click at [218, 308] on span "kaas" at bounding box center [218, 312] width 53 height 27
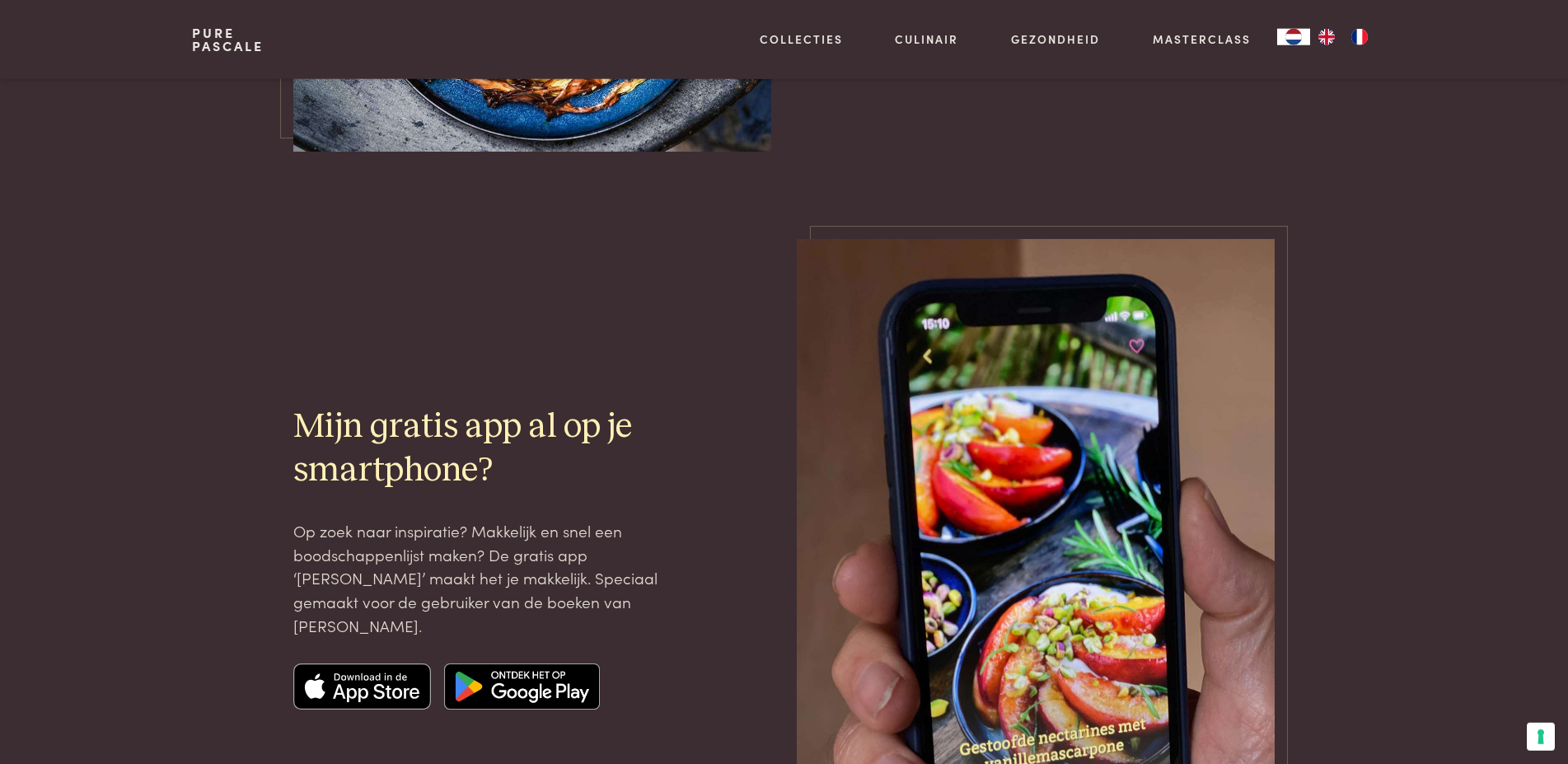
scroll to position [2564, 0]
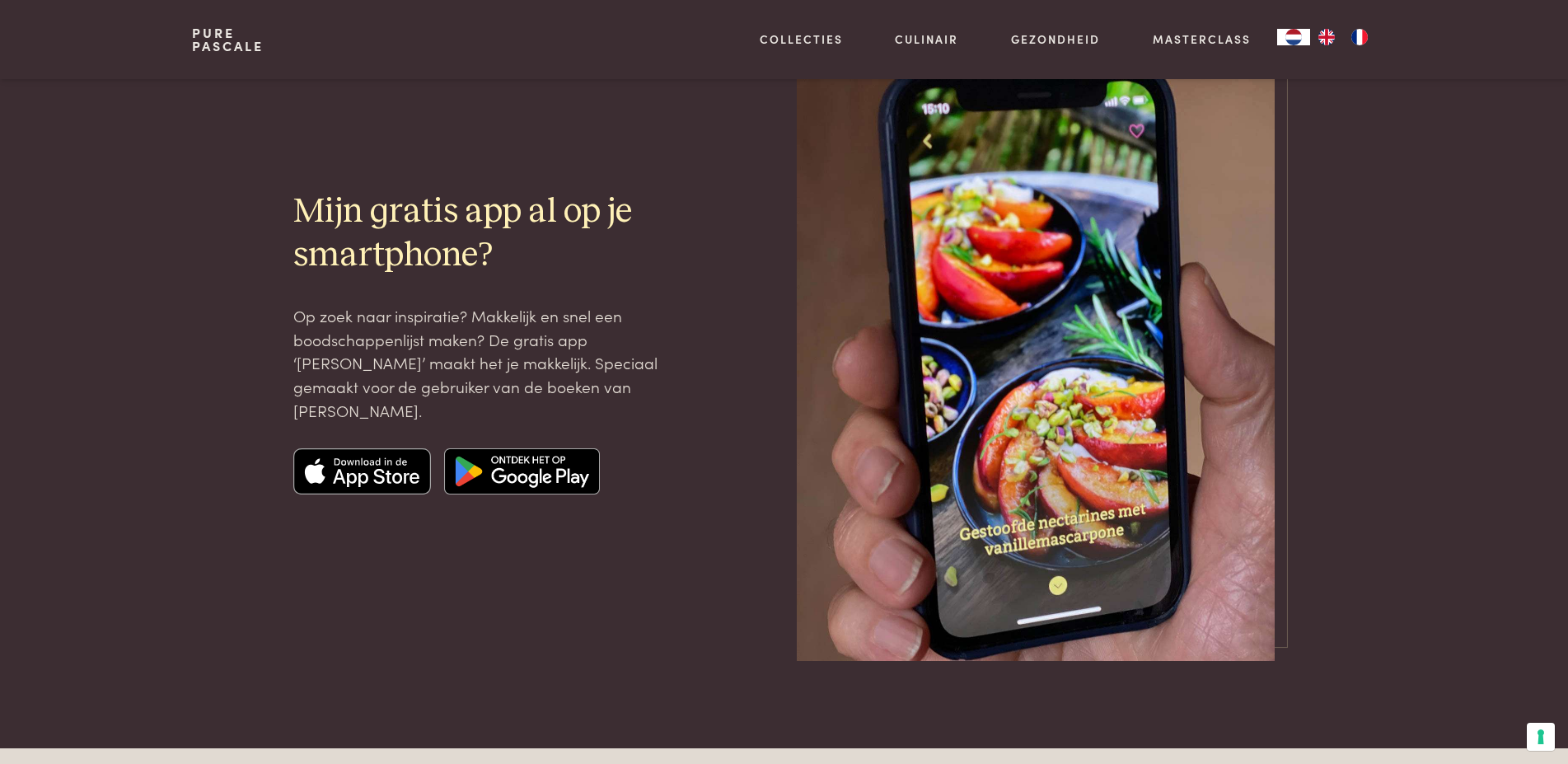
scroll to position [263, 0]
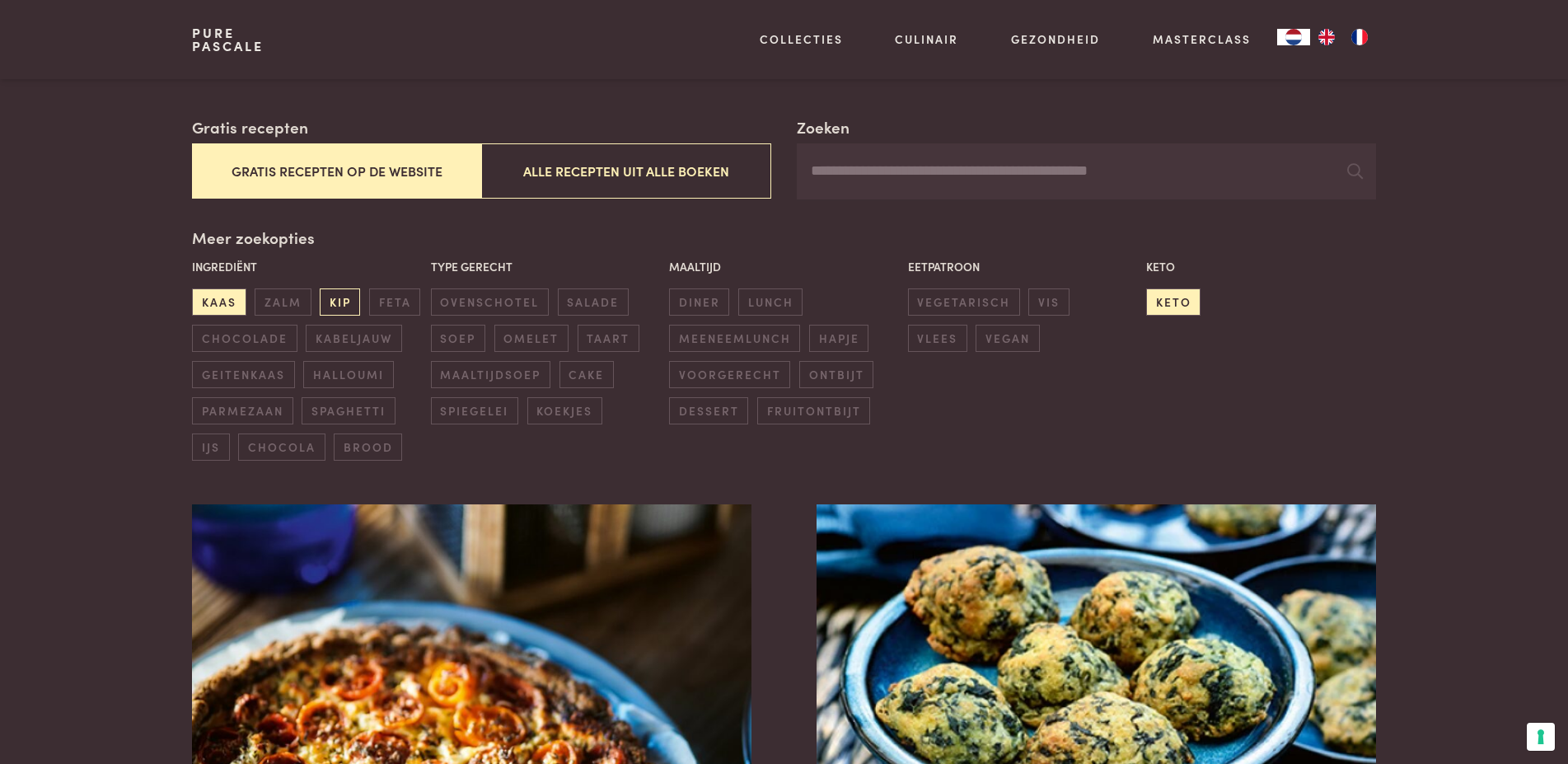
click at [344, 306] on span "kip" at bounding box center [340, 302] width 41 height 27
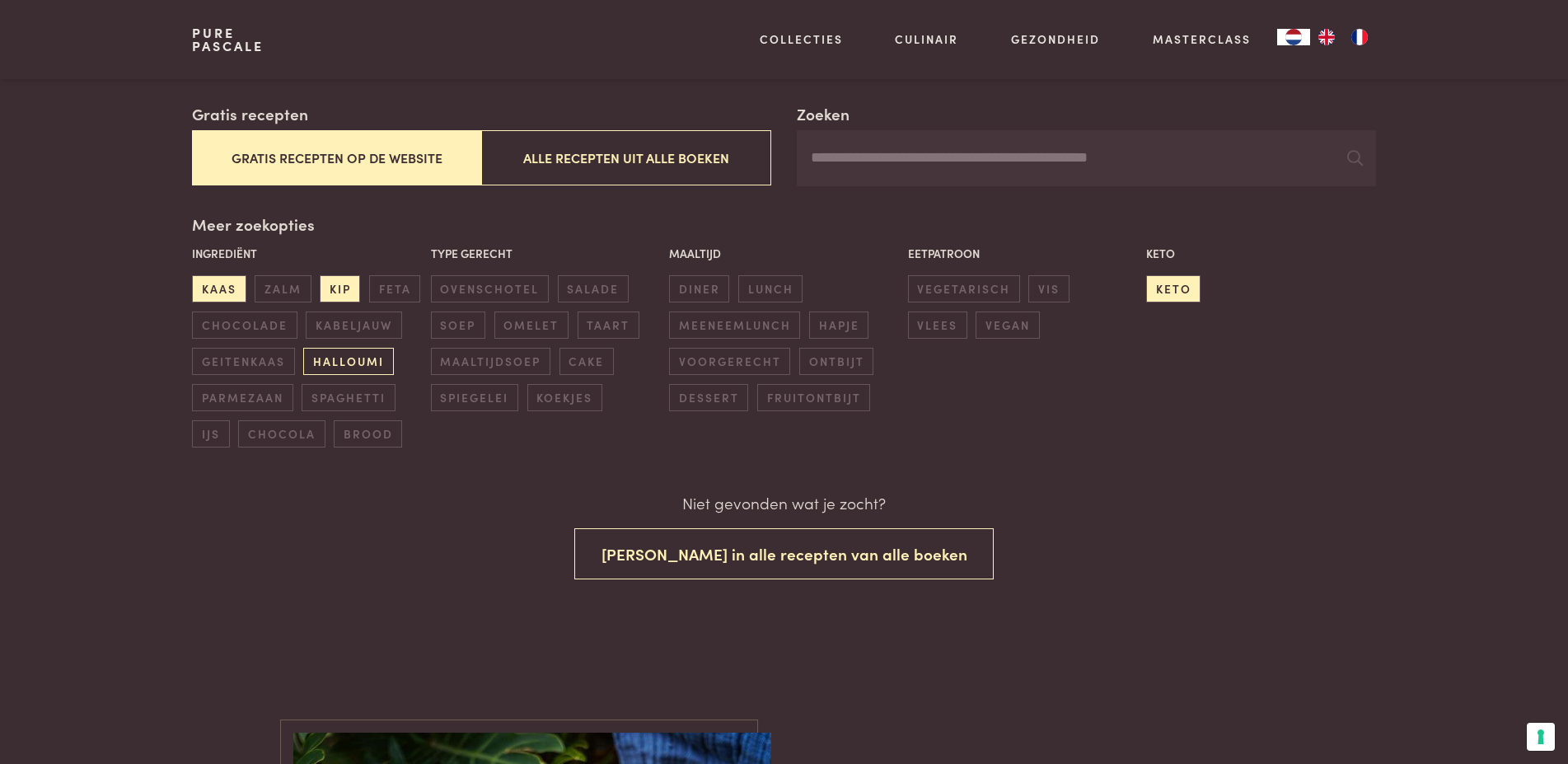
scroll to position [268, 0]
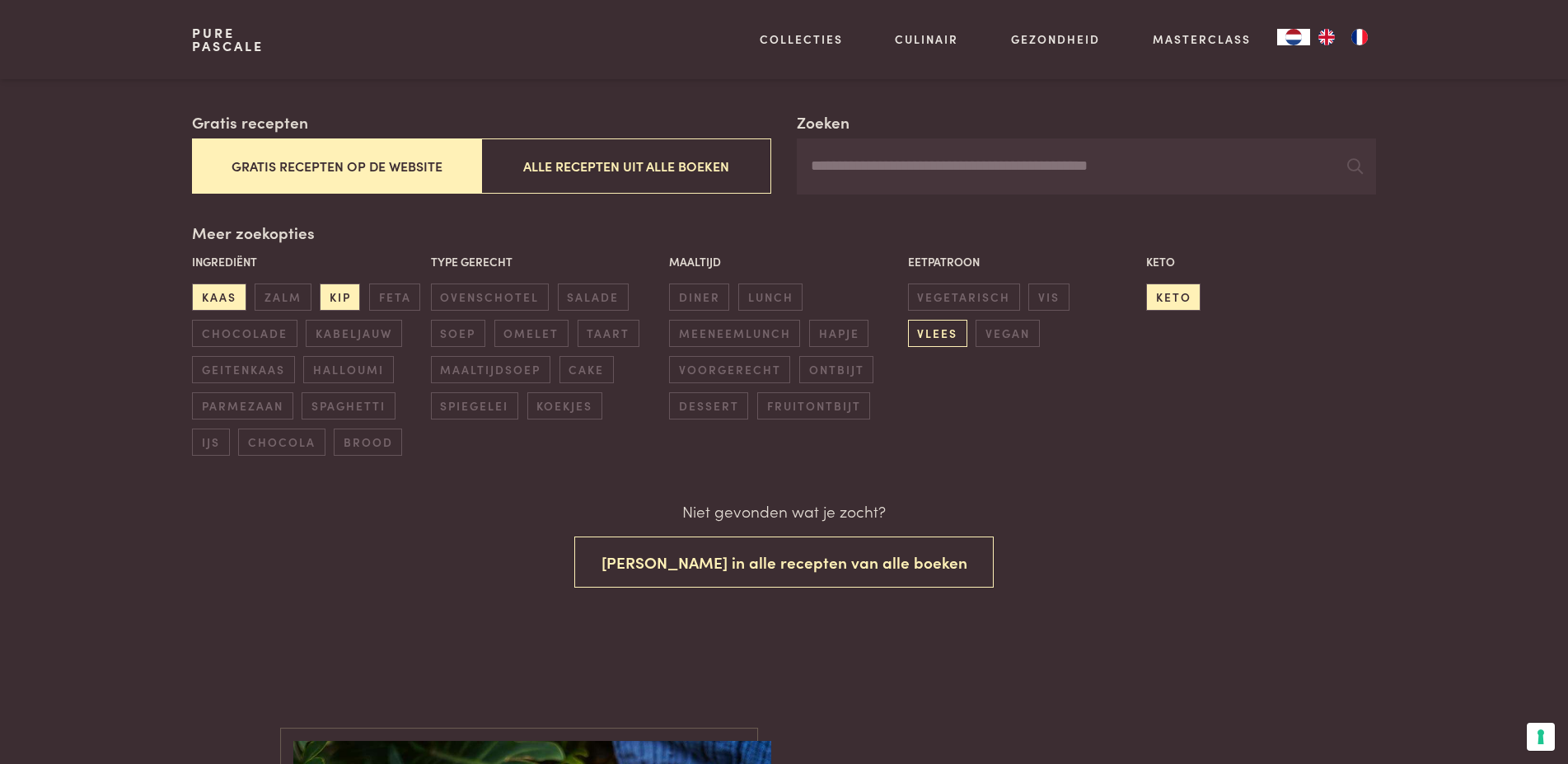
click at [967, 320] on span "vlees" at bounding box center [938, 333] width 59 height 27
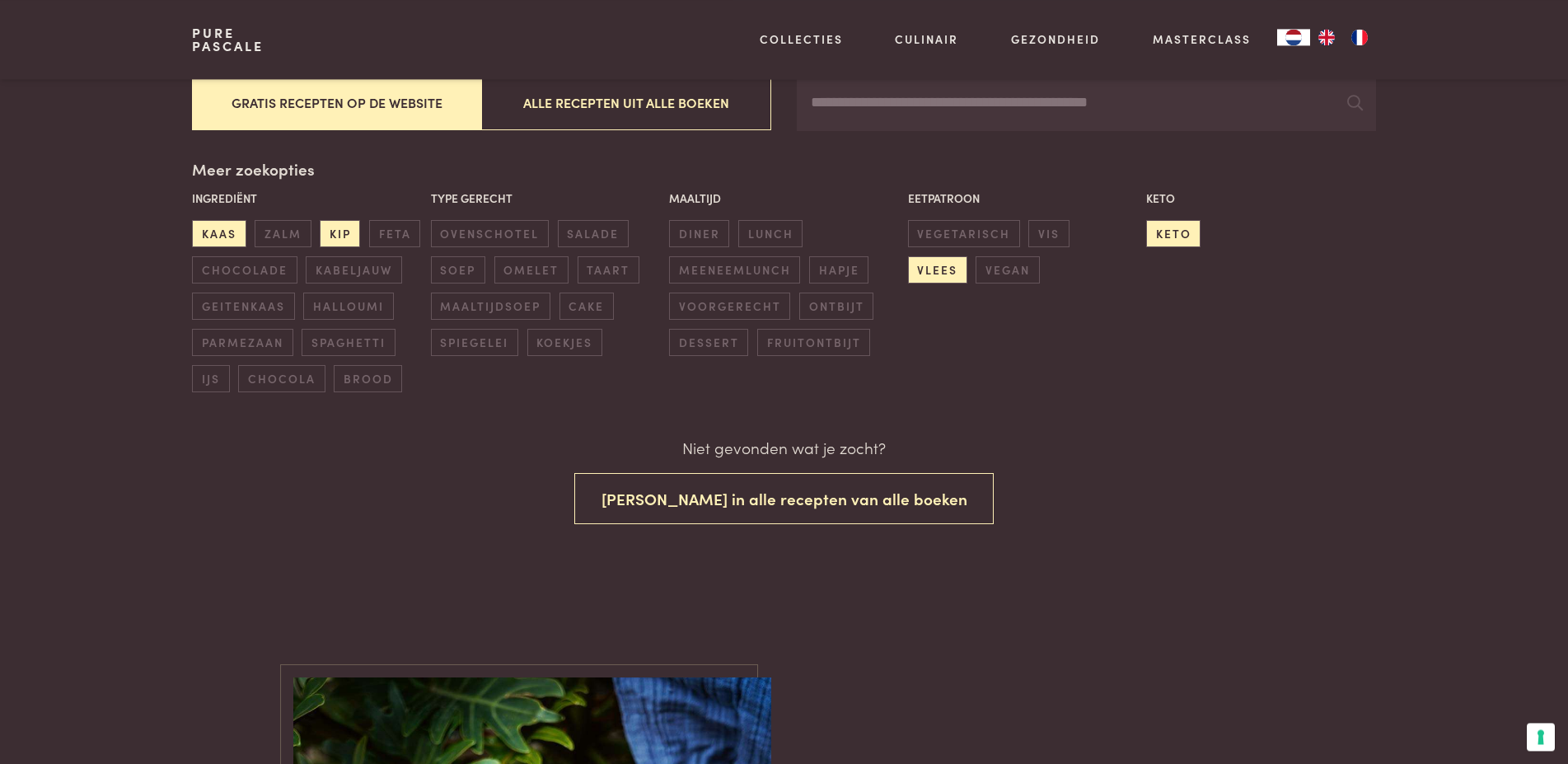
scroll to position [268, 0]
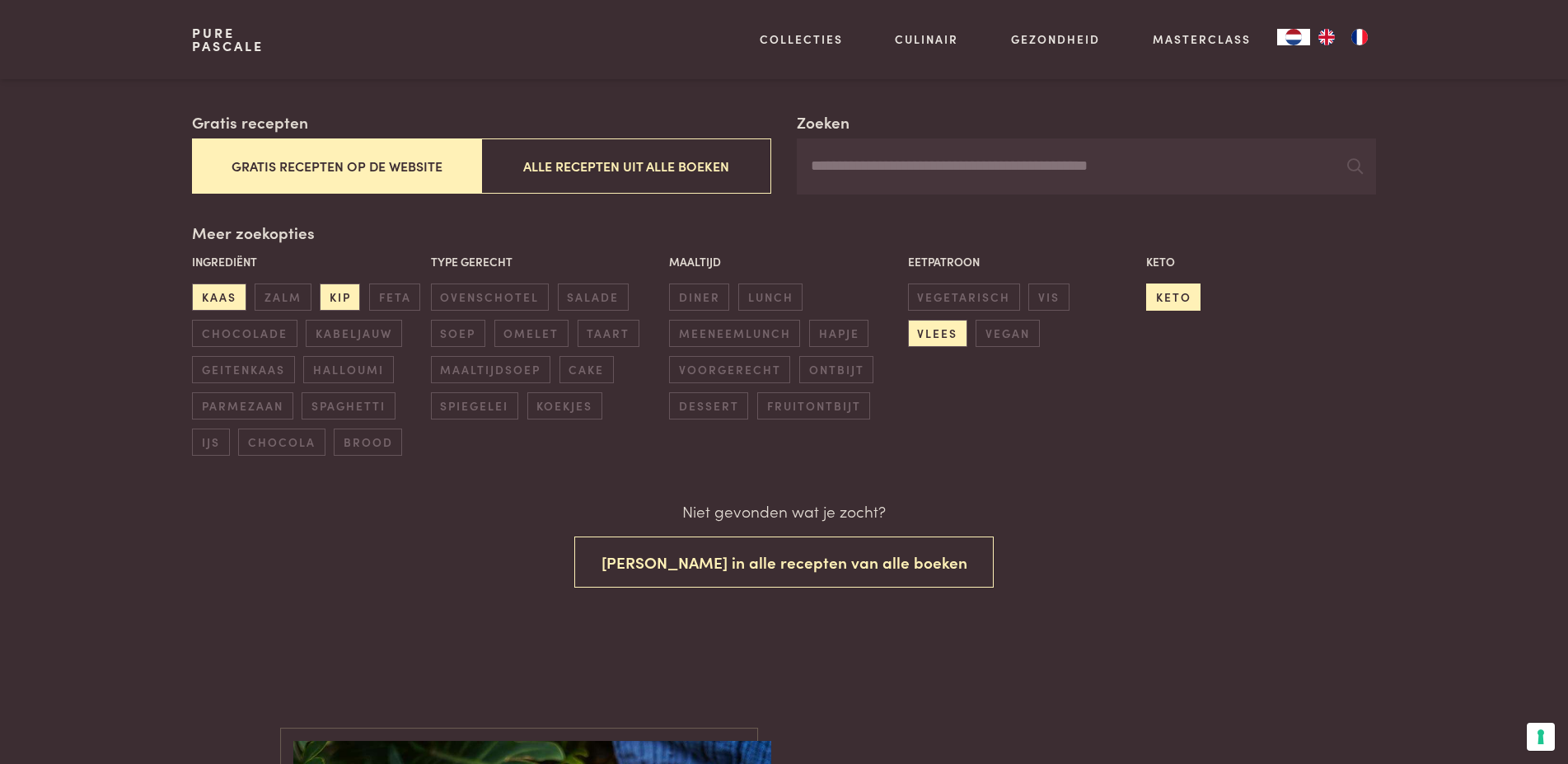
click at [1180, 291] on span "keto" at bounding box center [1173, 297] width 54 height 27
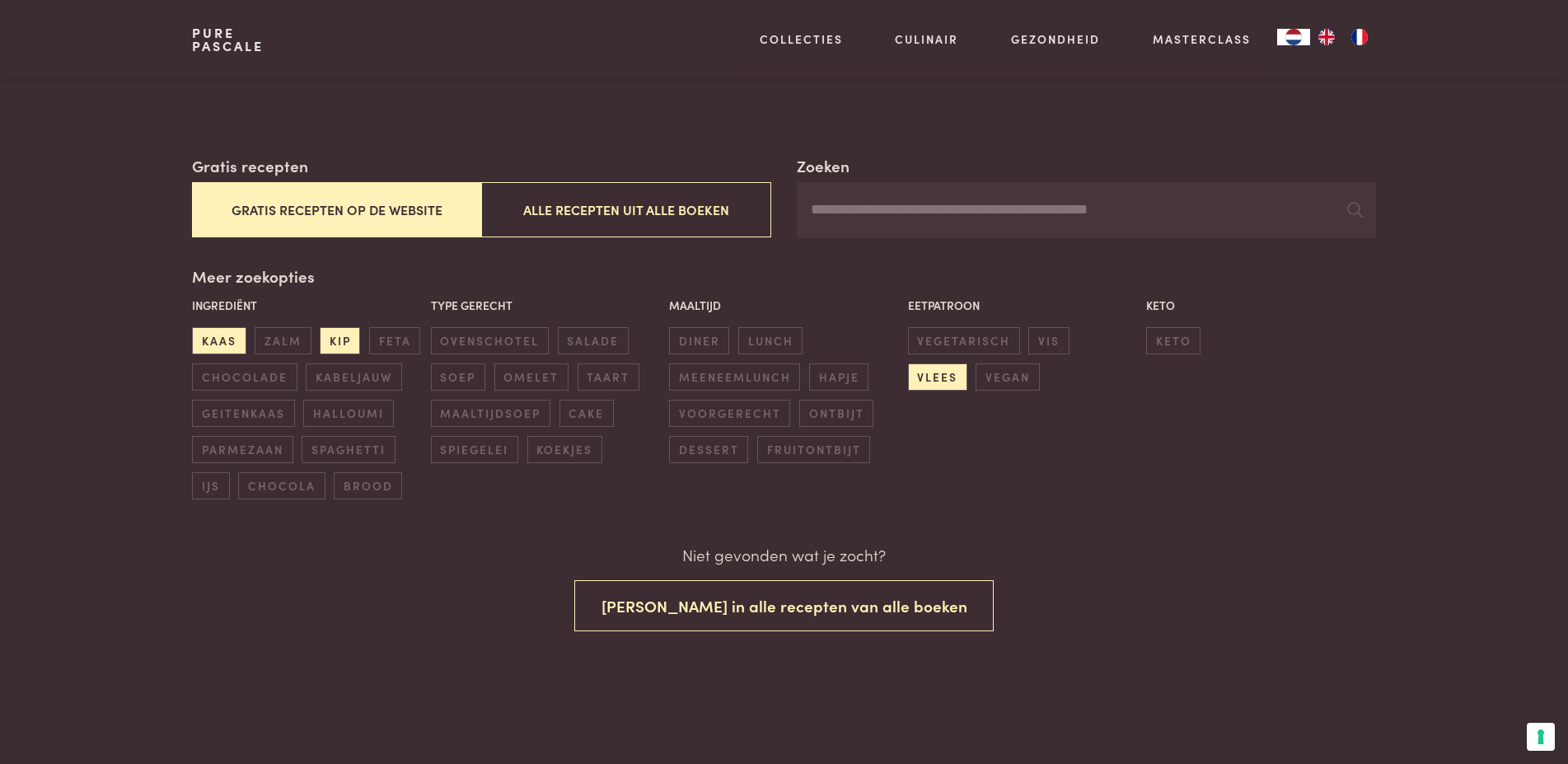
scroll to position [100, 0]
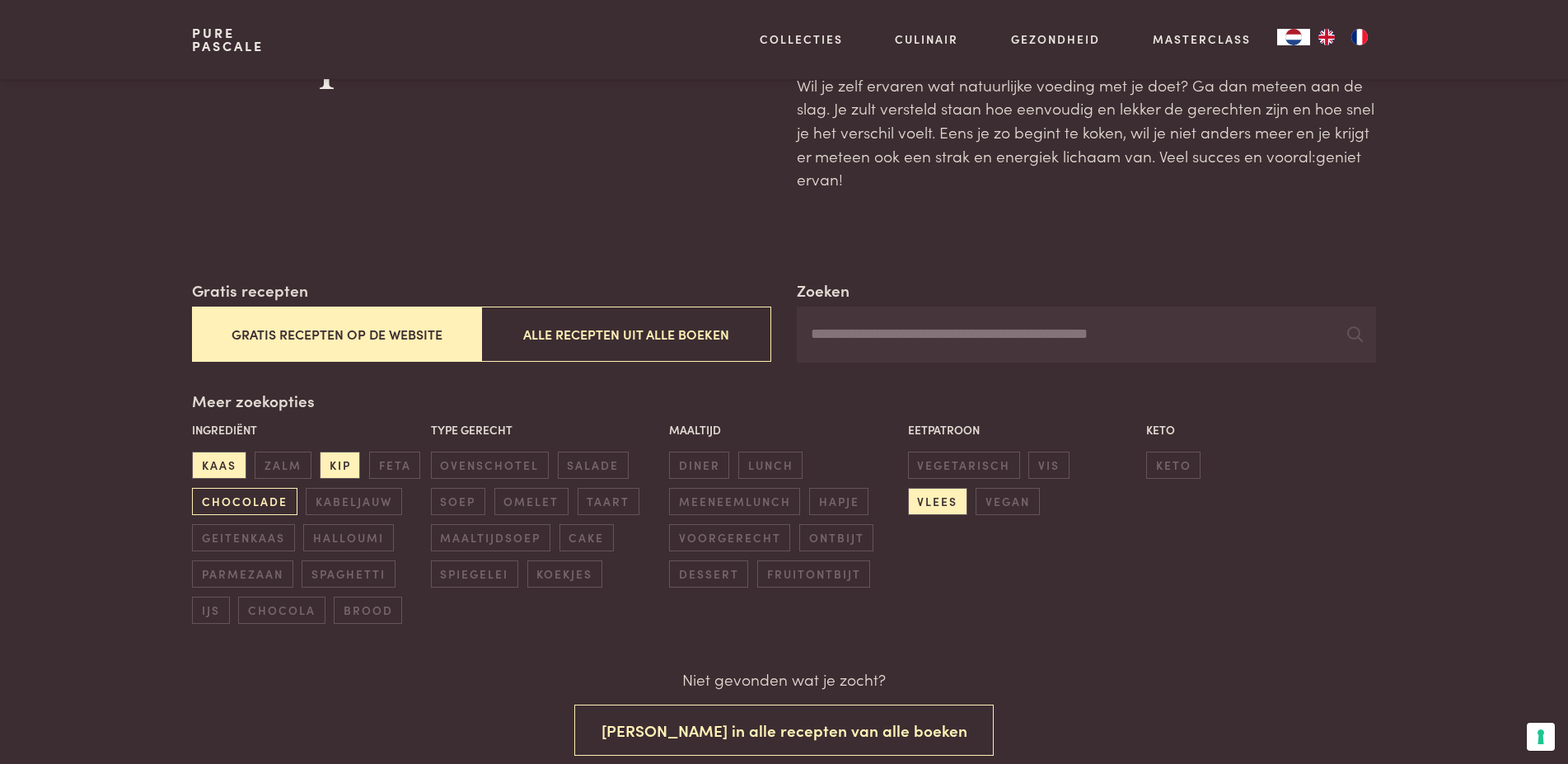
click at [262, 500] on span "chocolade" at bounding box center [244, 501] width 105 height 27
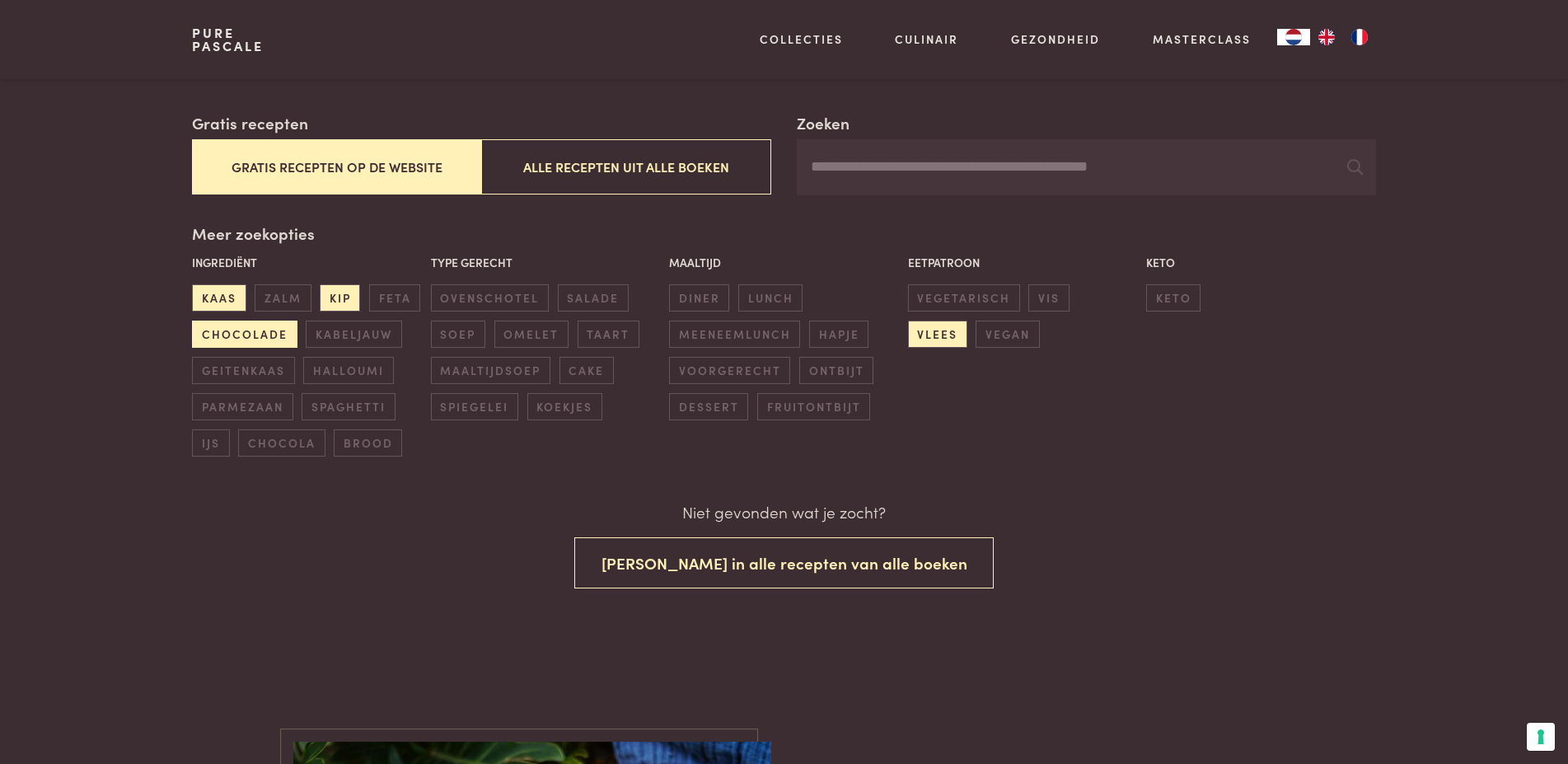
scroll to position [268, 0]
click at [1165, 297] on span "keto" at bounding box center [1173, 297] width 54 height 27
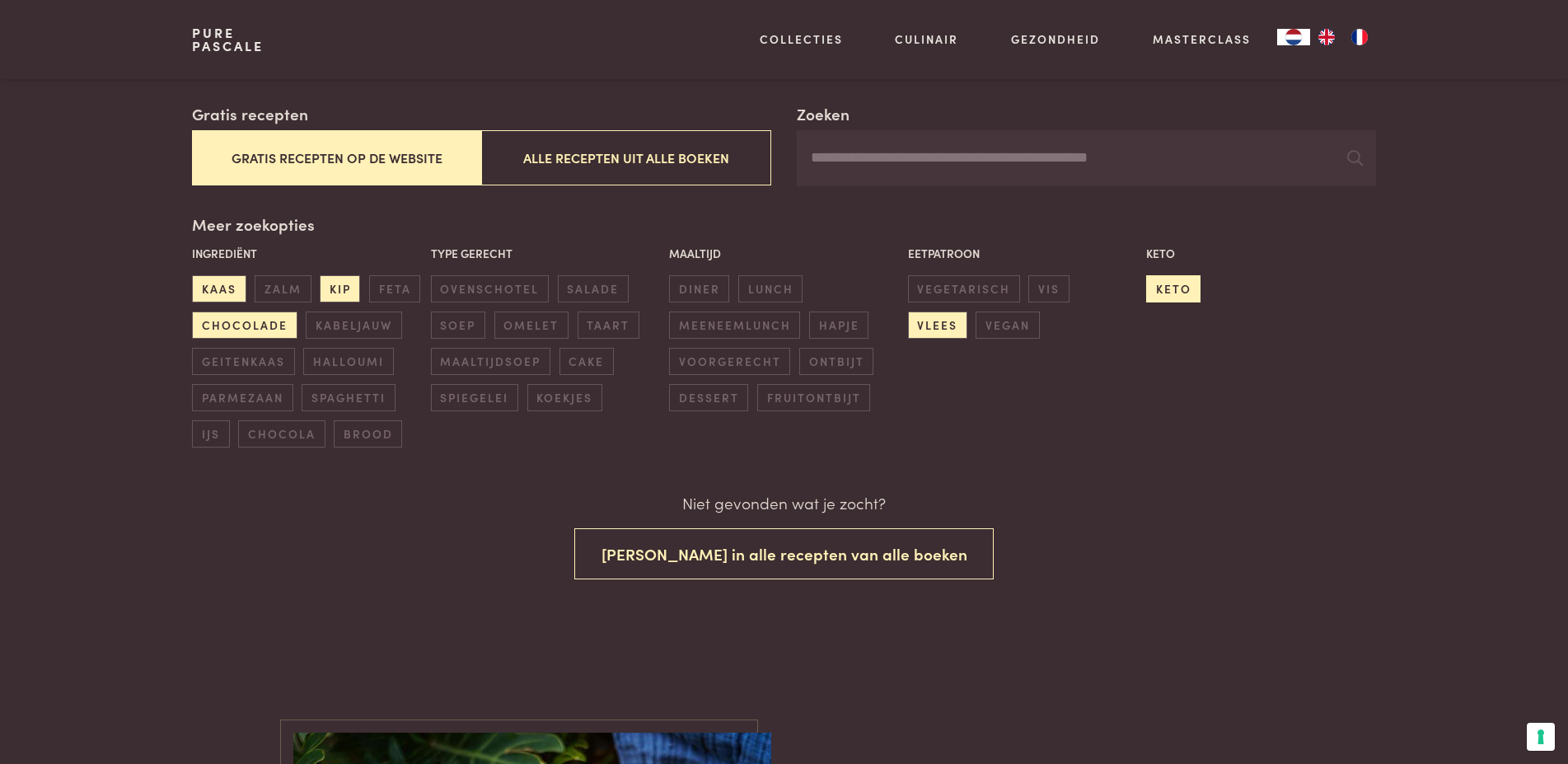
scroll to position [268, 0]
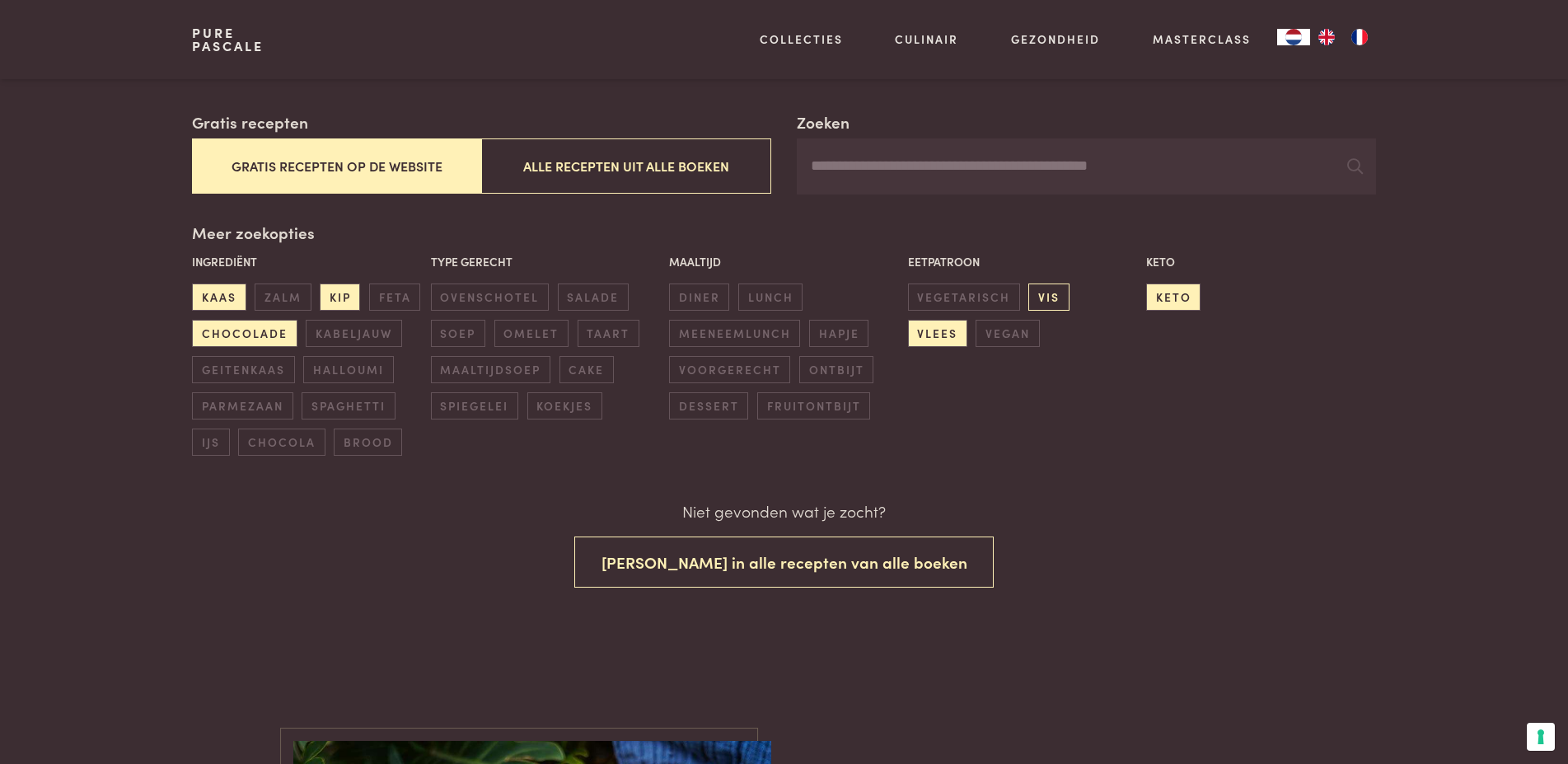
click at [1055, 300] on span "vis" at bounding box center [1048, 297] width 41 height 27
click at [974, 288] on span "vegetarisch" at bounding box center [964, 297] width 112 height 27
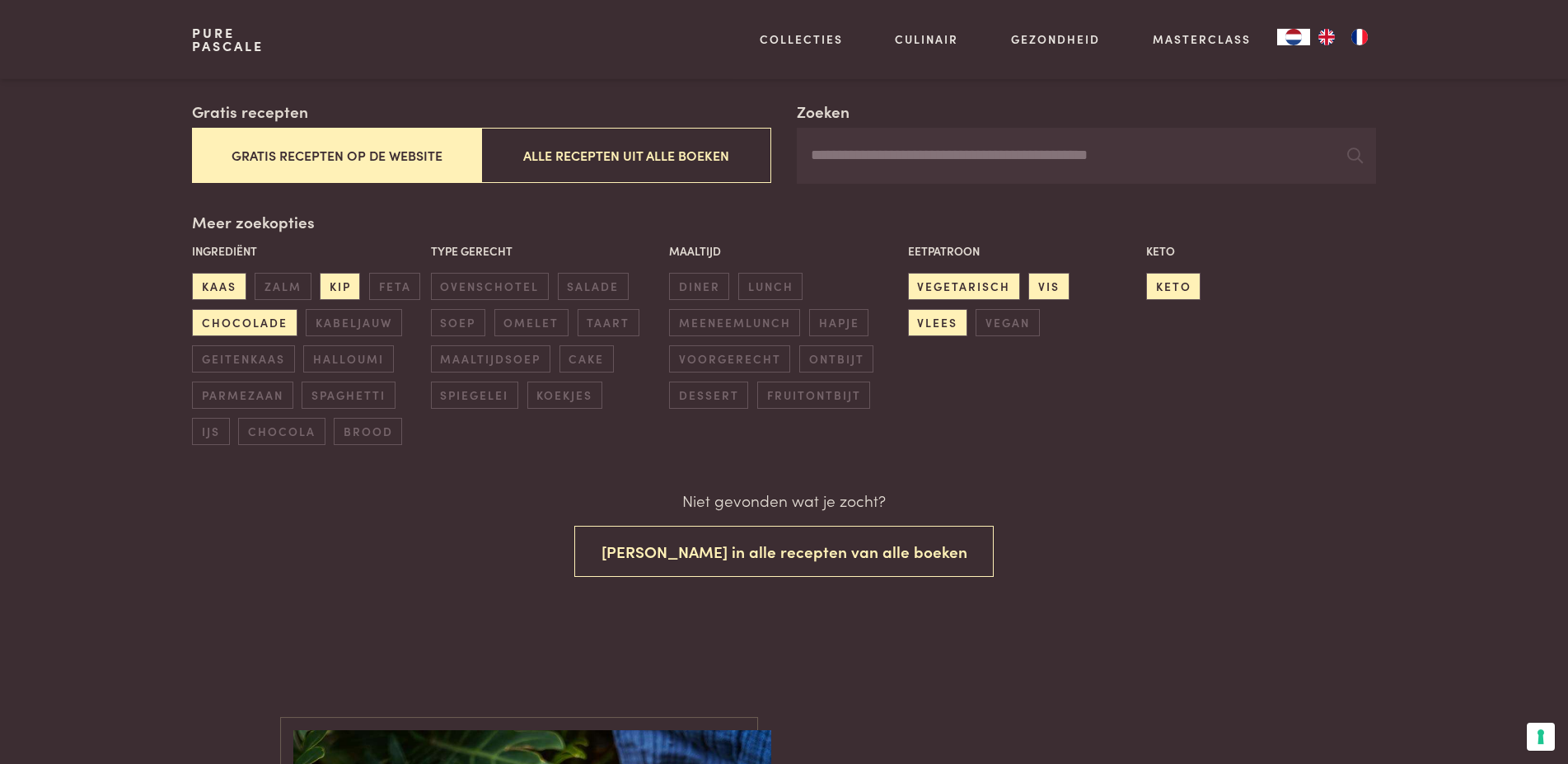
scroll to position [604, 0]
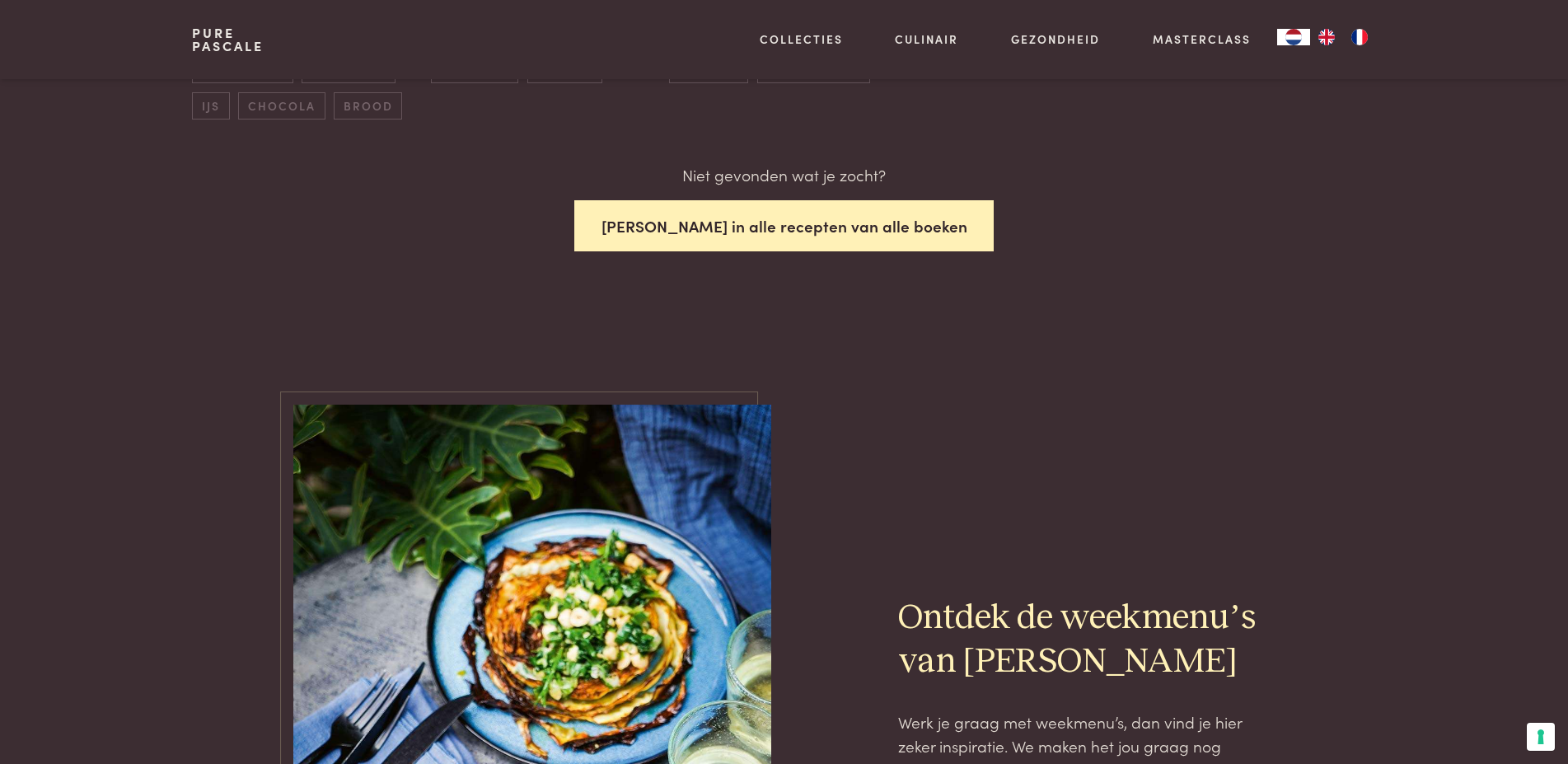
click at [811, 225] on button "Zoek in alle recepten van alle boeken" at bounding box center [784, 225] width 420 height 51
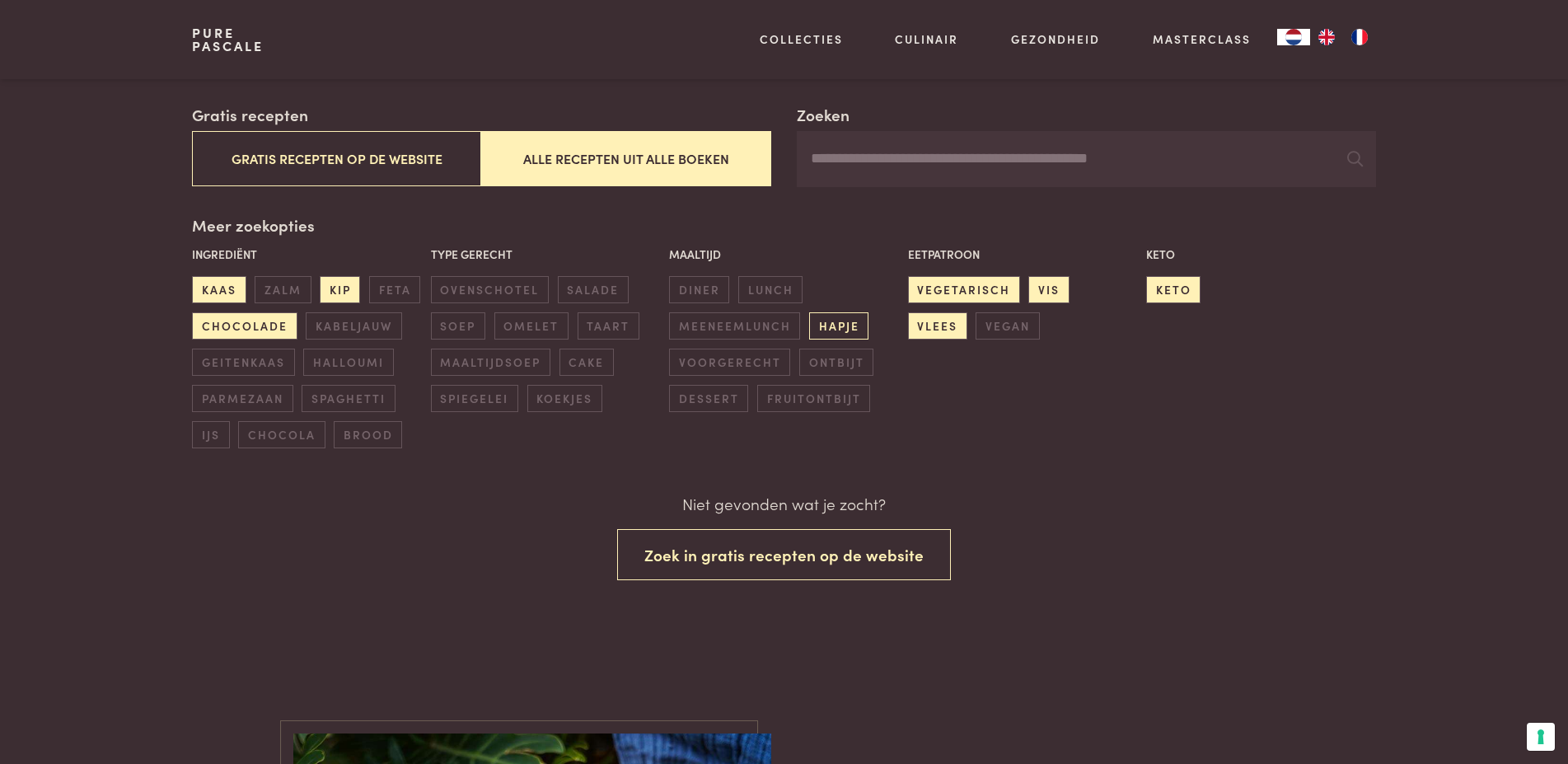
scroll to position [268, 0]
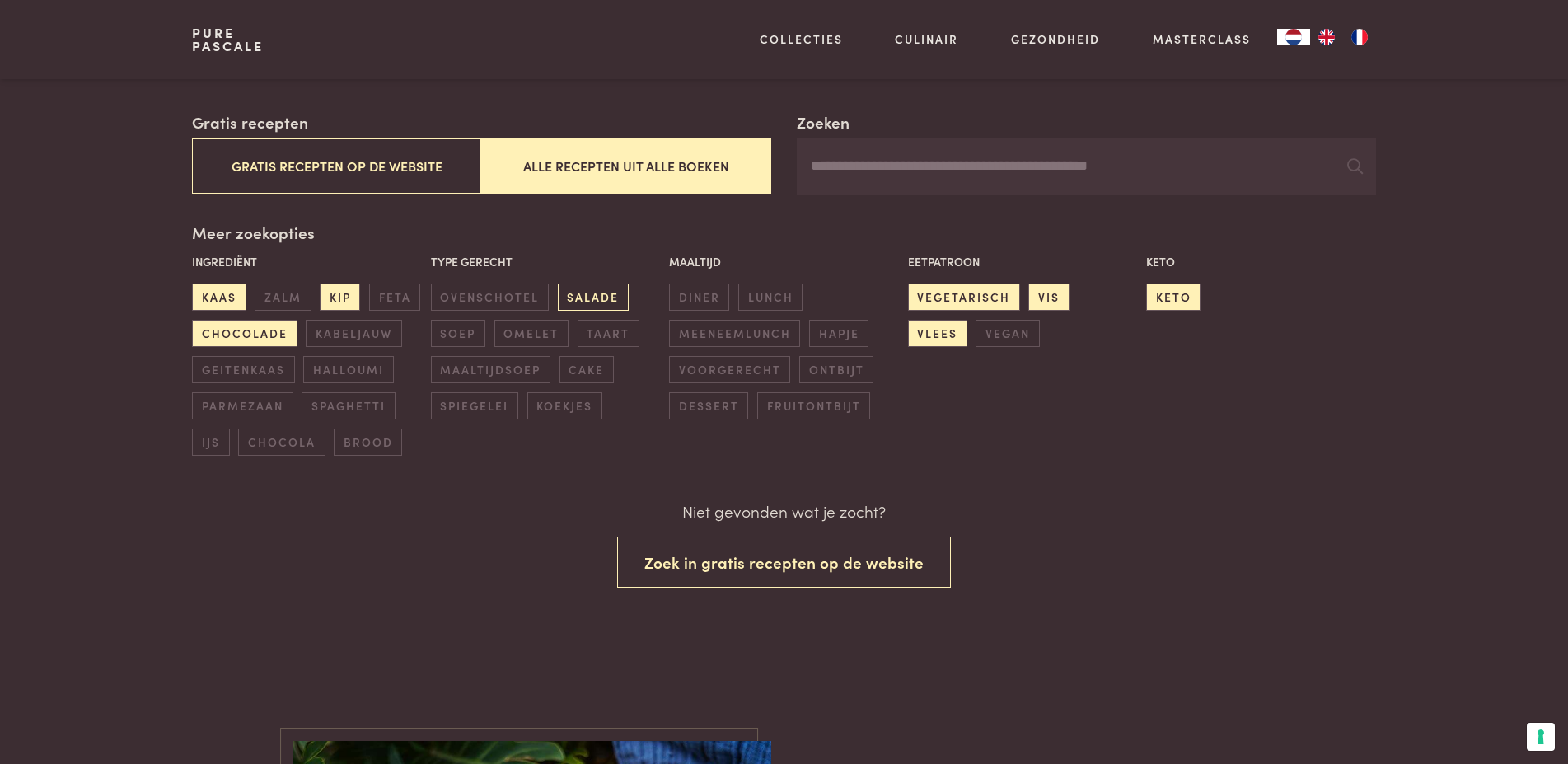
click at [592, 296] on span "salade" at bounding box center [593, 297] width 71 height 27
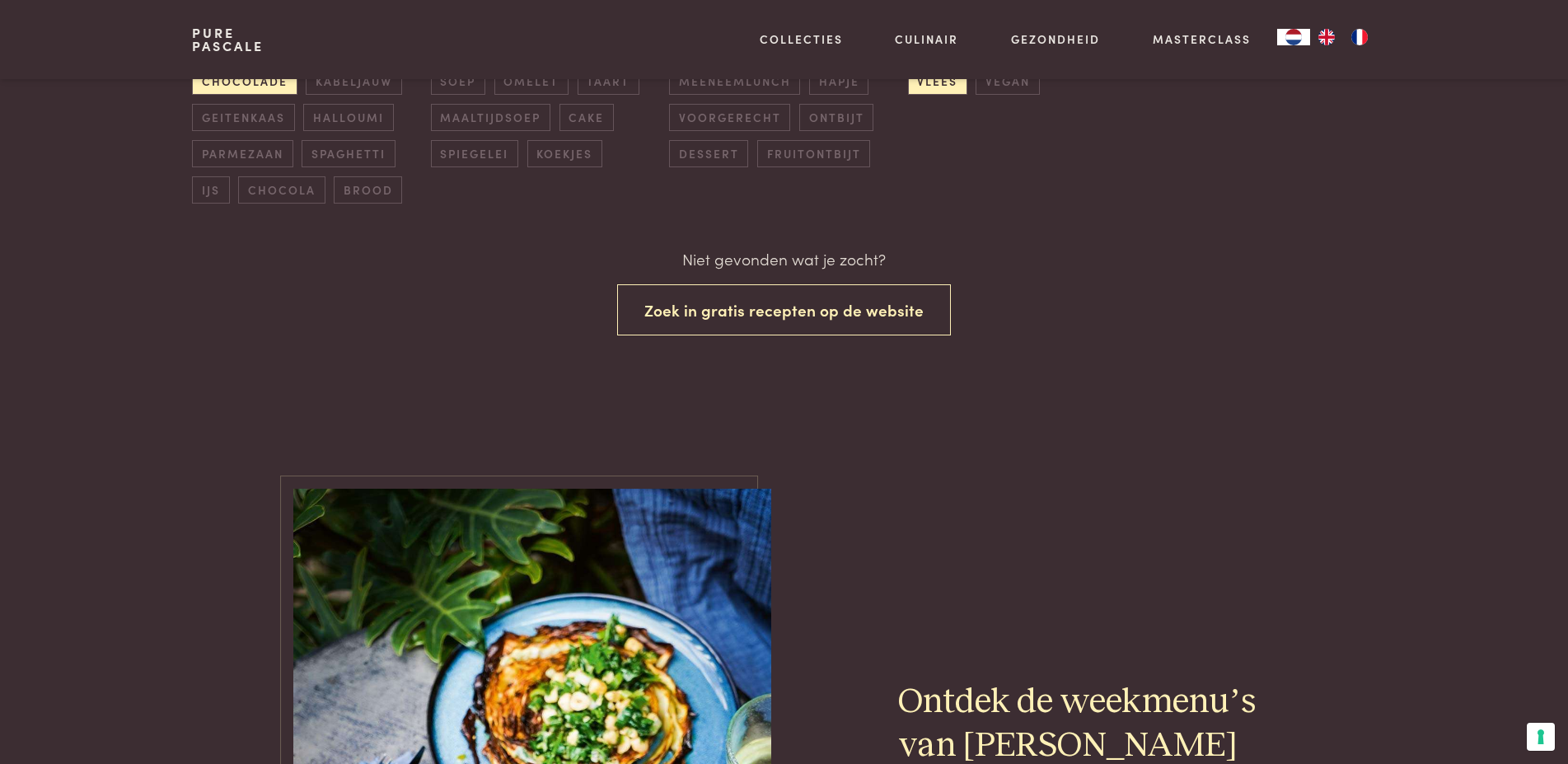
scroll to position [16, 0]
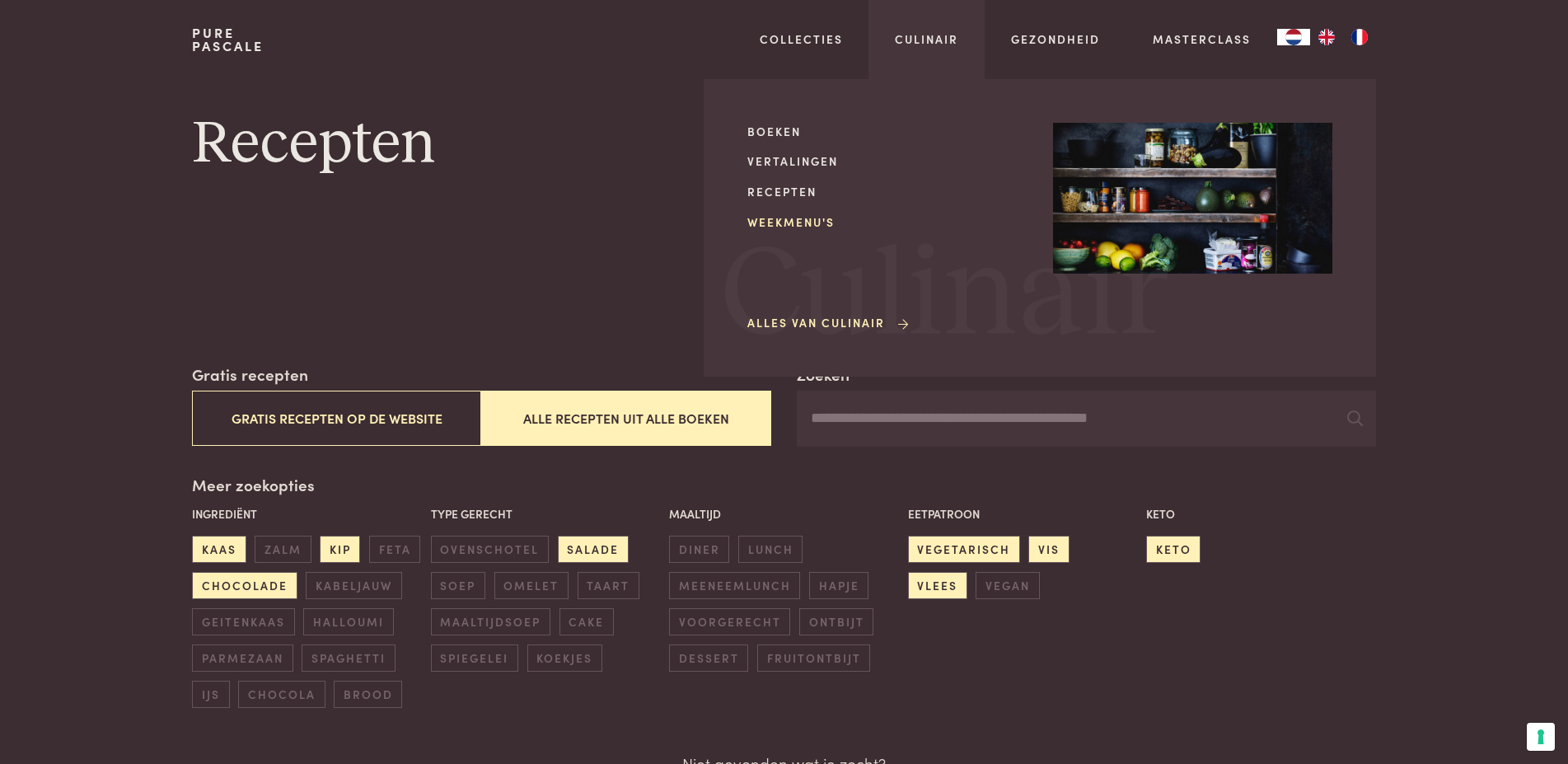
click at [798, 220] on link "Weekmenu's" at bounding box center [886, 222] width 279 height 17
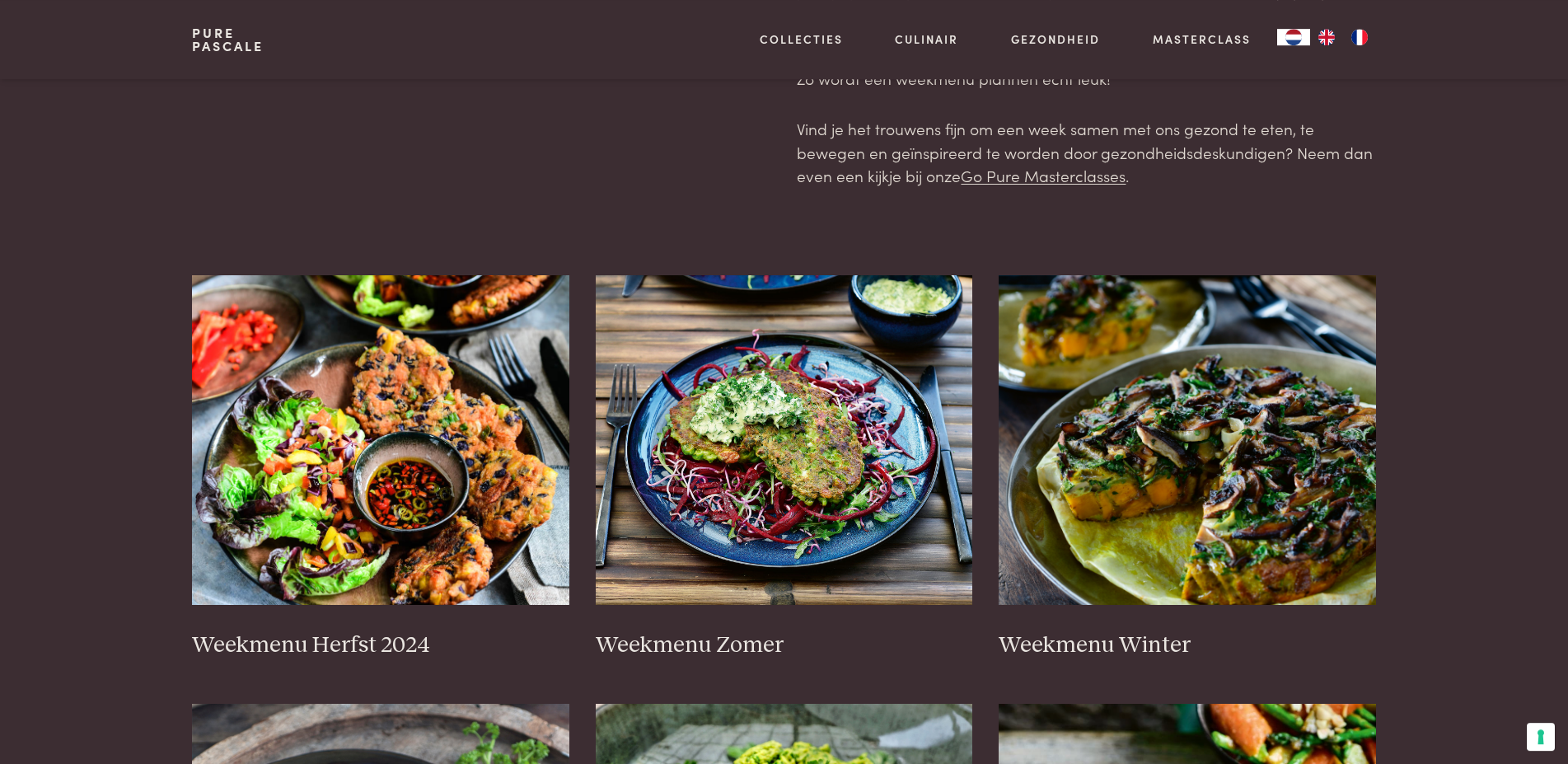
scroll to position [168, 0]
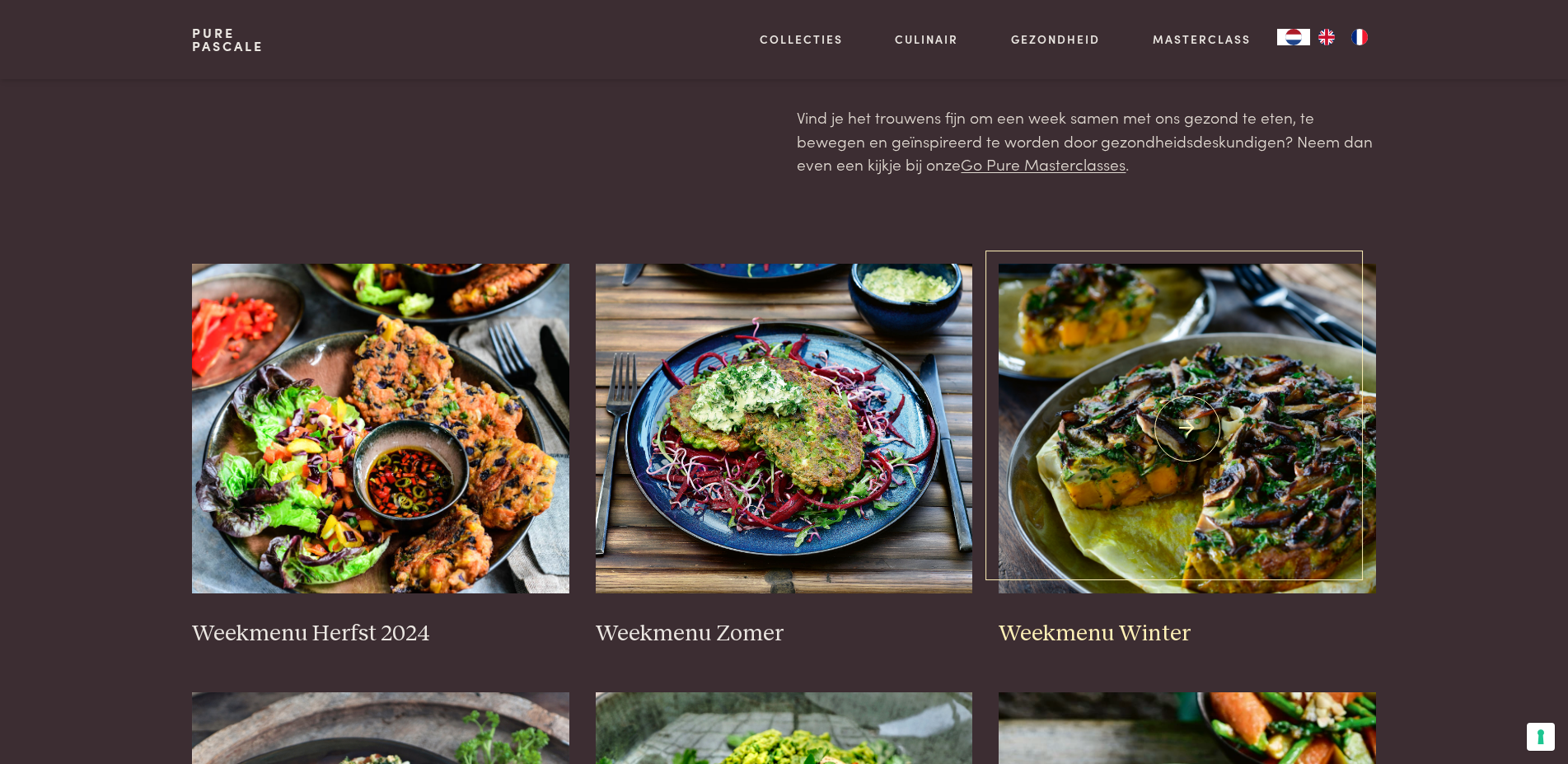
click at [1220, 448] on img at bounding box center [1187, 428] width 377 height 329
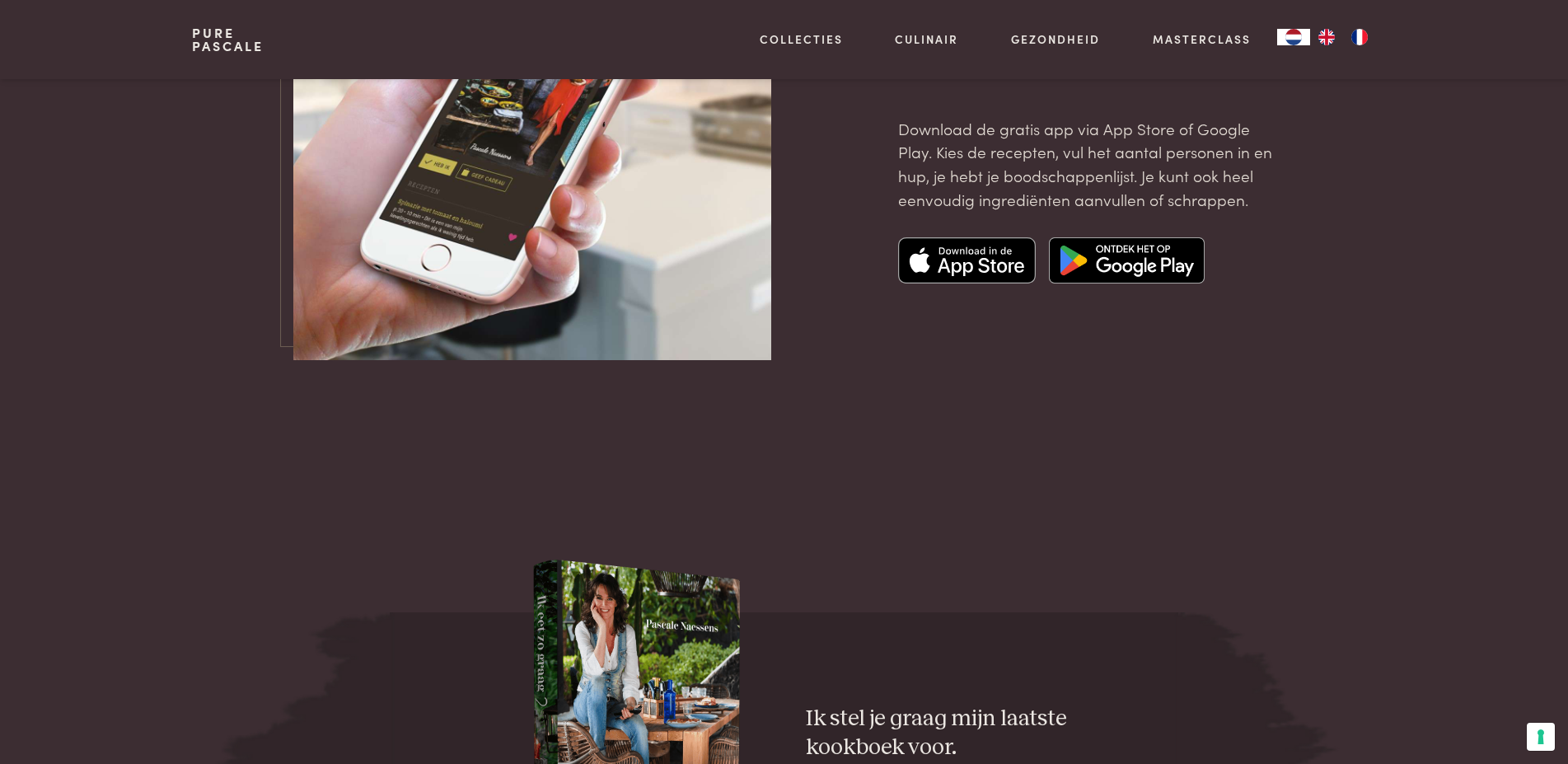
scroll to position [5211, 0]
